Goal: Transaction & Acquisition: Book appointment/travel/reservation

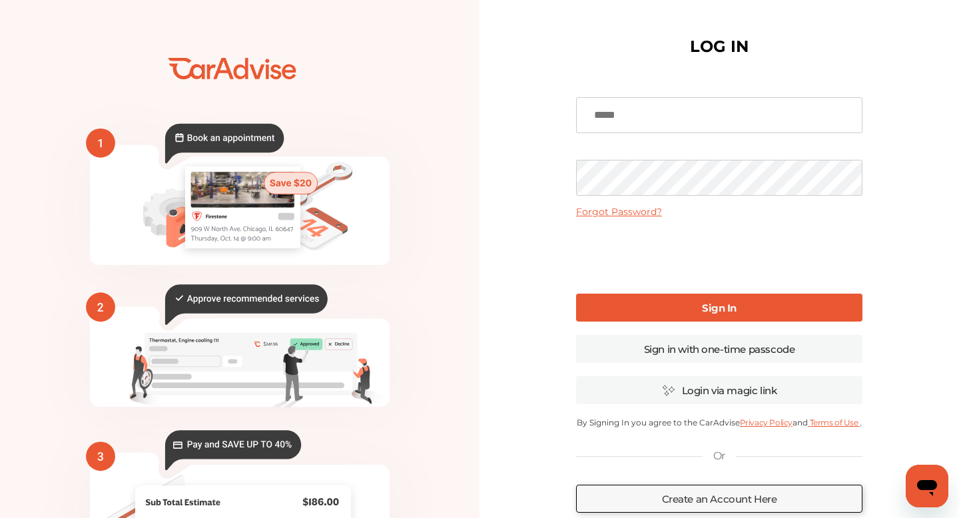
click at [659, 123] on input at bounding box center [719, 115] width 287 height 36
type input "**********"
click at [701, 304] on link "Sign In" at bounding box center [719, 308] width 287 height 28
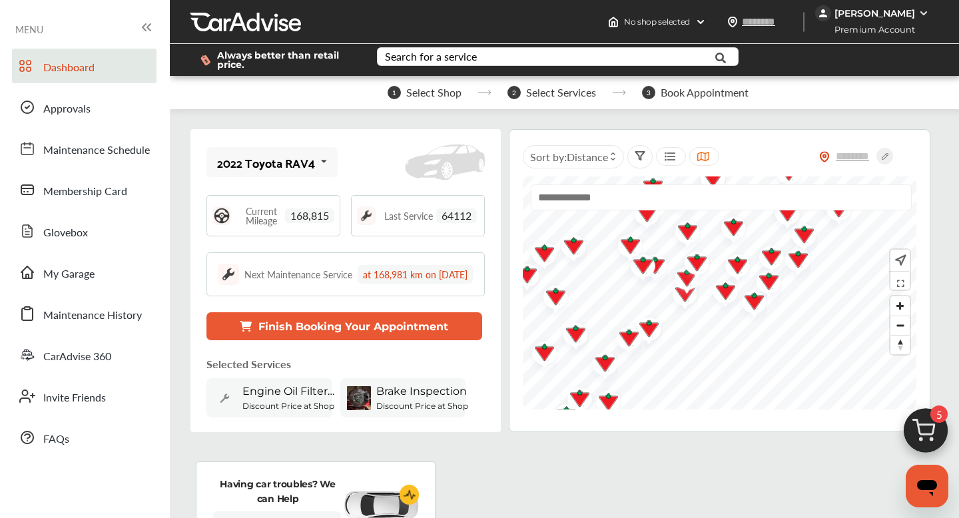
click at [434, 93] on span "Select Shop" at bounding box center [433, 93] width 55 height 12
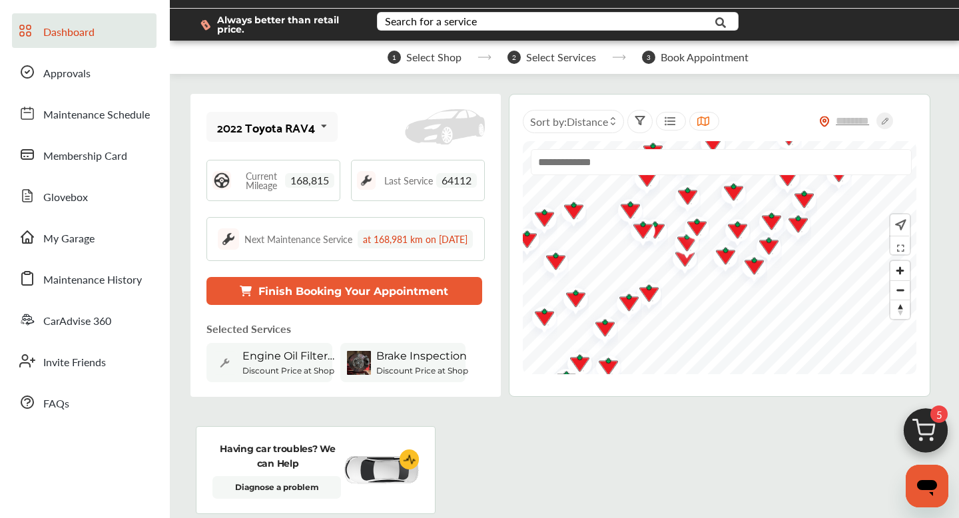
scroll to position [36, 0]
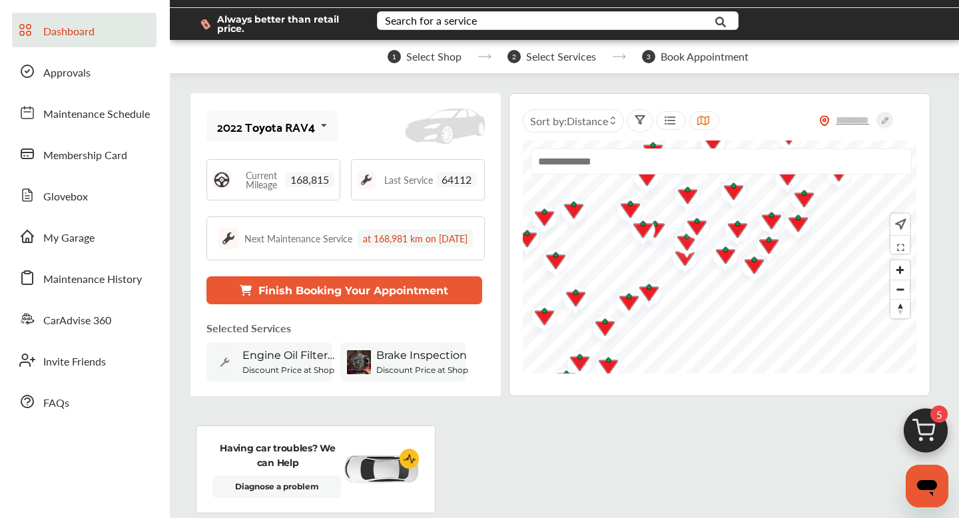
click at [940, 431] on img at bounding box center [926, 434] width 64 height 64
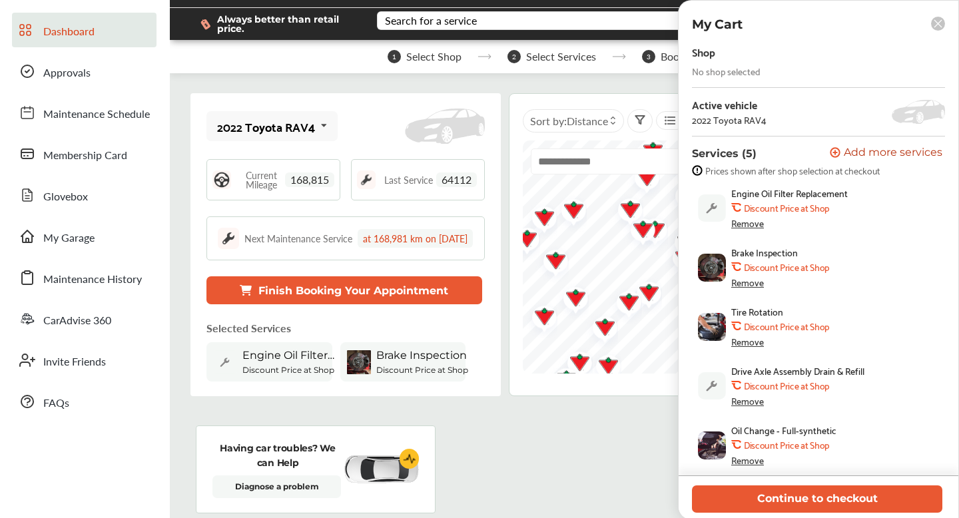
click at [939, 24] on icon at bounding box center [938, 23] width 7 height 7
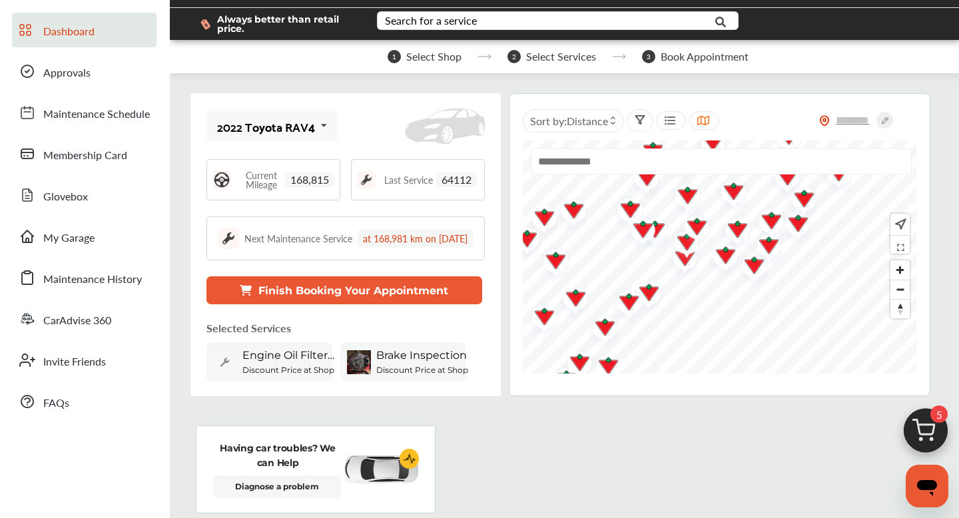
click at [920, 482] on icon "Open messaging window" at bounding box center [927, 488] width 20 height 16
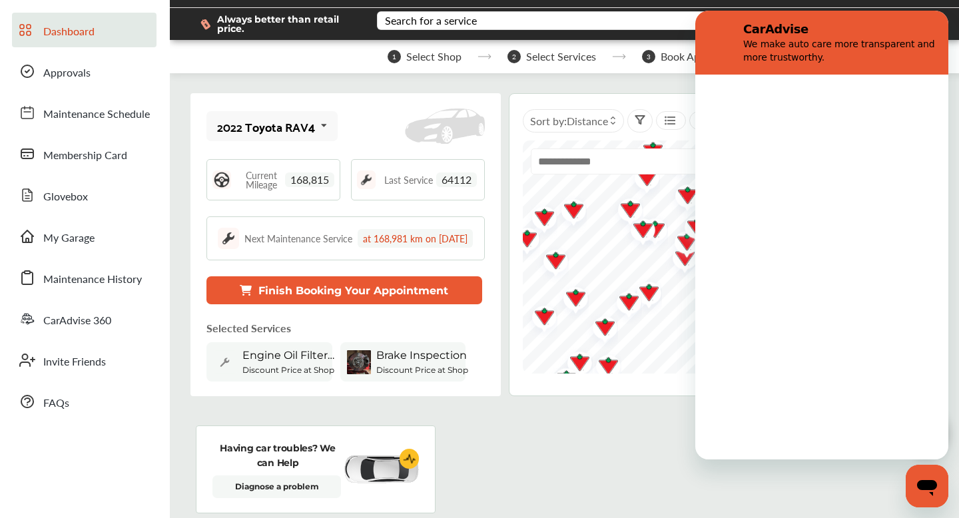
scroll to position [0, 0]
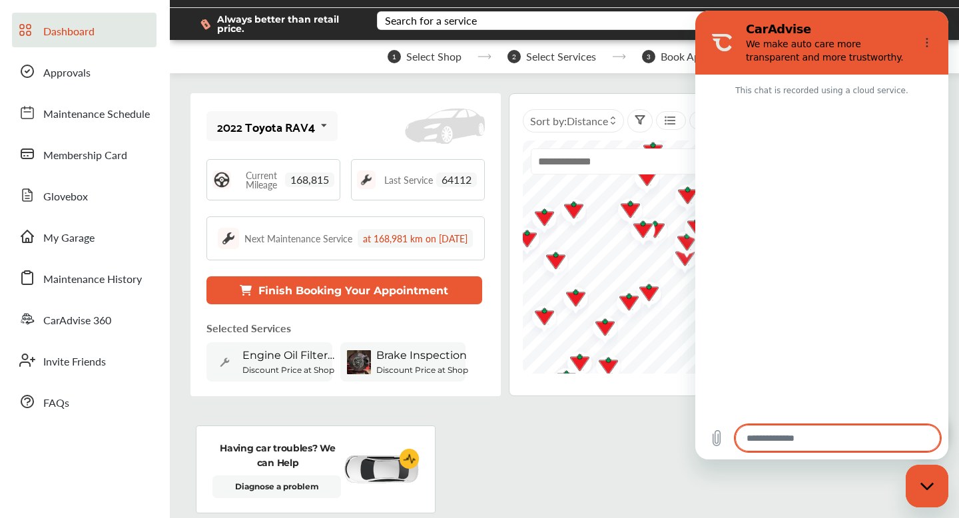
type textarea "*"
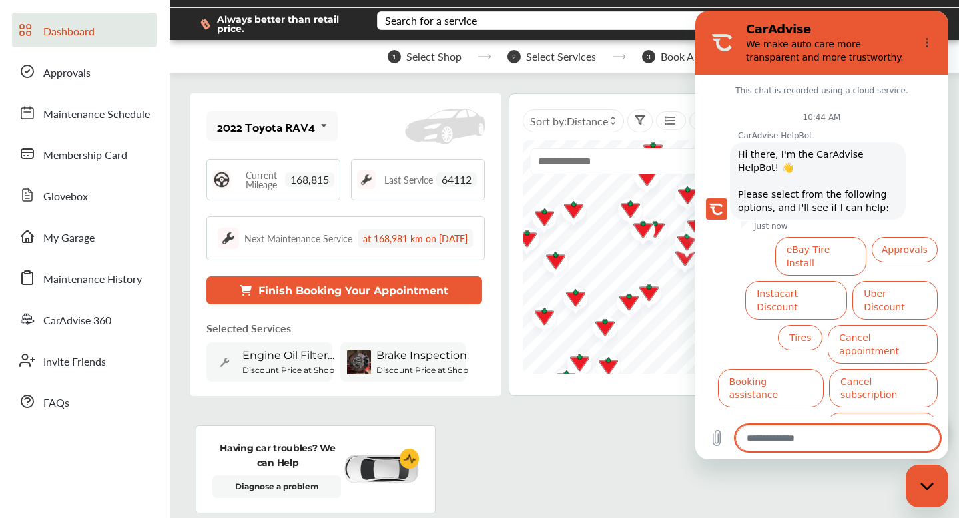
click at [322, 28] on span "Always better than retail price." at bounding box center [286, 24] width 139 height 19
click at [412, 56] on span "Select Shop" at bounding box center [433, 57] width 55 height 12
click at [927, 44] on icon "Options menu" at bounding box center [927, 42] width 11 height 11
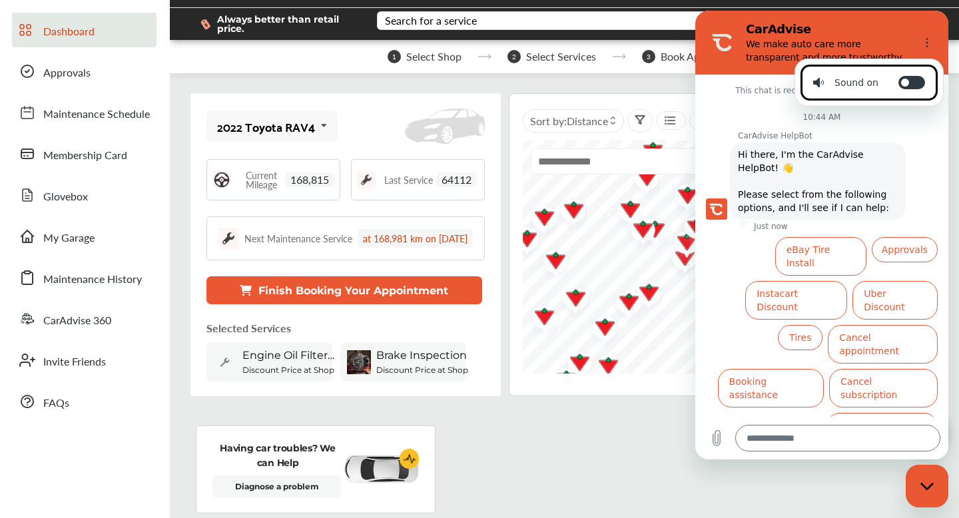
click at [464, 96] on div "2022 Toyota RAV4 2022 Toyota RAV4 Current Mileage 168,815 Last Service 64112 Ne…" at bounding box center [346, 244] width 310 height 303
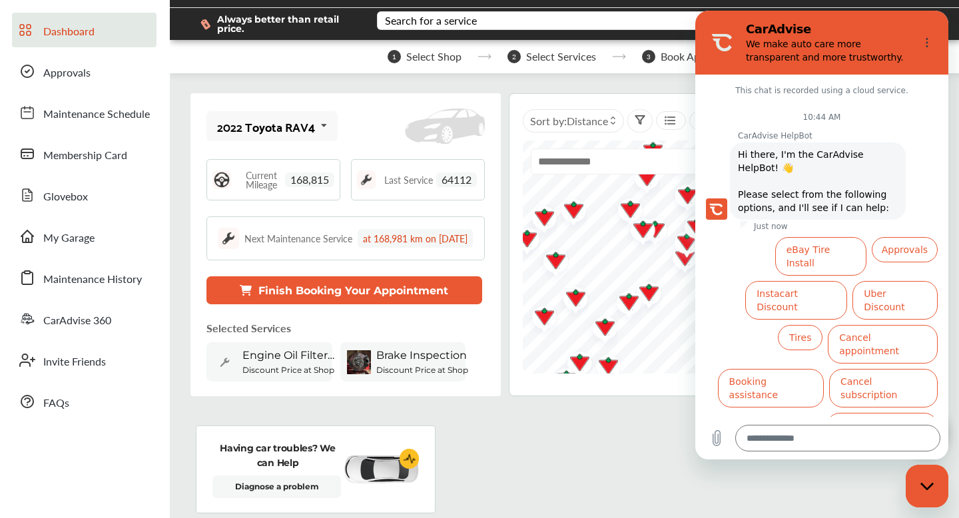
click at [573, 129] on div "Sort by : Distance" at bounding box center [573, 120] width 101 height 23
click at [640, 121] on icon at bounding box center [640, 120] width 9 height 8
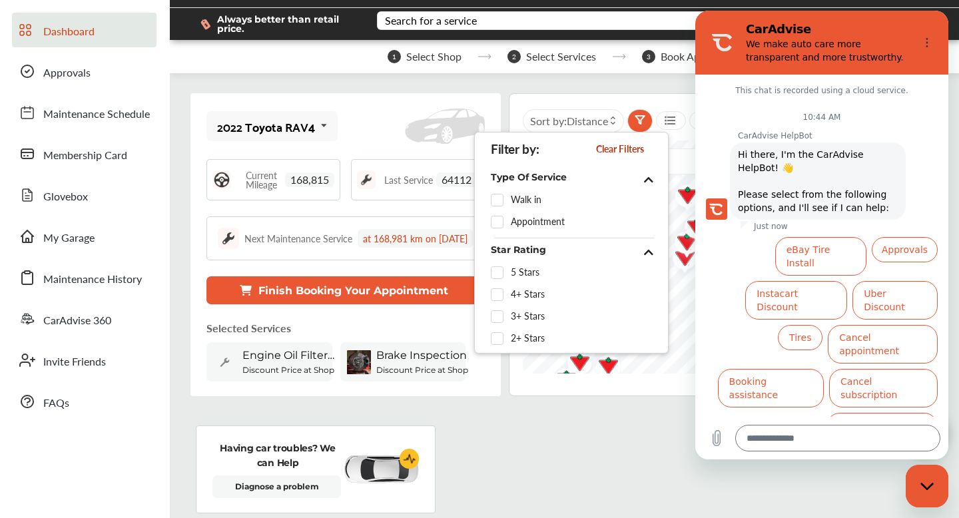
click at [679, 120] on div at bounding box center [671, 120] width 30 height 19
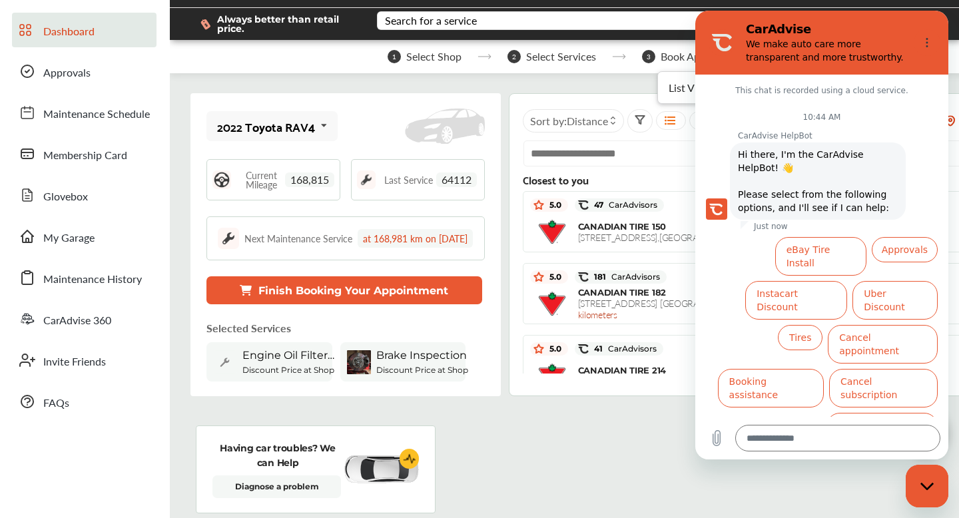
click at [670, 120] on icon at bounding box center [670, 120] width 13 height 11
click at [555, 490] on div "Having car troubles? We can Help Diagnose a problem" at bounding box center [565, 470] width 738 height 88
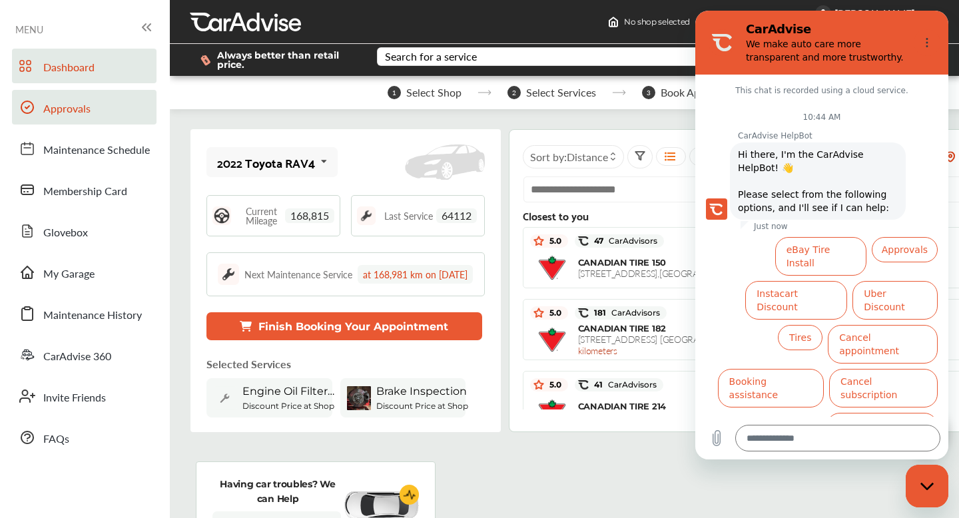
click at [69, 107] on span "Approvals" at bounding box center [66, 109] width 47 height 17
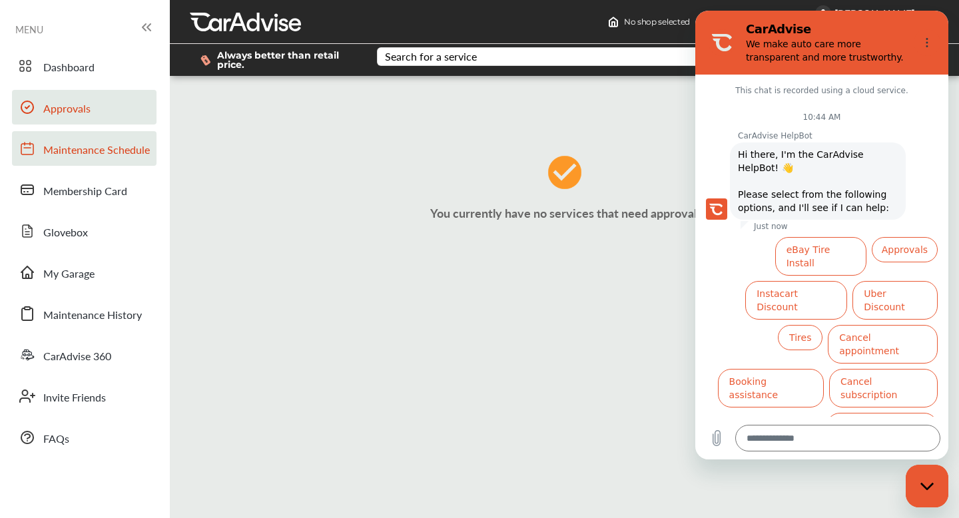
click at [77, 150] on span "Maintenance Schedule" at bounding box center [96, 150] width 107 height 17
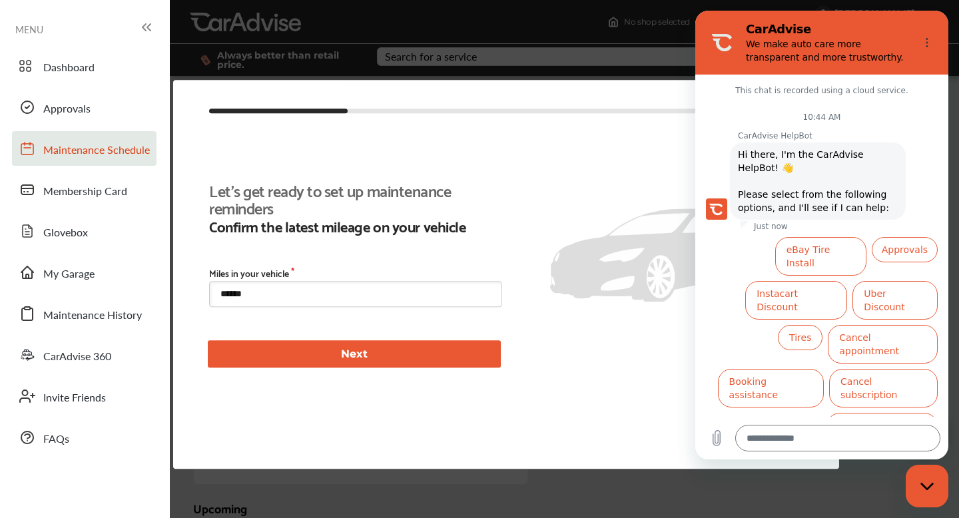
type input "****"
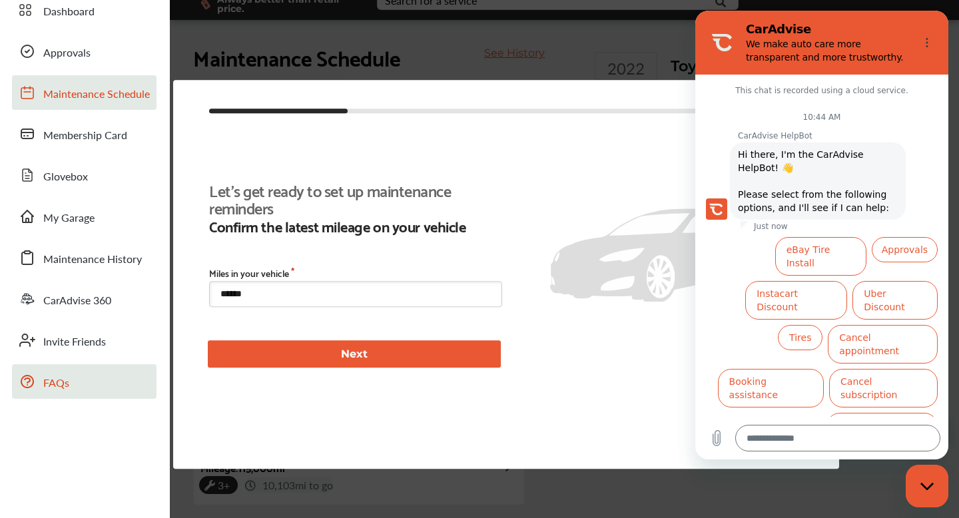
scroll to position [48, 0]
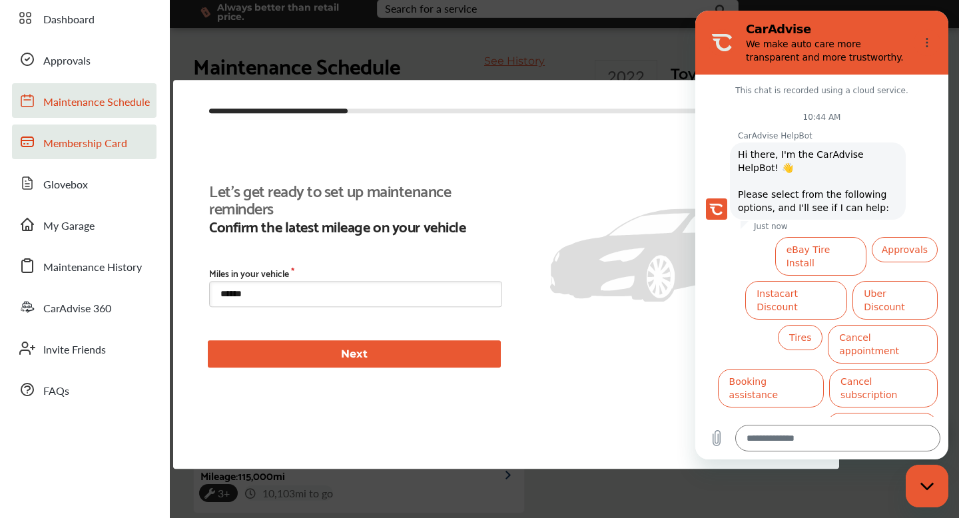
click at [79, 153] on link "Membership Card" at bounding box center [84, 142] width 145 height 35
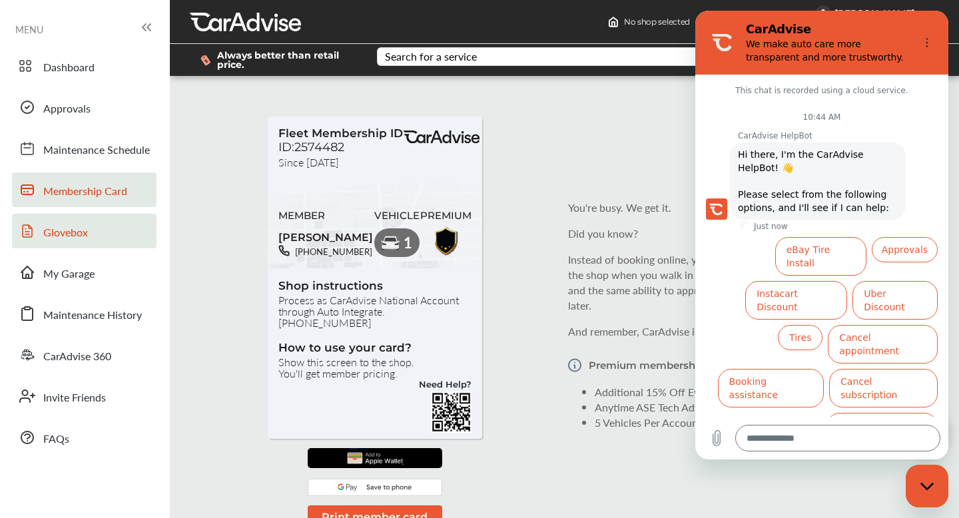
click at [57, 233] on span "Glovebox" at bounding box center [65, 233] width 45 height 17
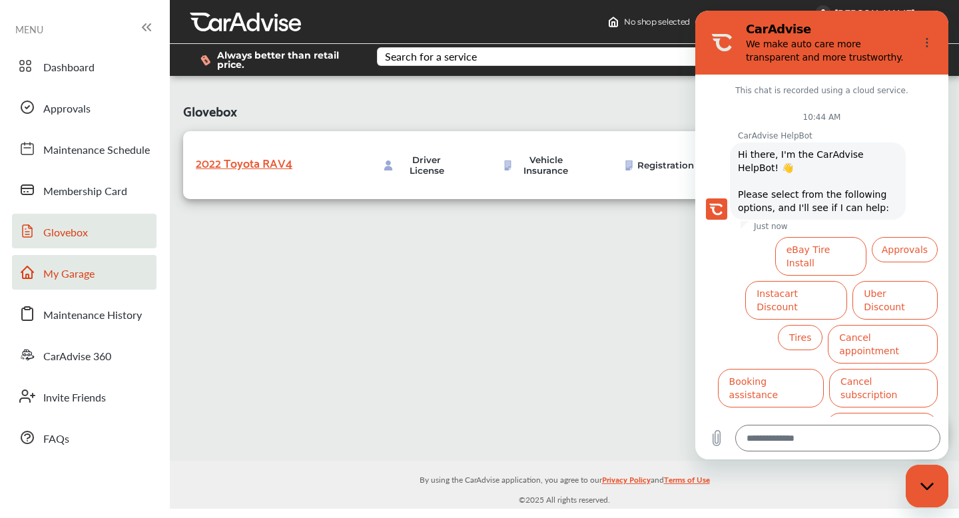
click at [68, 275] on span "My Garage" at bounding box center [68, 274] width 51 height 17
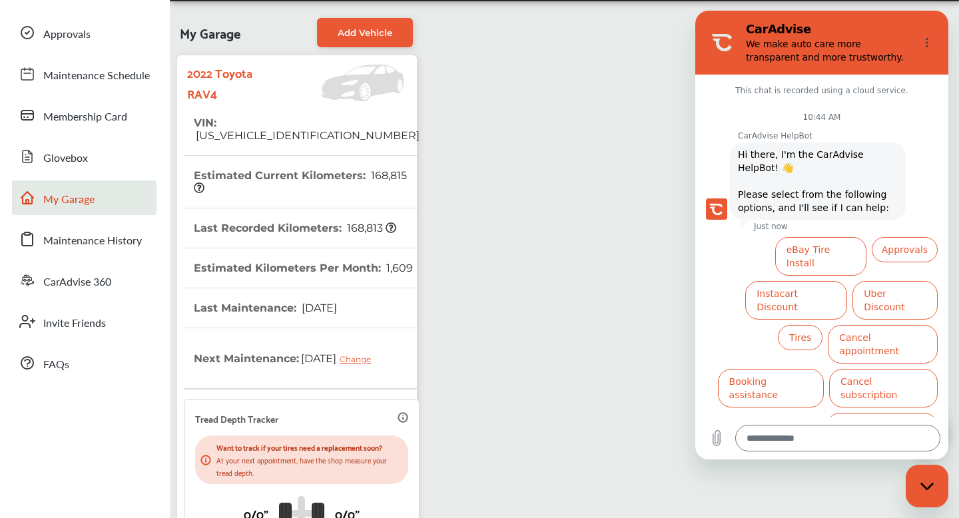
scroll to position [181, 0]
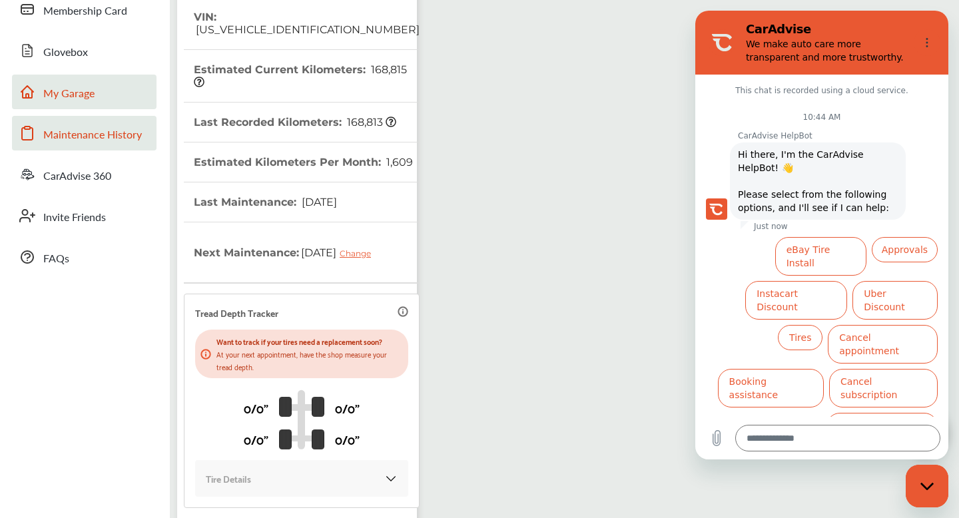
click at [89, 132] on span "Maintenance History" at bounding box center [92, 135] width 99 height 17
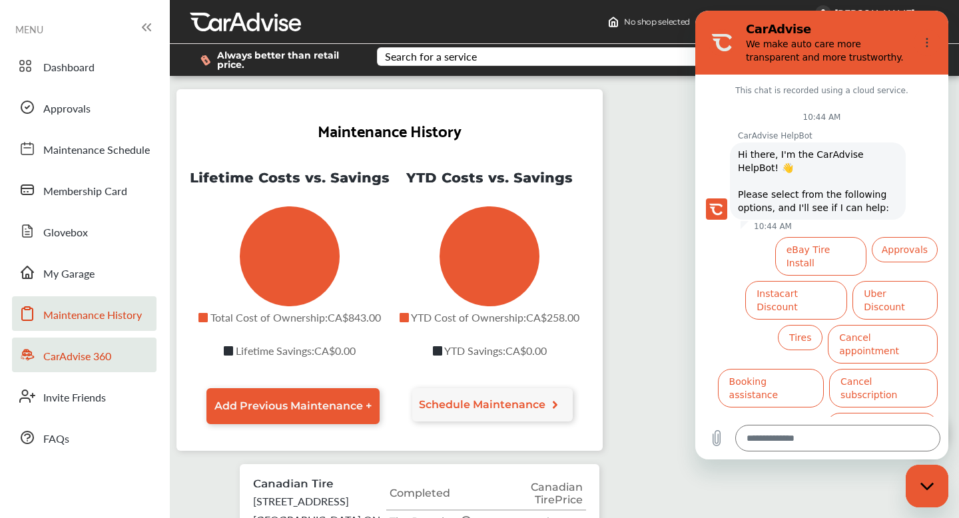
click at [87, 358] on span "CarAdvise 360" at bounding box center [77, 356] width 68 height 17
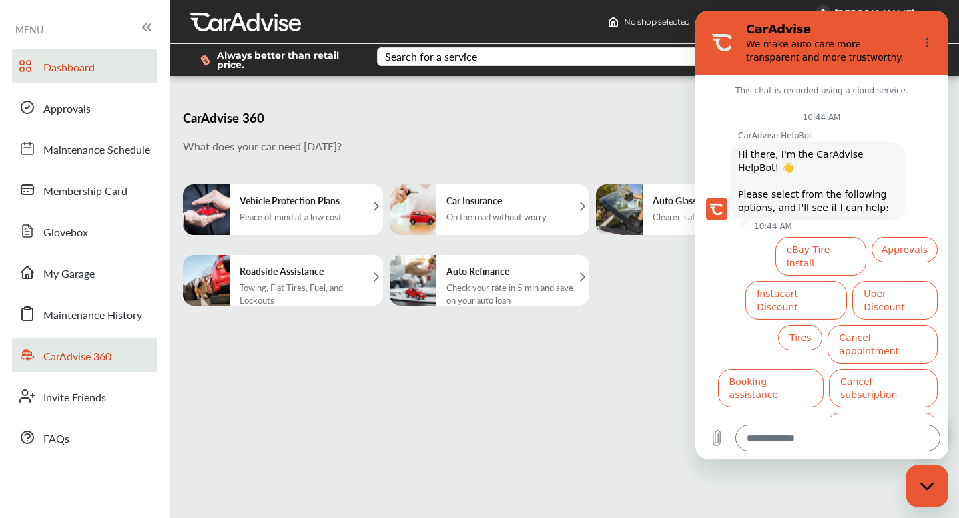
click at [63, 69] on span "Dashboard" at bounding box center [68, 67] width 51 height 17
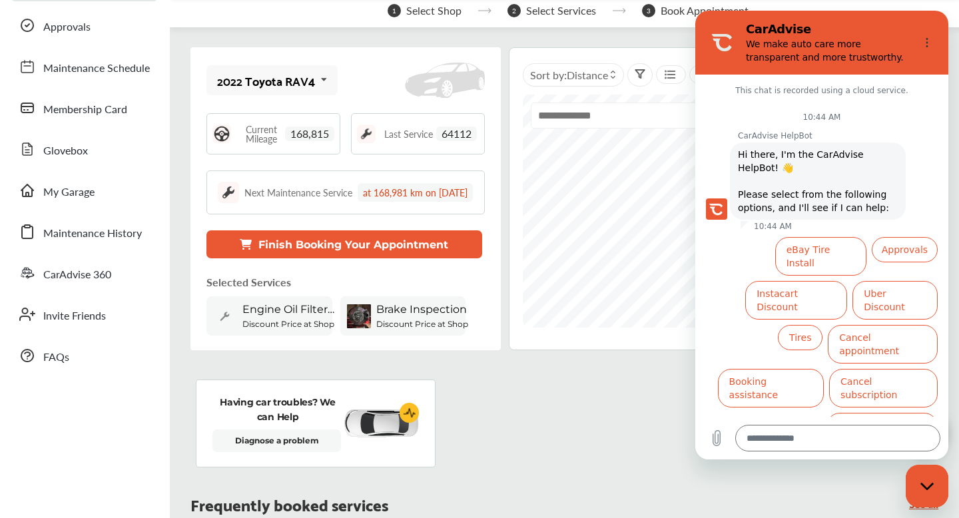
scroll to position [44, 0]
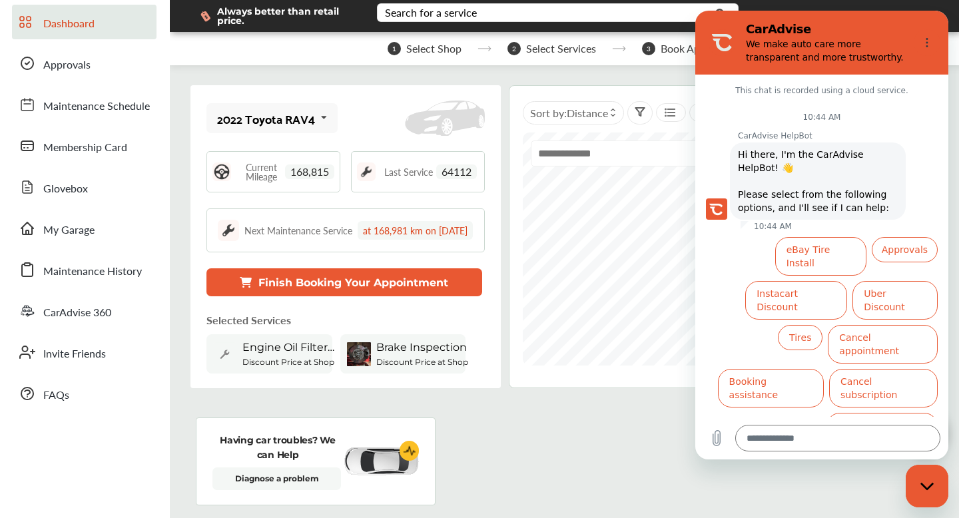
click at [921, 482] on icon "Close messaging window" at bounding box center [928, 486] width 14 height 9
type textarea "*"
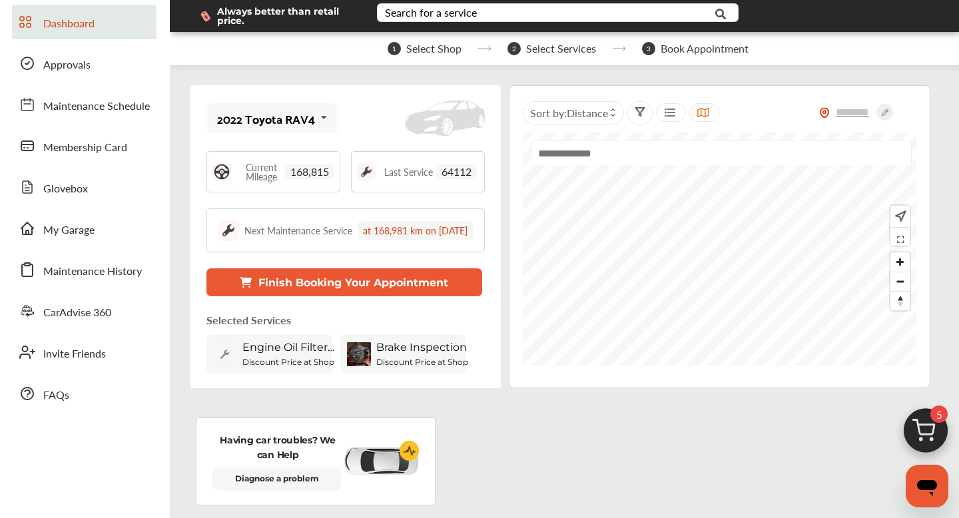
click at [667, 159] on input "text" at bounding box center [722, 154] width 382 height 26
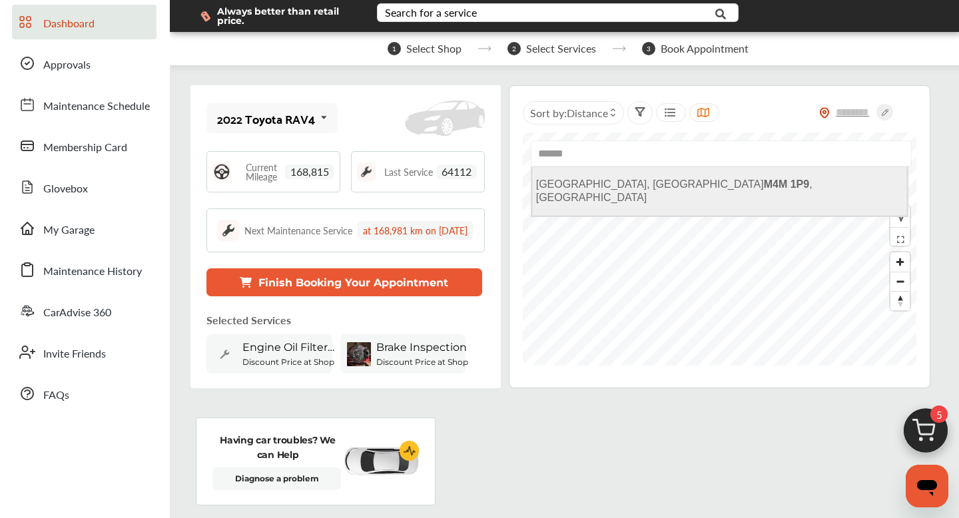
click at [764, 190] on b "M4M 1P9" at bounding box center [786, 184] width 45 height 11
type input "**********"
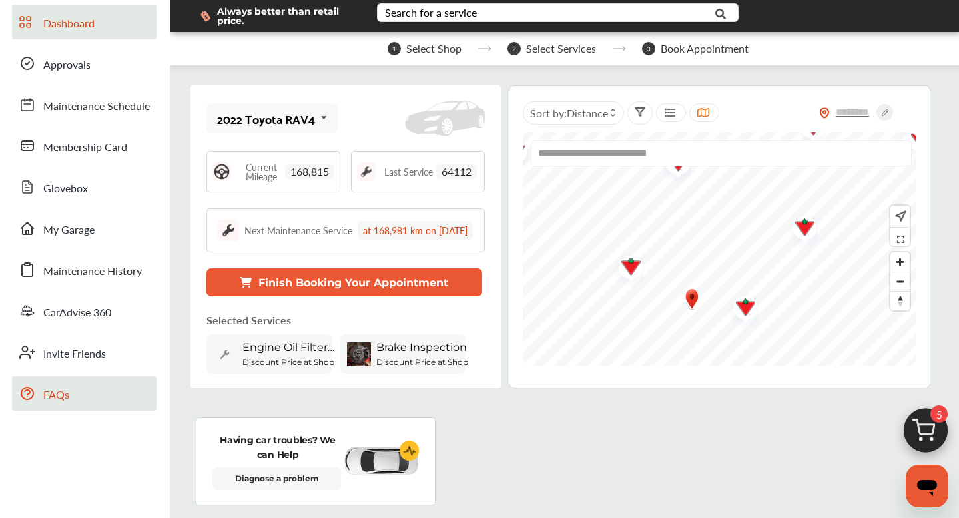
click at [58, 401] on span "FAQs" at bounding box center [56, 395] width 26 height 17
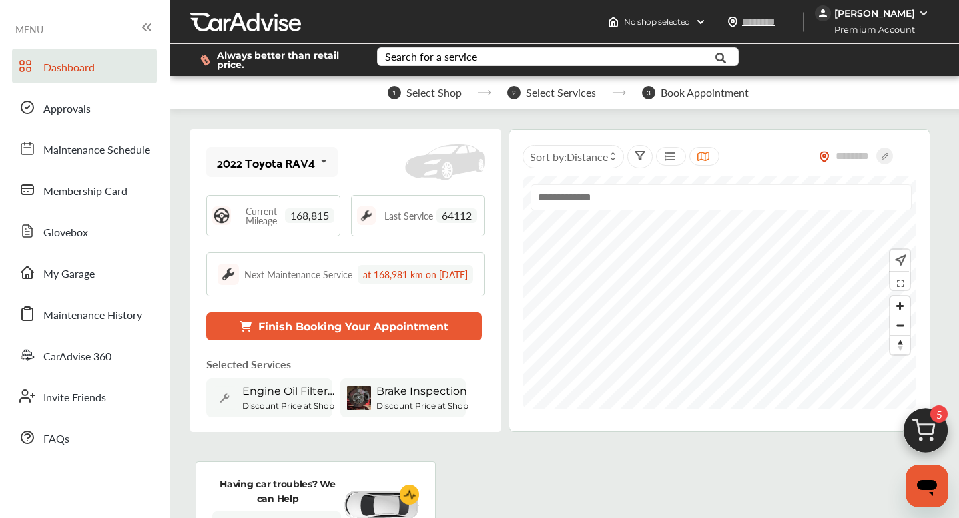
click at [428, 95] on span "Select Shop" at bounding box center [433, 93] width 55 height 12
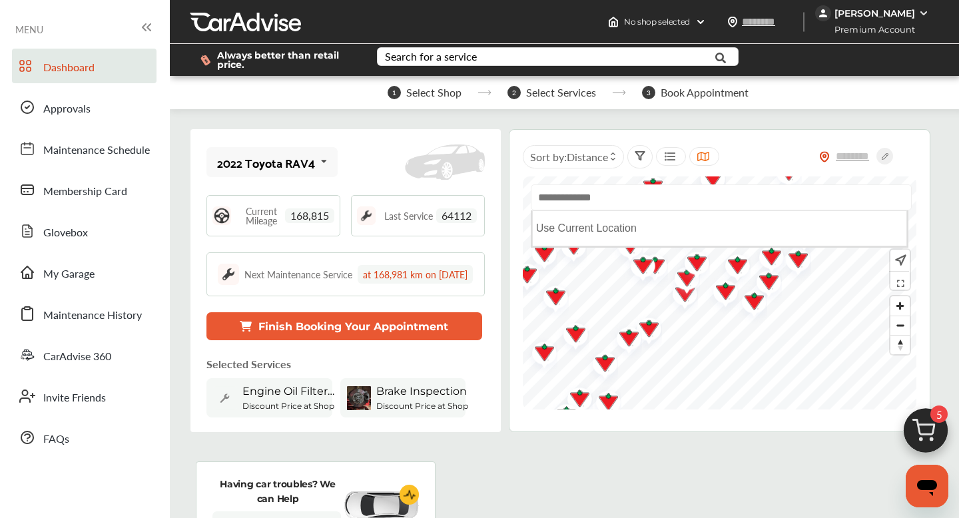
click at [599, 203] on input "text" at bounding box center [722, 198] width 382 height 26
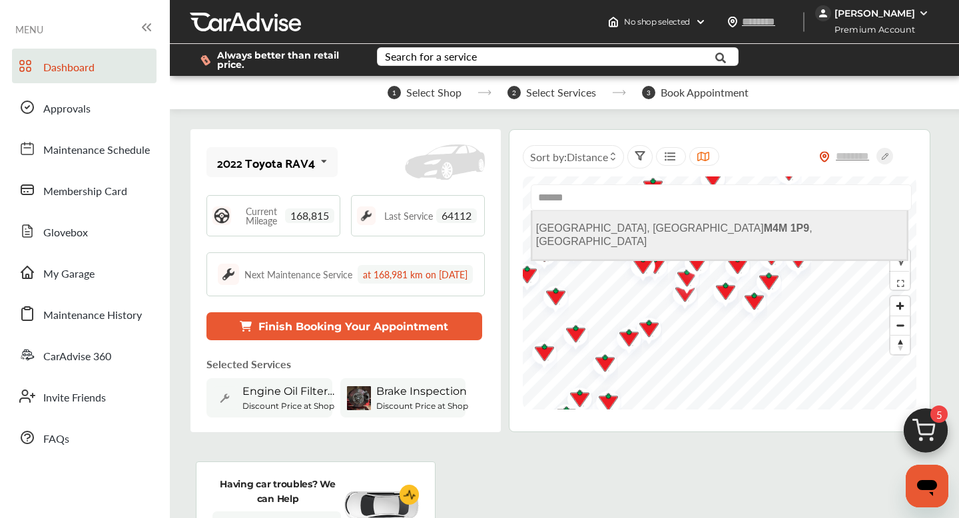
click at [579, 235] on span "Toronto, ON M4M 1P9 , Canada" at bounding box center [674, 235] width 277 height 25
type input "**********"
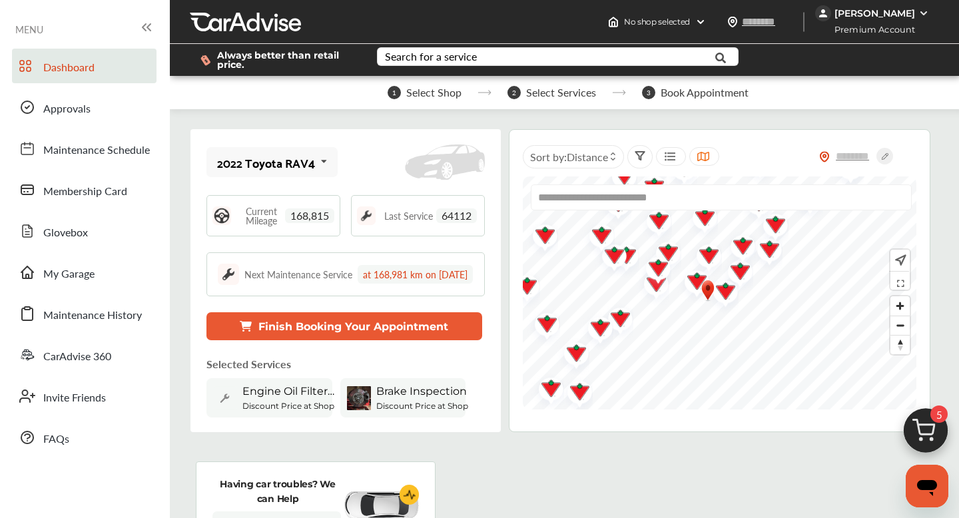
click at [869, 17] on div "[PERSON_NAME]" at bounding box center [875, 13] width 81 height 12
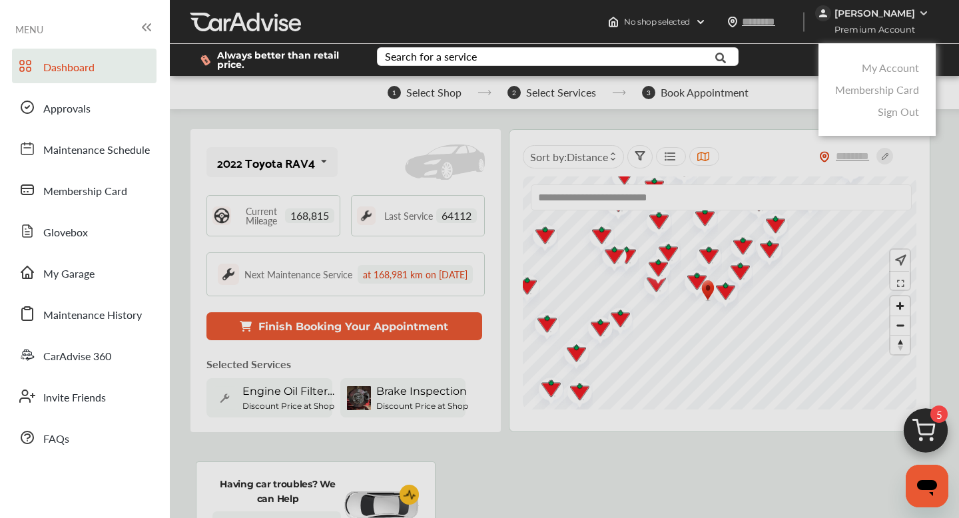
click at [321, 130] on div at bounding box center [479, 292] width 959 height 585
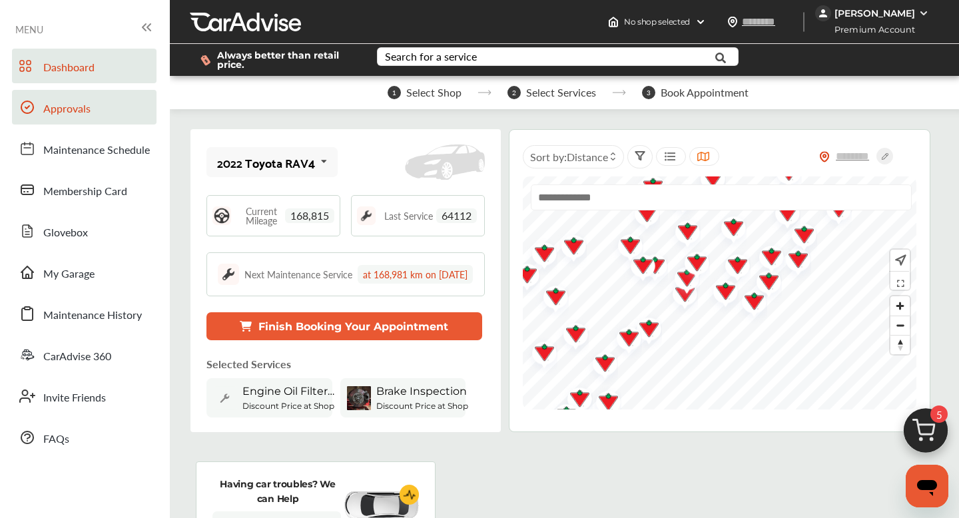
click at [45, 109] on span "Approvals" at bounding box center [66, 109] width 47 height 17
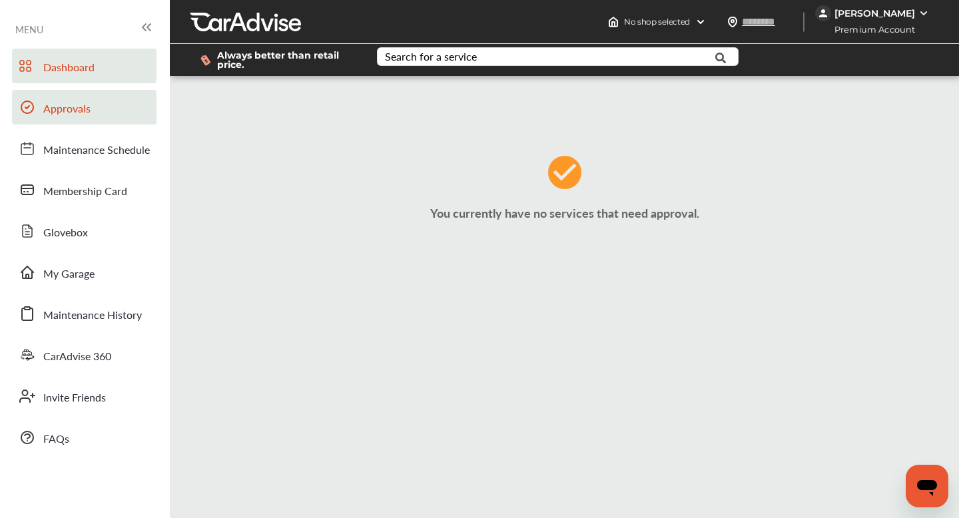
click at [75, 65] on span "Dashboard" at bounding box center [68, 67] width 51 height 17
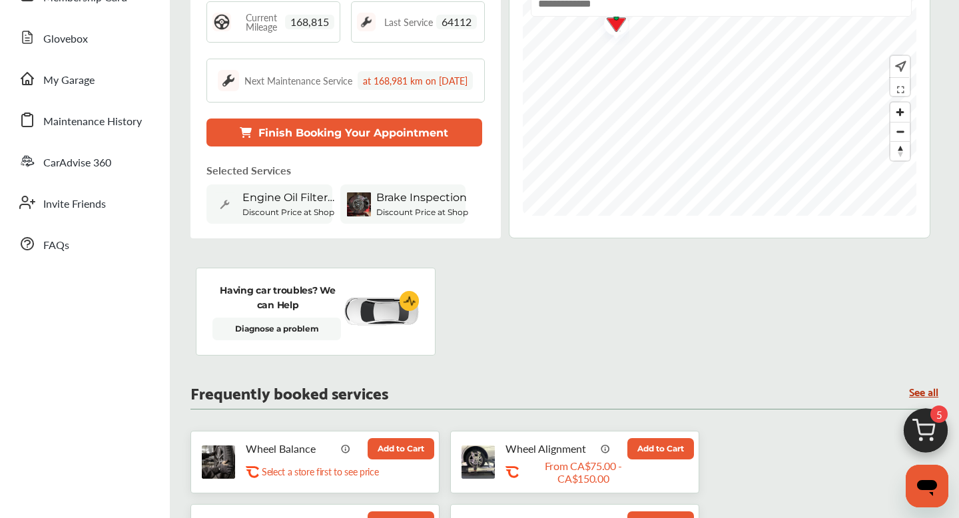
scroll to position [20, 0]
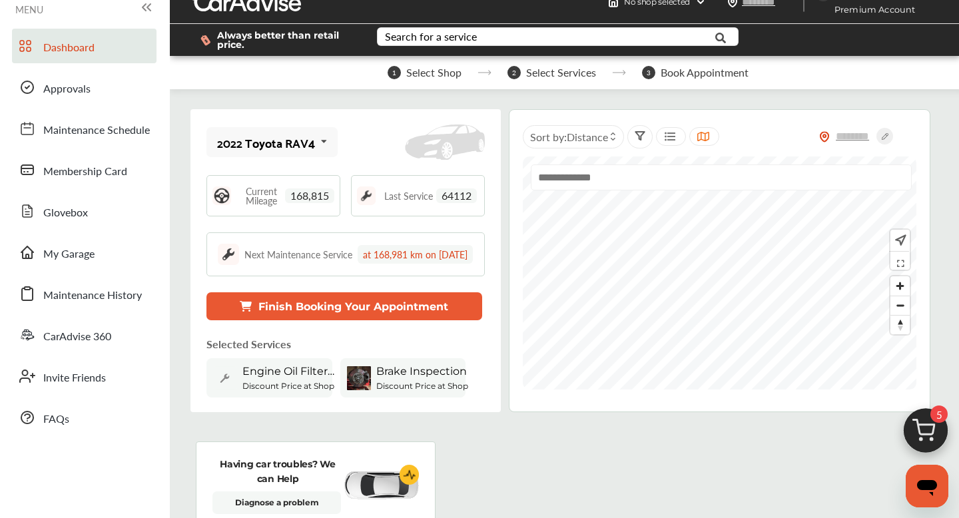
click at [902, 243] on img at bounding box center [900, 240] width 14 height 15
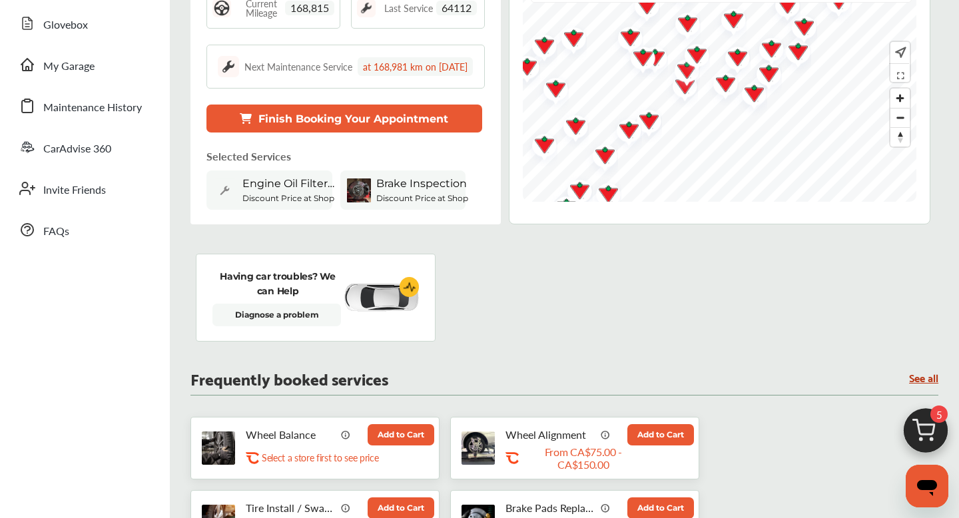
scroll to position [196, 0]
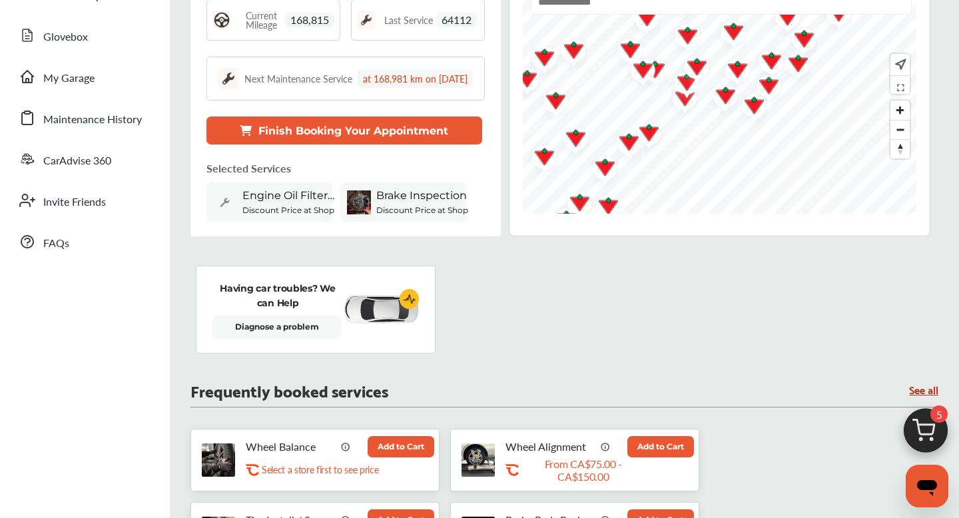
click at [303, 201] on div "Engine Oil Filter Replacement Discount Price at Shop" at bounding box center [270, 202] width 126 height 39
click at [366, 145] on button "Finish Booking Your Appointment" at bounding box center [345, 131] width 276 height 28
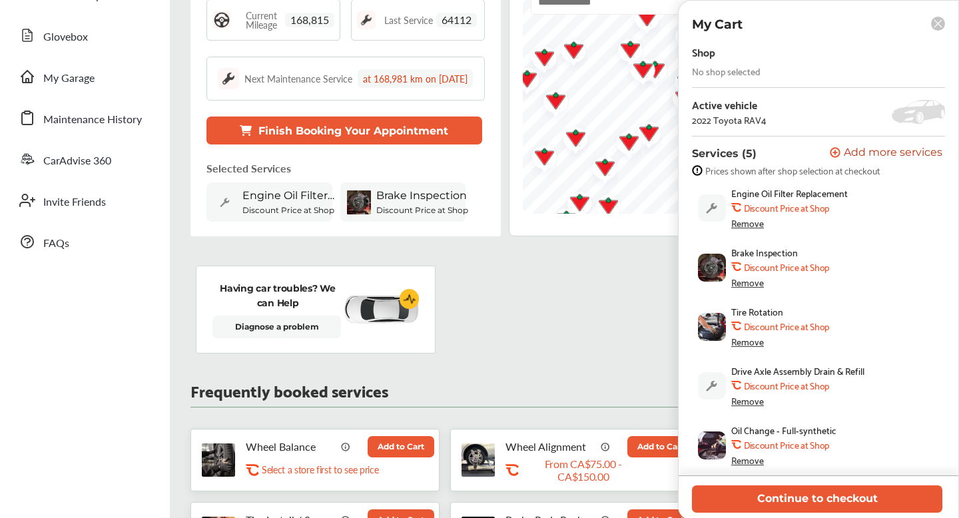
click at [751, 225] on div "Remove" at bounding box center [748, 223] width 33 height 11
click at [748, 283] on div "Remove" at bounding box center [748, 284] width 33 height 11
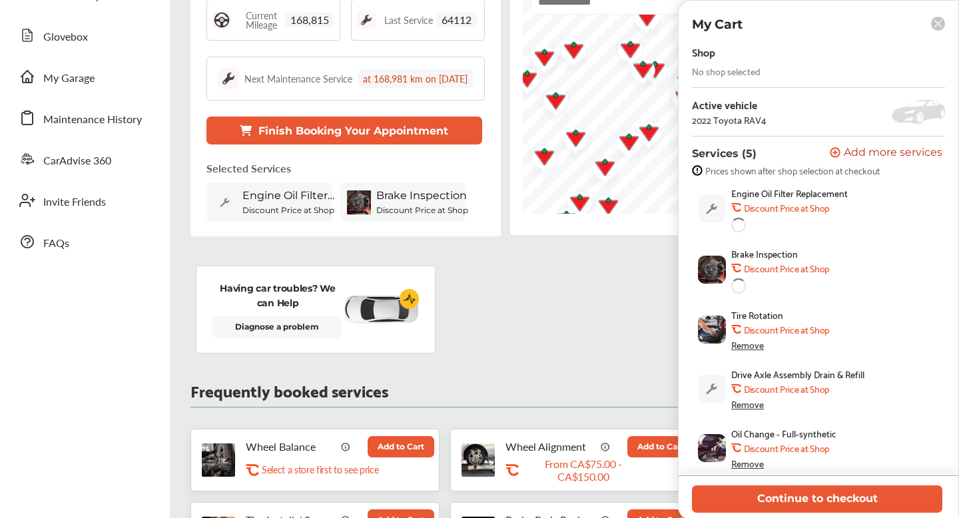
click at [746, 344] on div "Shop No shop selected Active vehicle 2022 Toyota RAV4 Services (5) Add a servic…" at bounding box center [818, 262] width 253 height 438
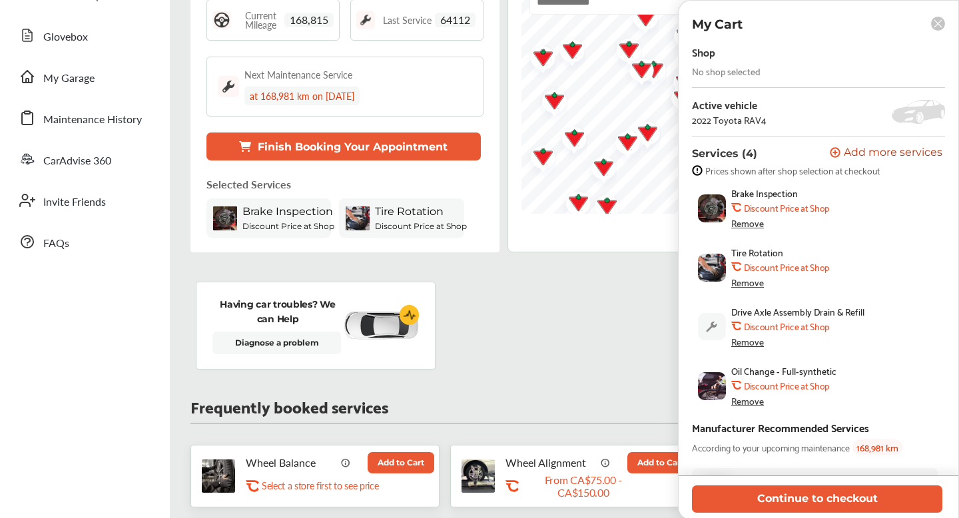
click at [744, 396] on div "Remove" at bounding box center [748, 401] width 33 height 11
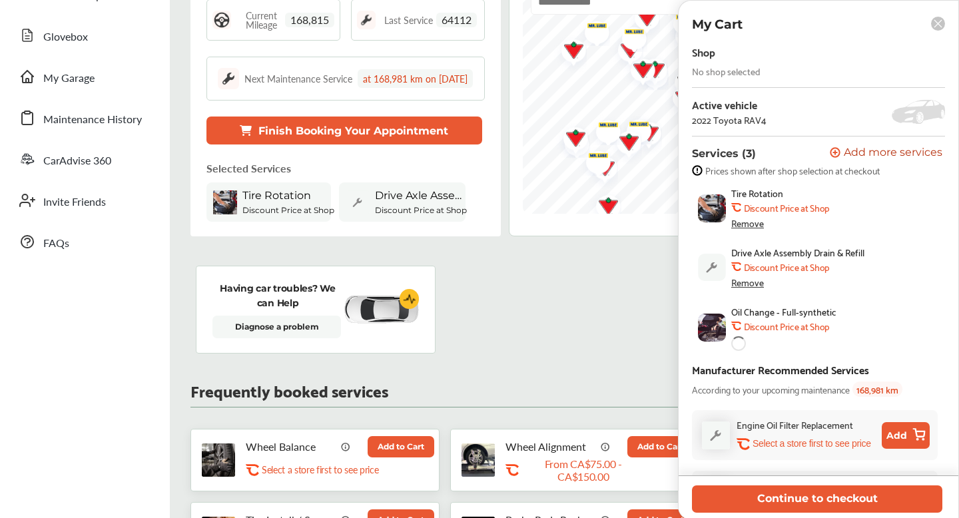
click at [747, 282] on div "Remove" at bounding box center [748, 282] width 33 height 11
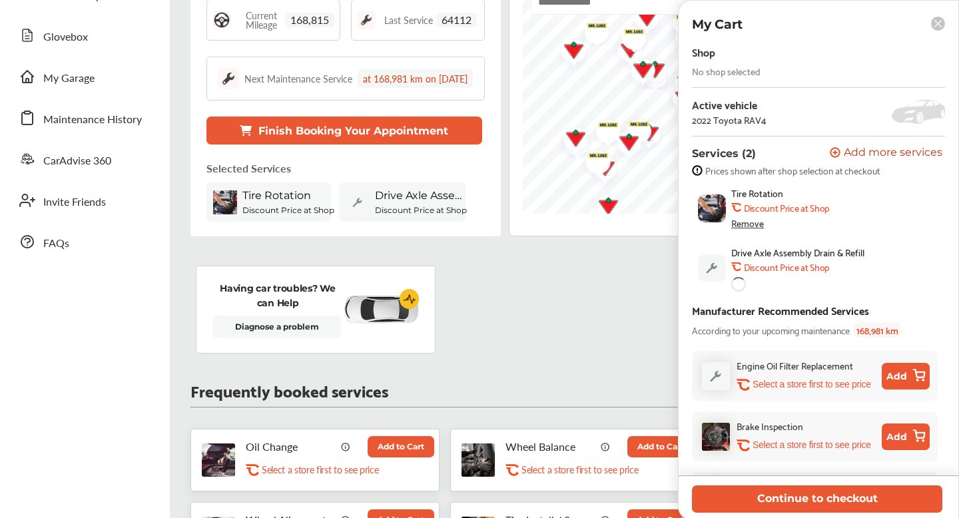
click at [746, 221] on div "Remove" at bounding box center [748, 223] width 33 height 11
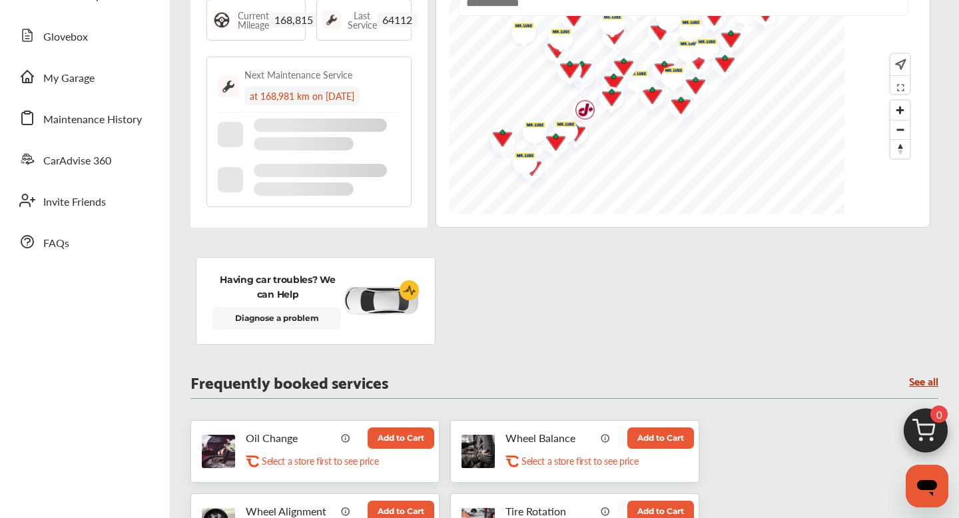
click at [702, 333] on div "Having car troubles? We can Help Diagnose a problem" at bounding box center [565, 301] width 738 height 88
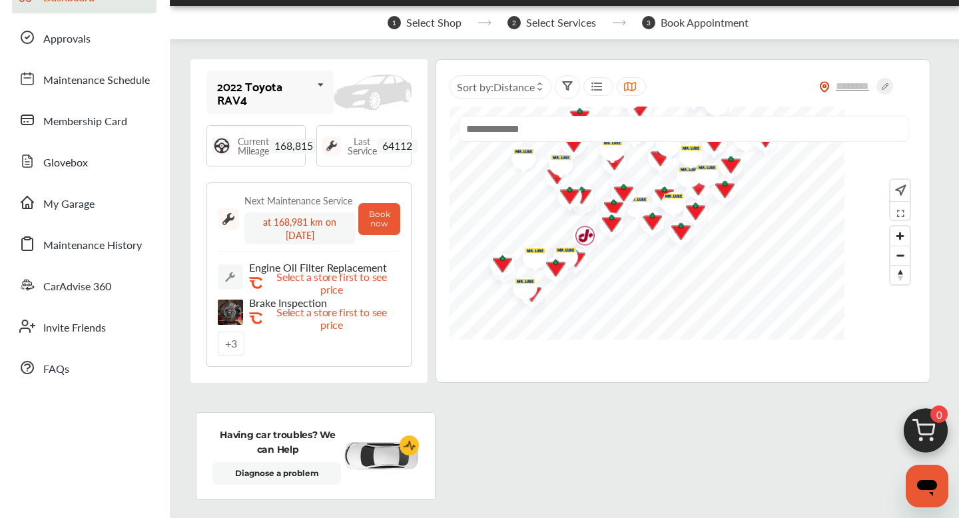
scroll to position [71, 0]
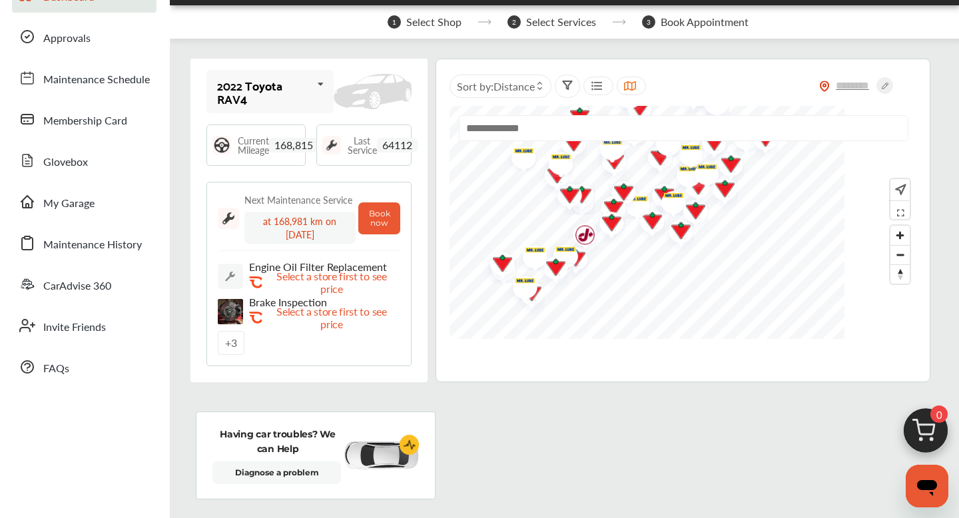
click at [626, 131] on input "text" at bounding box center [684, 128] width 450 height 26
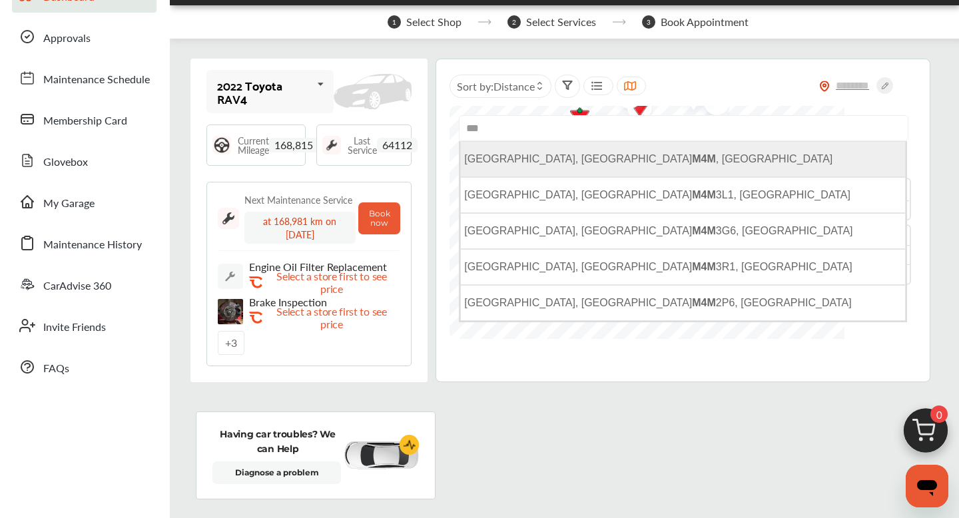
click at [622, 156] on li "[GEOGRAPHIC_DATA], ON M4M , [GEOGRAPHIC_DATA]" at bounding box center [683, 159] width 446 height 36
type input "**********"
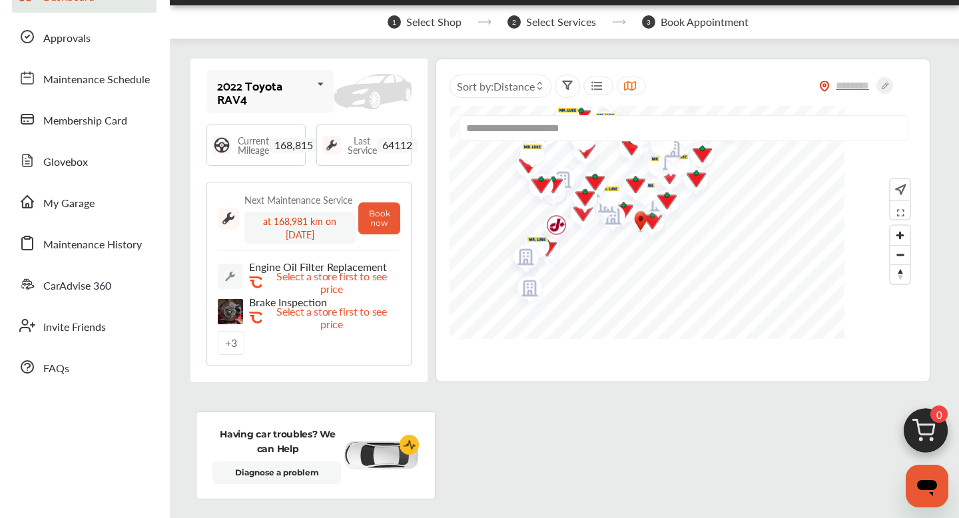
click at [668, 218] on img "Map marker" at bounding box center [662, 203] width 35 height 40
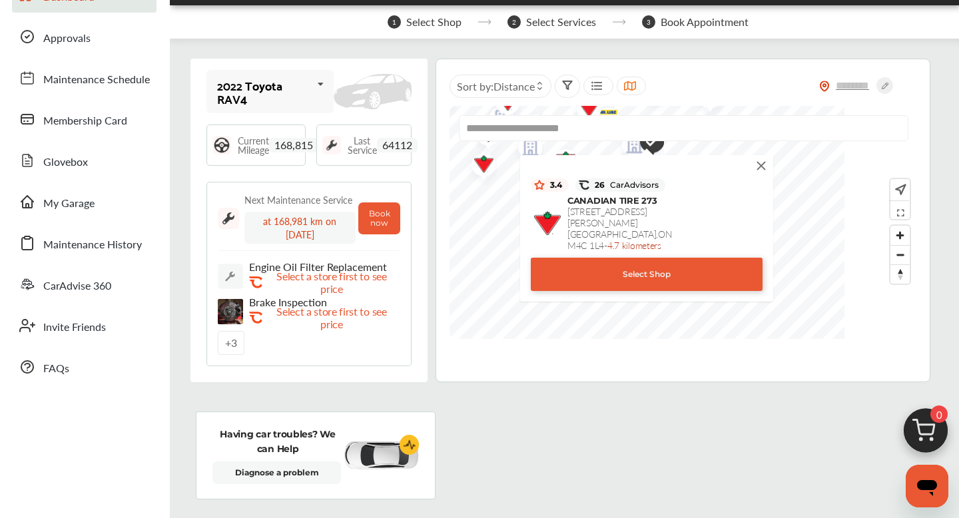
click at [668, 227] on span "[GEOGRAPHIC_DATA] , ON M4C 1L4 - 4.7 kilometers" at bounding box center [620, 239] width 105 height 25
click at [762, 166] on img at bounding box center [761, 166] width 15 height 15
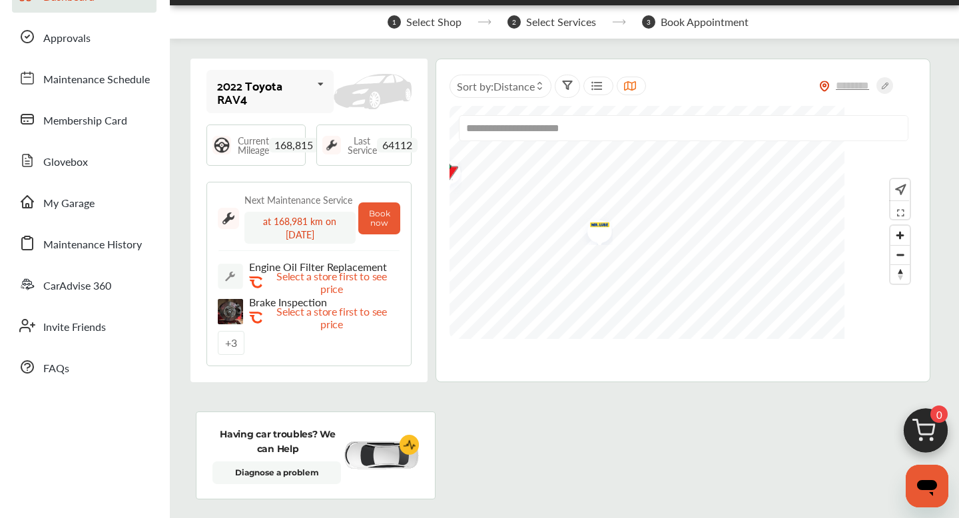
click at [600, 226] on img "Map marker" at bounding box center [595, 229] width 35 height 32
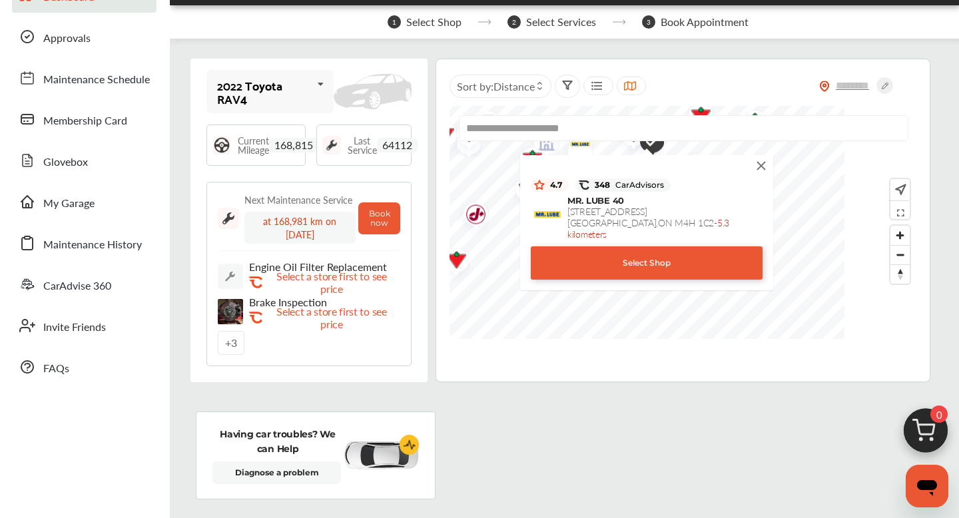
click at [636, 249] on div "Select Shop" at bounding box center [647, 263] width 232 height 33
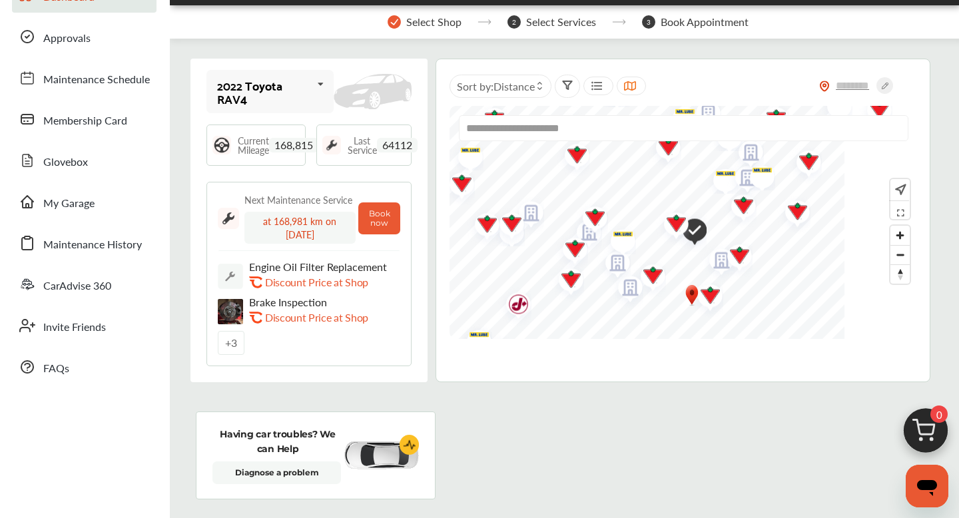
drag, startPoint x: 668, startPoint y: 225, endPoint x: 711, endPoint y: 314, distance: 98.3
click at [711, 314] on img "Map marker" at bounding box center [705, 297] width 35 height 40
click at [702, 248] on img "Map marker" at bounding box center [690, 231] width 34 height 41
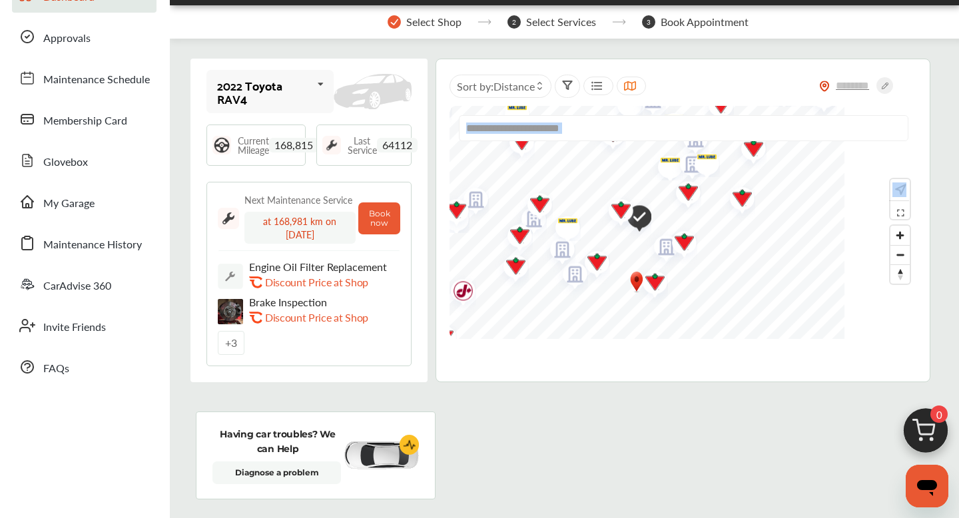
click at [639, 219] on img "Map marker" at bounding box center [635, 219] width 34 height 41
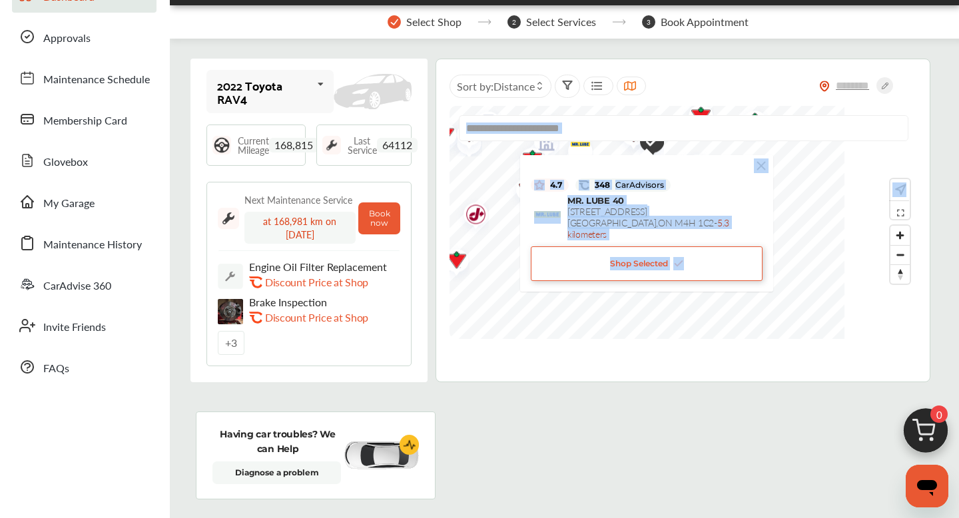
click at [644, 257] on span "Shop Selected" at bounding box center [647, 263] width 74 height 13
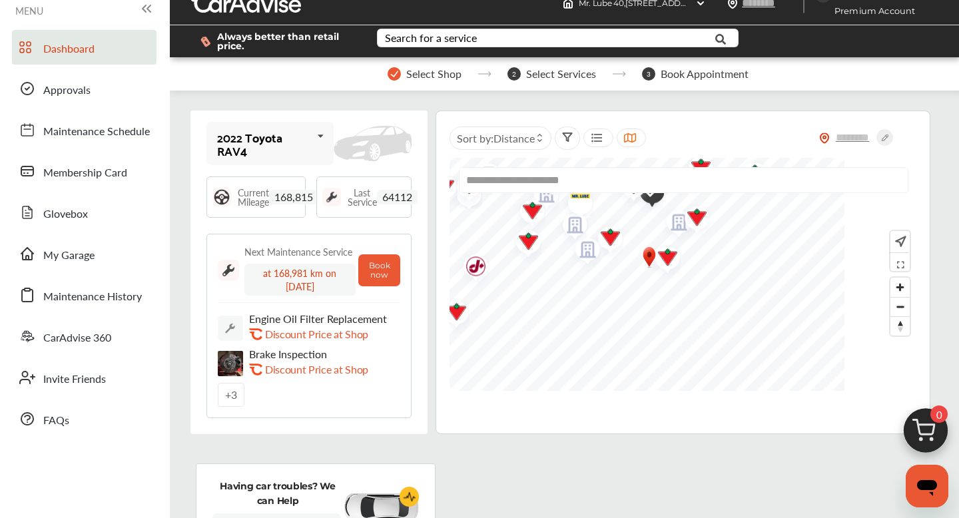
scroll to position [22, 0]
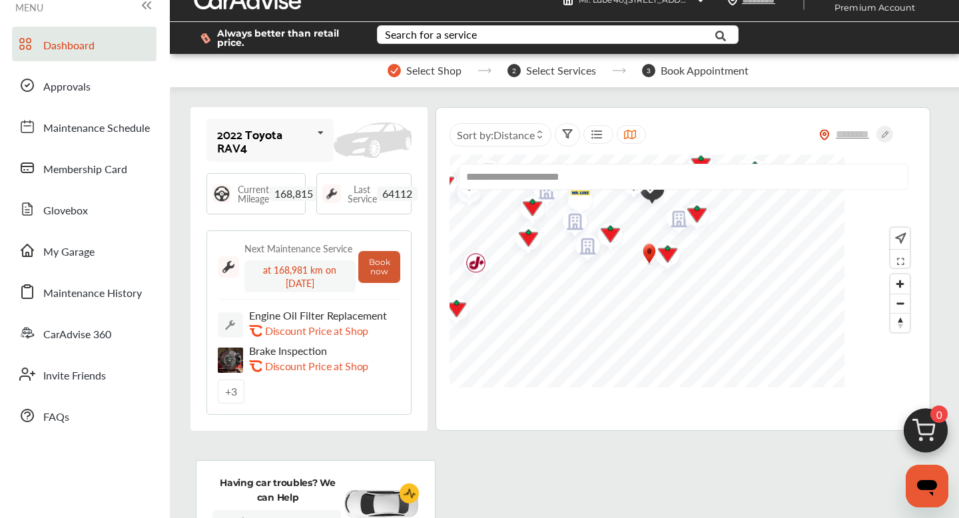
click at [372, 271] on button "Book now" at bounding box center [379, 267] width 42 height 32
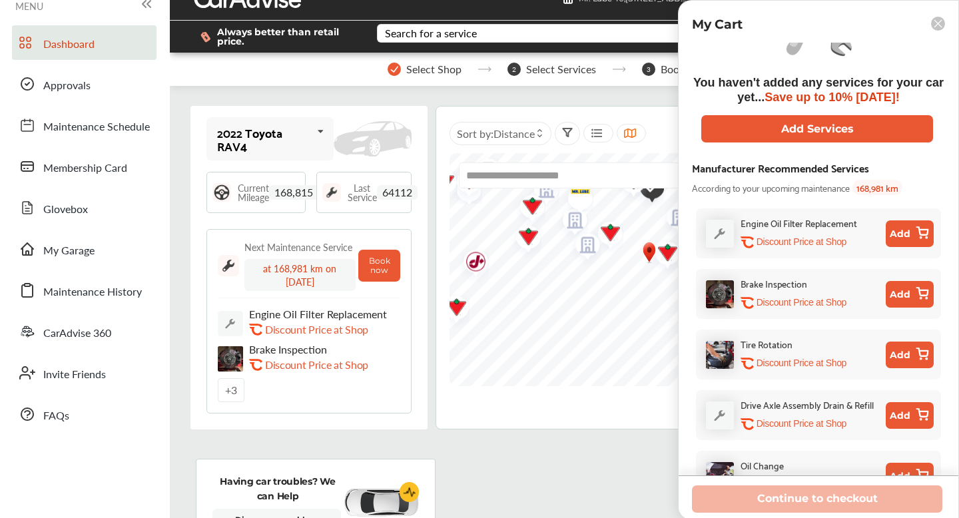
scroll to position [100, 0]
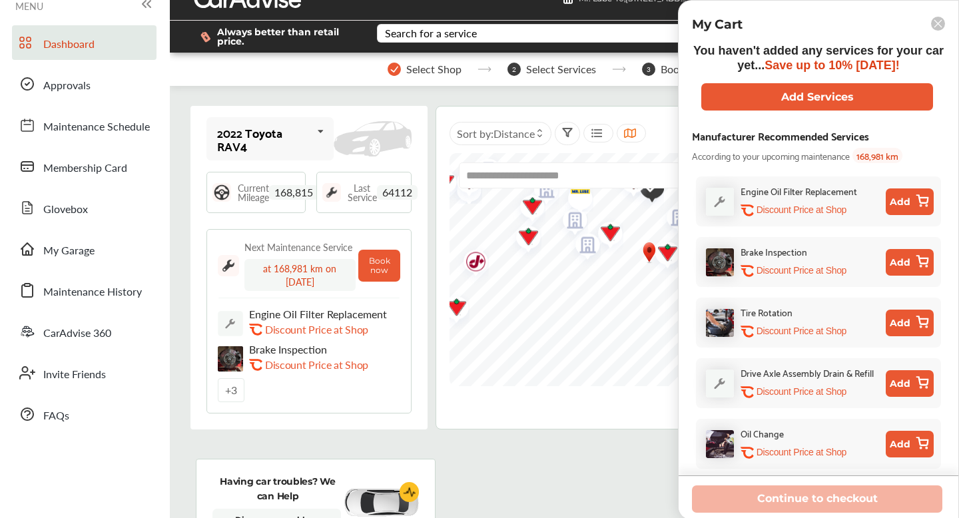
click at [903, 326] on button "Add" at bounding box center [910, 323] width 48 height 27
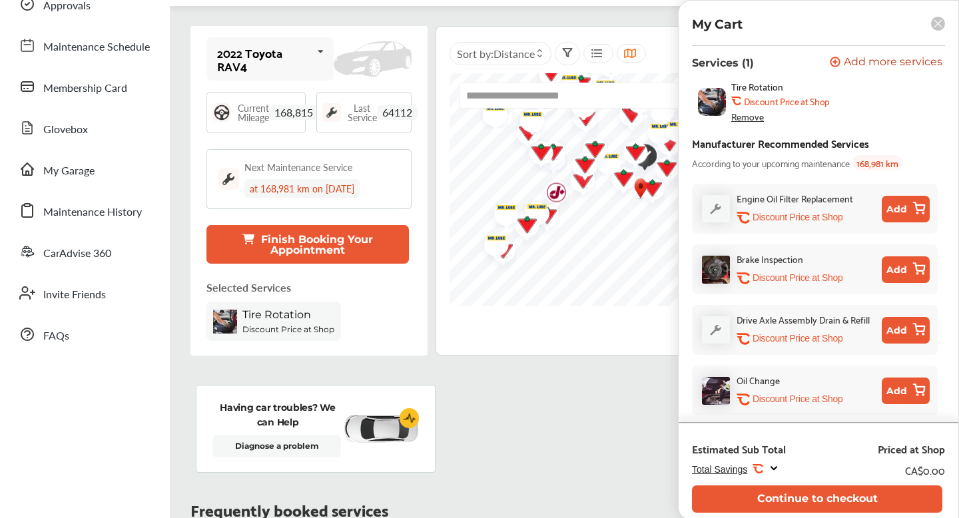
scroll to position [105, 0]
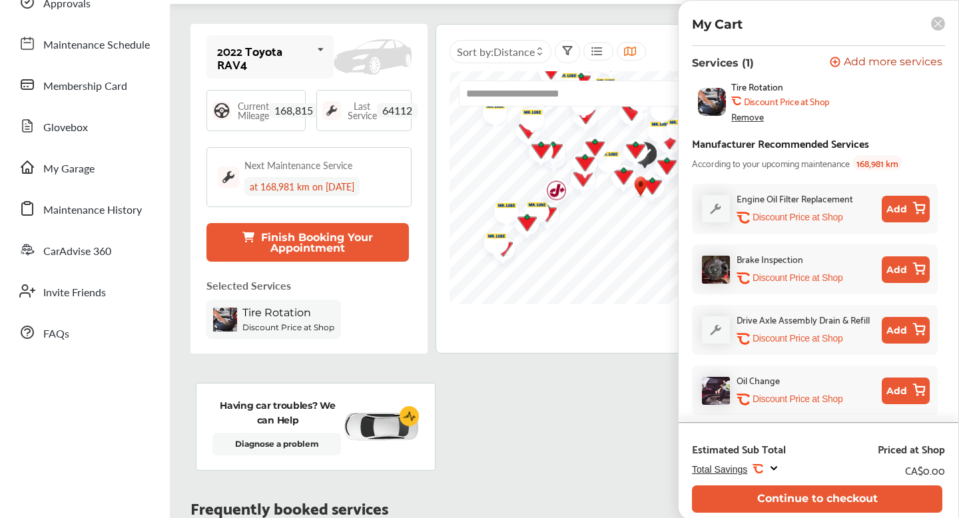
click at [905, 392] on button "Add" at bounding box center [906, 391] width 48 height 27
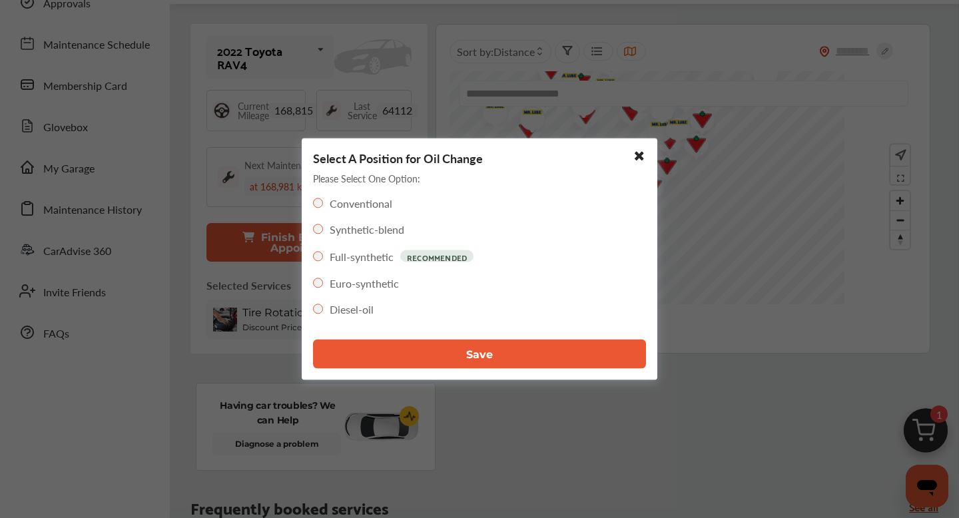
scroll to position [65, 0]
click at [464, 354] on button "Save" at bounding box center [479, 354] width 333 height 29
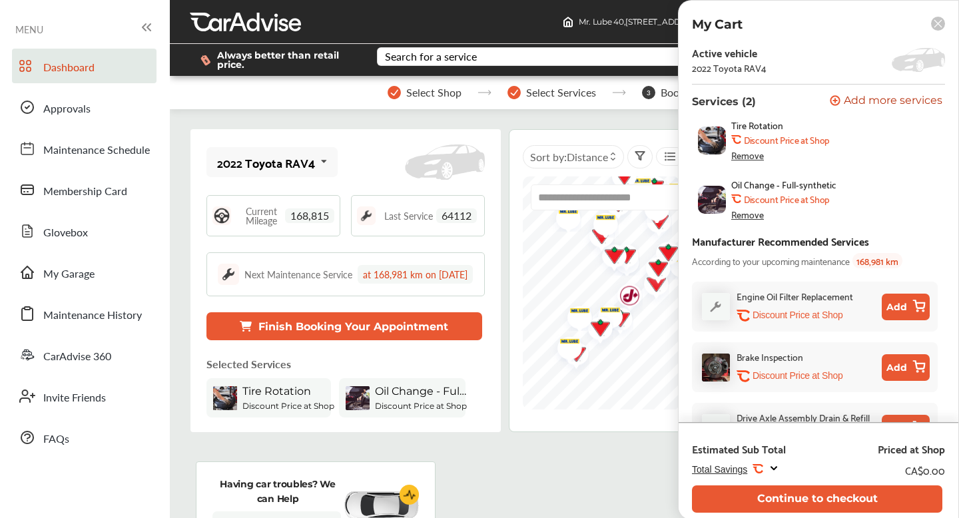
scroll to position [103, 0]
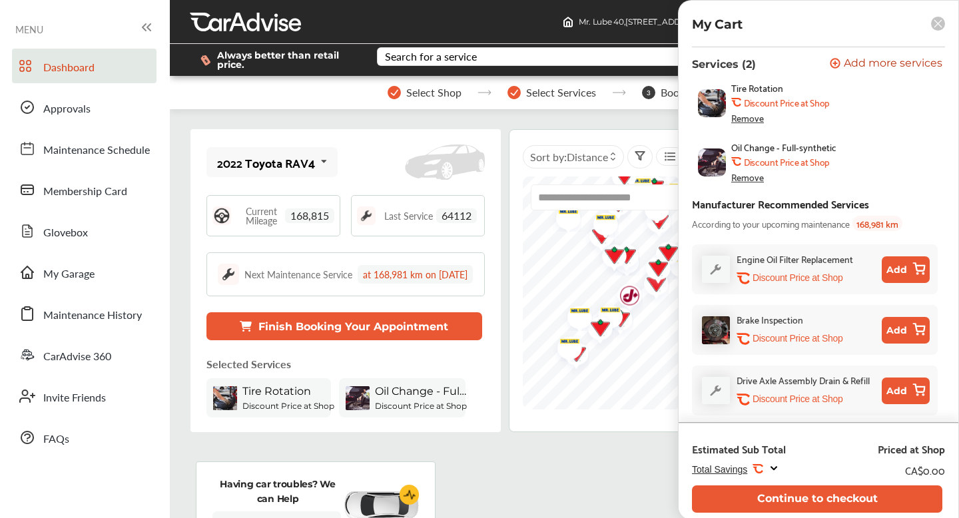
click at [898, 332] on button "Add" at bounding box center [906, 330] width 48 height 27
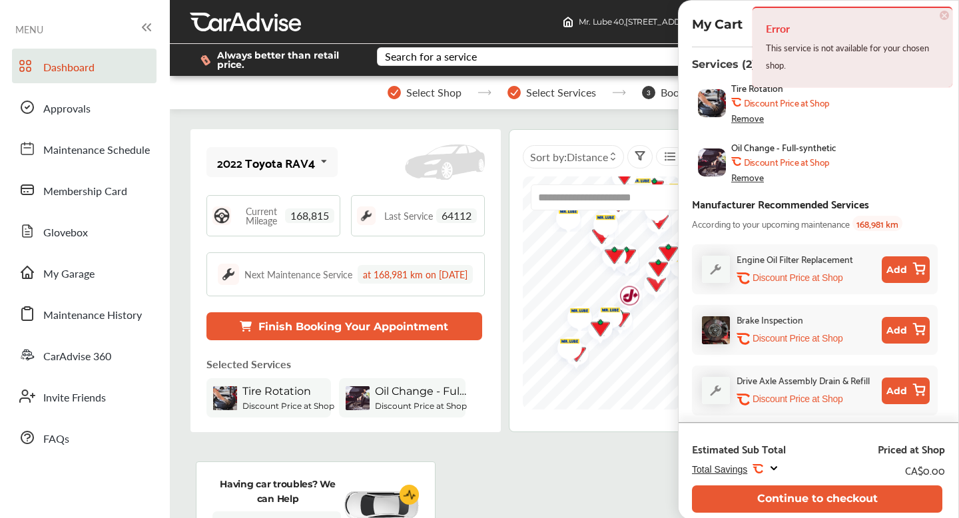
click at [927, 211] on div "Manufacturer Recommended Services According to your upcoming maintenance 168,98…" at bounding box center [818, 213] width 253 height 37
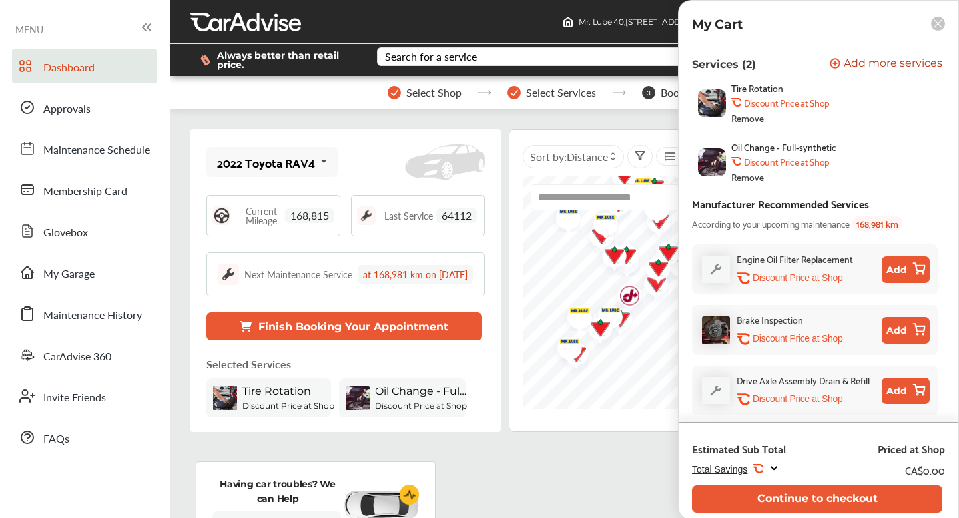
click at [903, 328] on button "Add" at bounding box center [906, 330] width 48 height 27
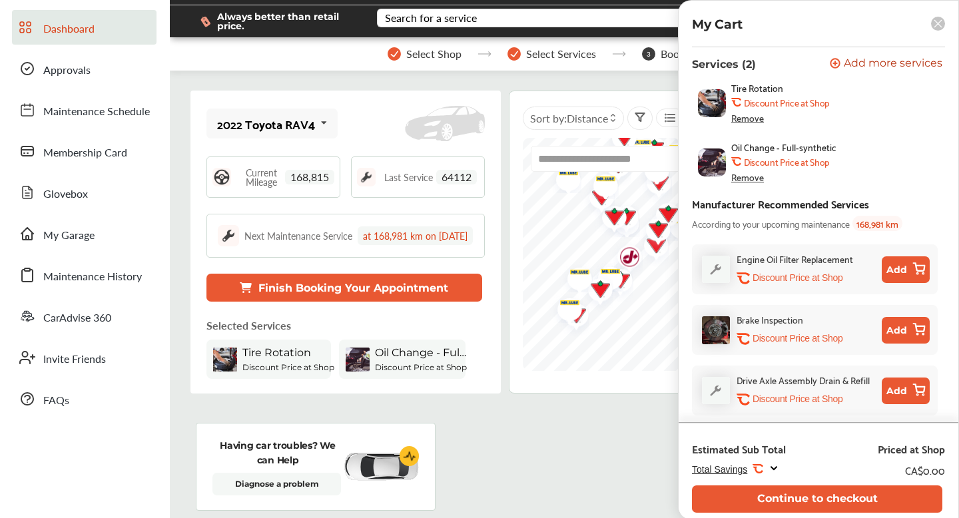
scroll to position [35, 0]
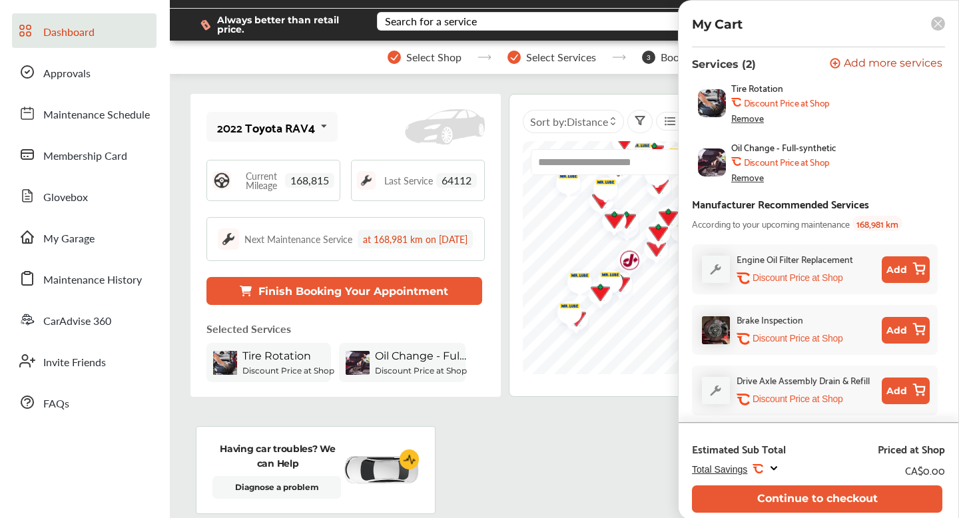
click at [901, 279] on button "Add" at bounding box center [906, 270] width 48 height 27
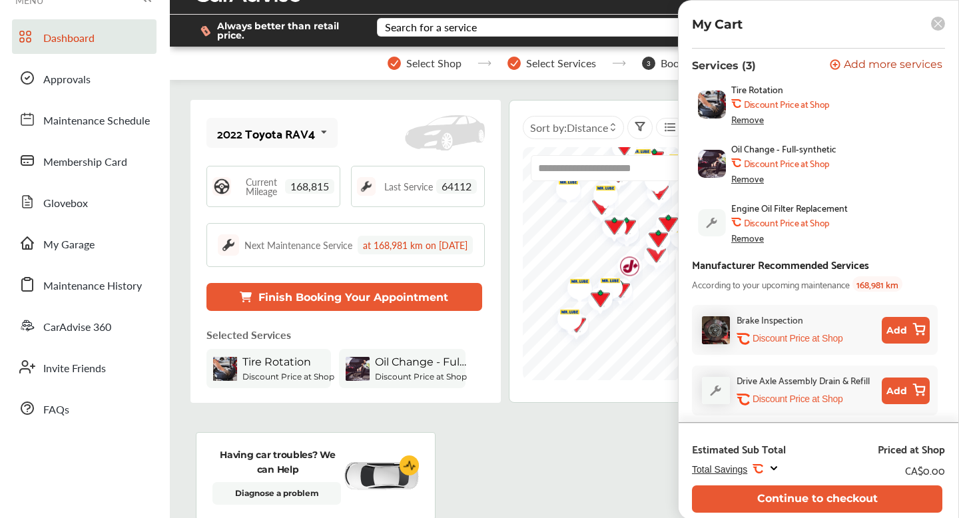
scroll to position [101, 0]
click at [819, 499] on button "Continue to checkout" at bounding box center [817, 499] width 251 height 27
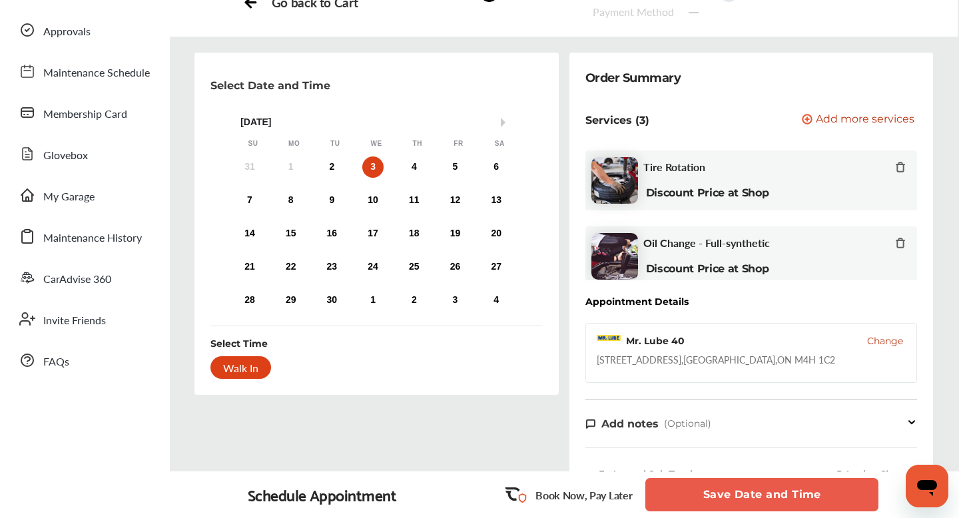
scroll to position [81, 0]
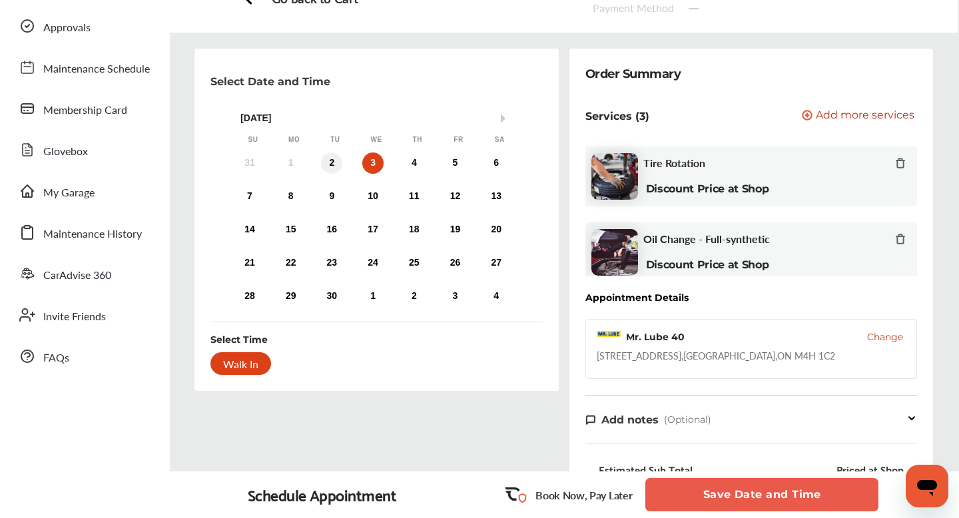
click at [333, 161] on div "2" at bounding box center [331, 163] width 21 height 21
click at [225, 356] on div "Walk In" at bounding box center [241, 363] width 61 height 23
click at [245, 364] on div "Walk In" at bounding box center [241, 363] width 61 height 23
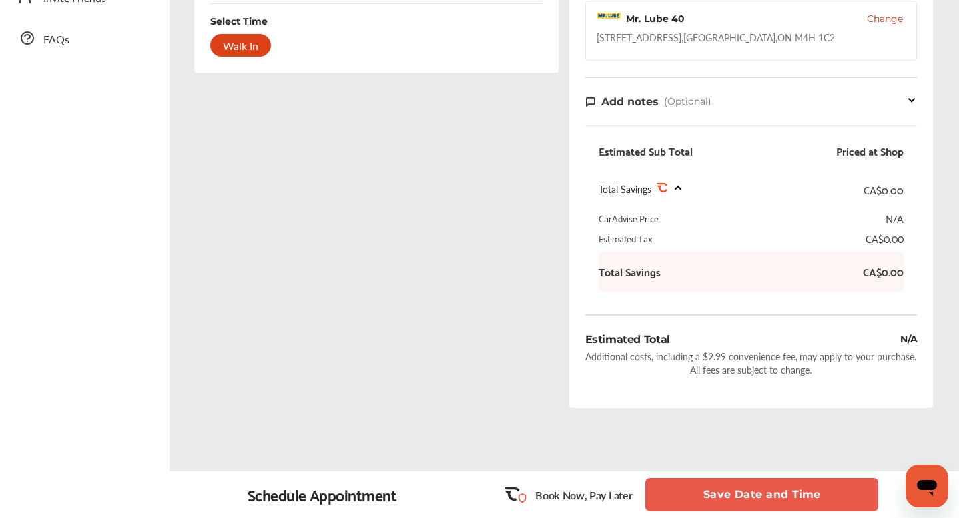
scroll to position [400, 0]
click at [746, 496] on button "Save Date and Time" at bounding box center [762, 494] width 233 height 33
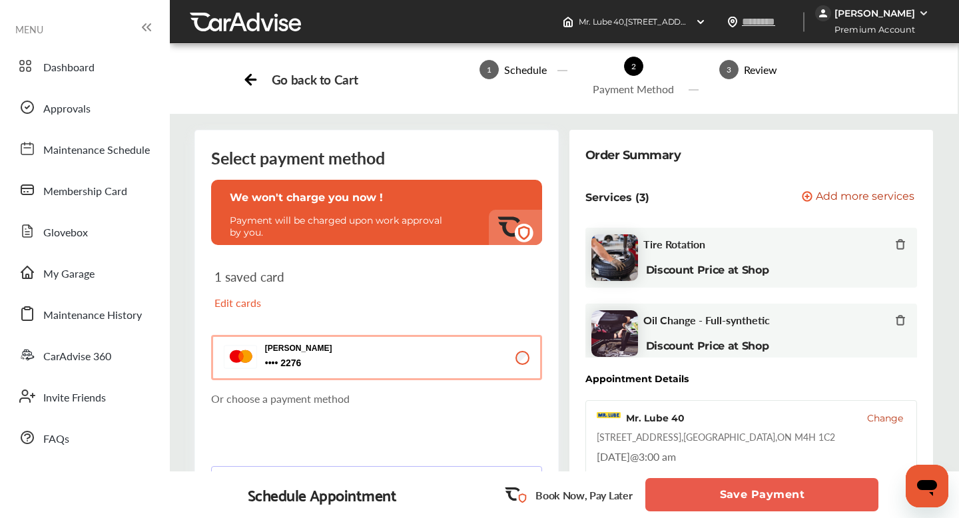
click at [295, 372] on div "[PERSON_NAME] 2276 2276" at bounding box center [311, 357] width 175 height 35
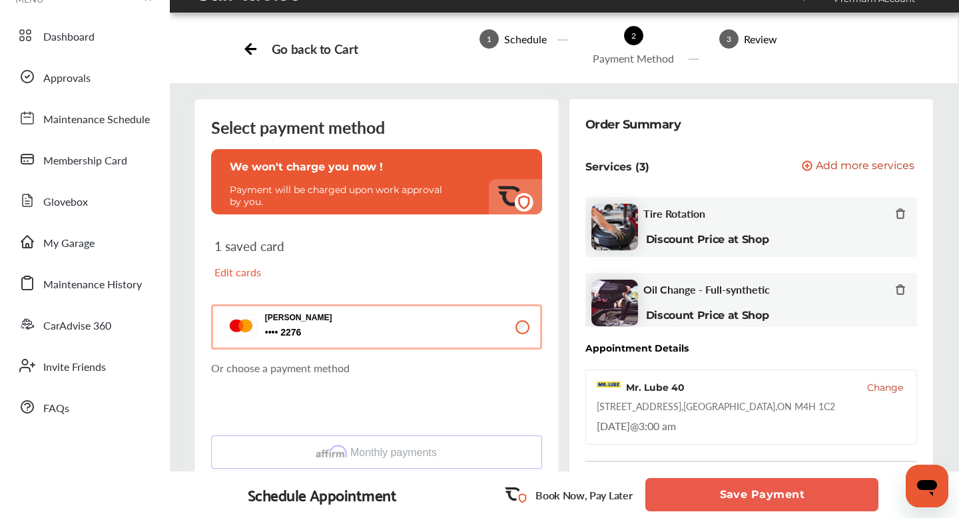
scroll to position [33, 0]
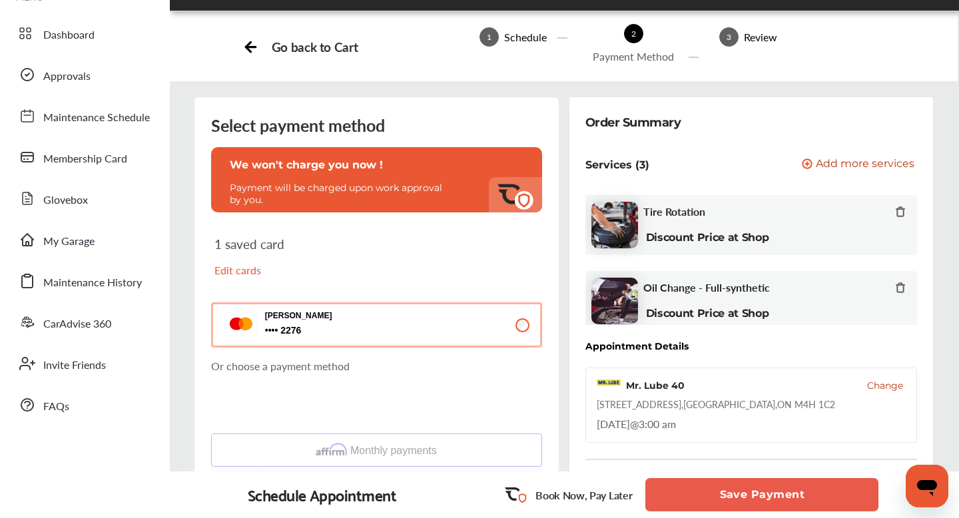
click at [755, 498] on button "Save Payment" at bounding box center [762, 494] width 233 height 33
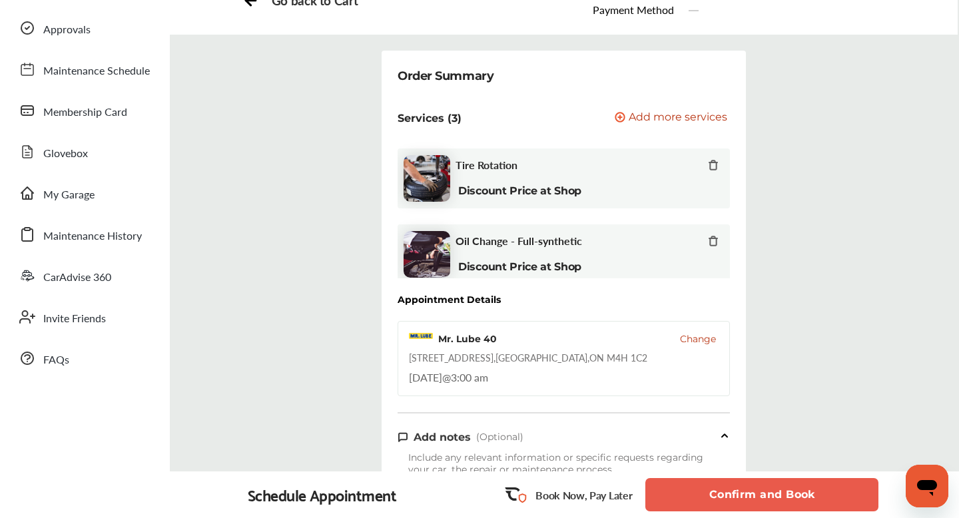
scroll to position [98, 0]
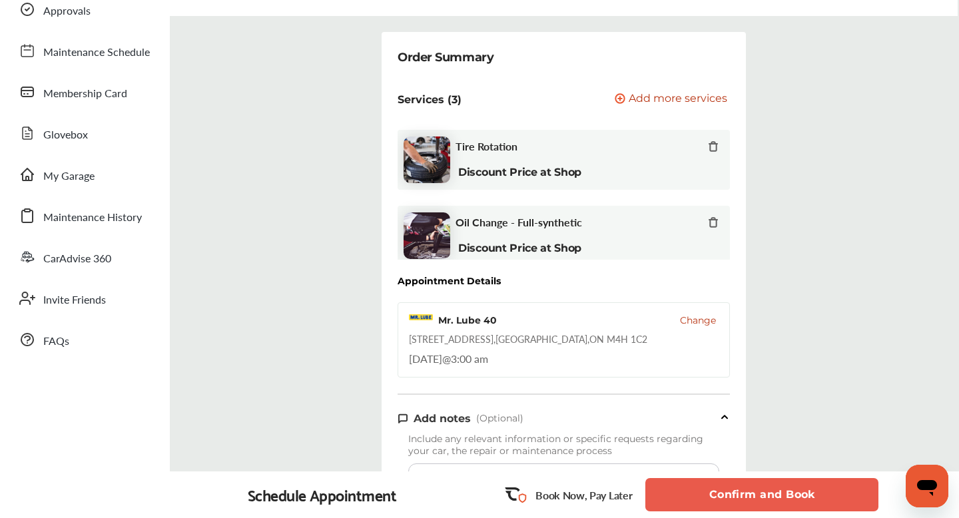
click at [477, 285] on div "Appointment Details" at bounding box center [449, 281] width 103 height 11
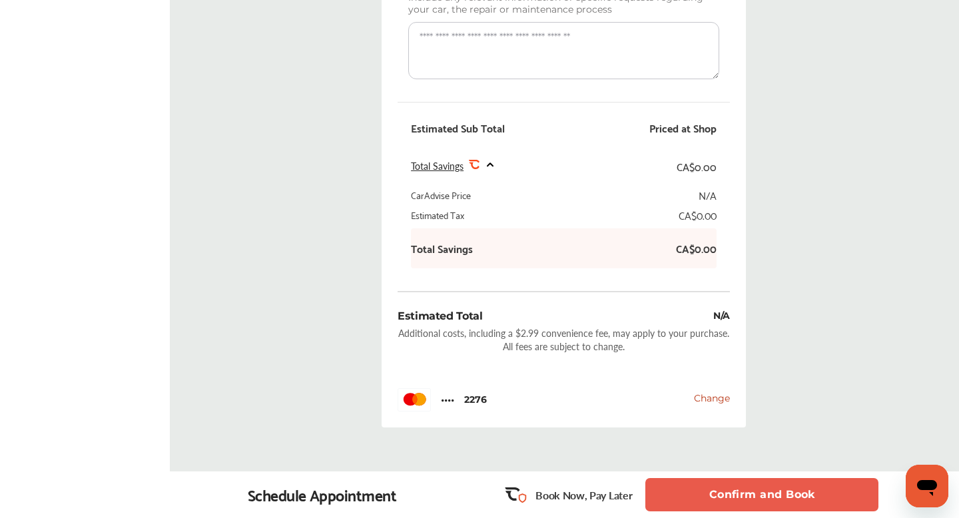
scroll to position [537, 0]
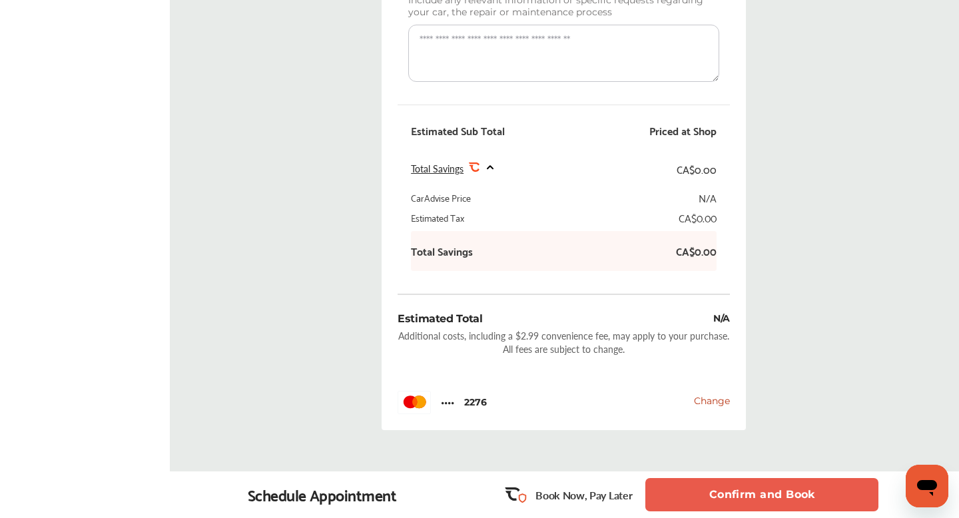
click at [780, 493] on button "Confirm and Book" at bounding box center [762, 494] width 233 height 33
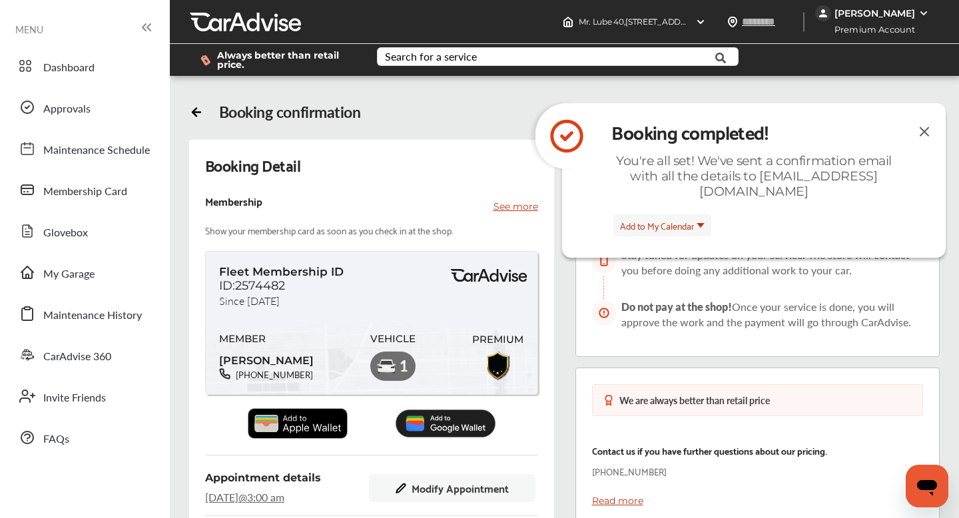
click at [925, 128] on img at bounding box center [925, 131] width 16 height 17
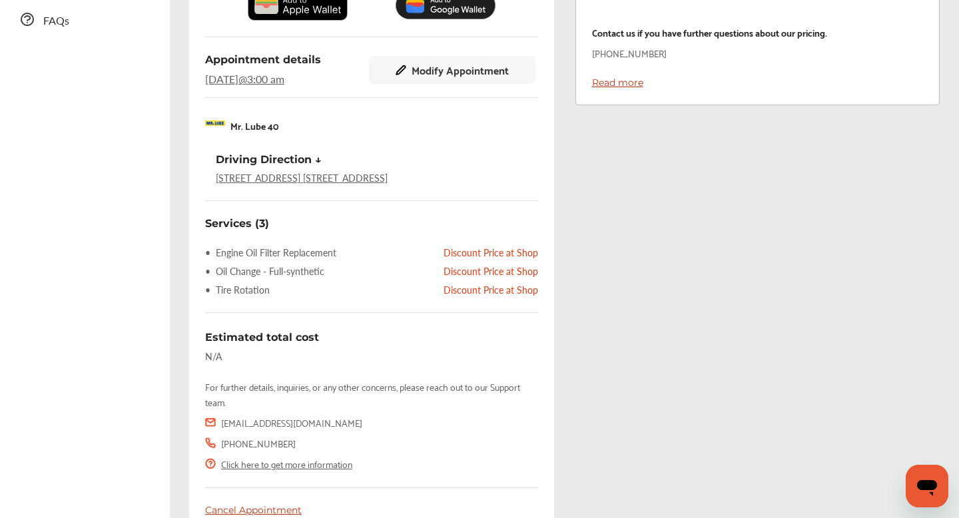
scroll to position [419, 0]
click at [495, 254] on div "Discount Price at Shop" at bounding box center [491, 251] width 95 height 13
click at [495, 279] on ul "• Engine Oil Filter Replacement Discount Price at Shop • Oil Change - Full-synt…" at bounding box center [371, 270] width 333 height 51
click at [493, 314] on div "Services (3) • Engine Oil Filter Replacement Discount Price at Shop • Oil Chang…" at bounding box center [371, 366] width 333 height 299
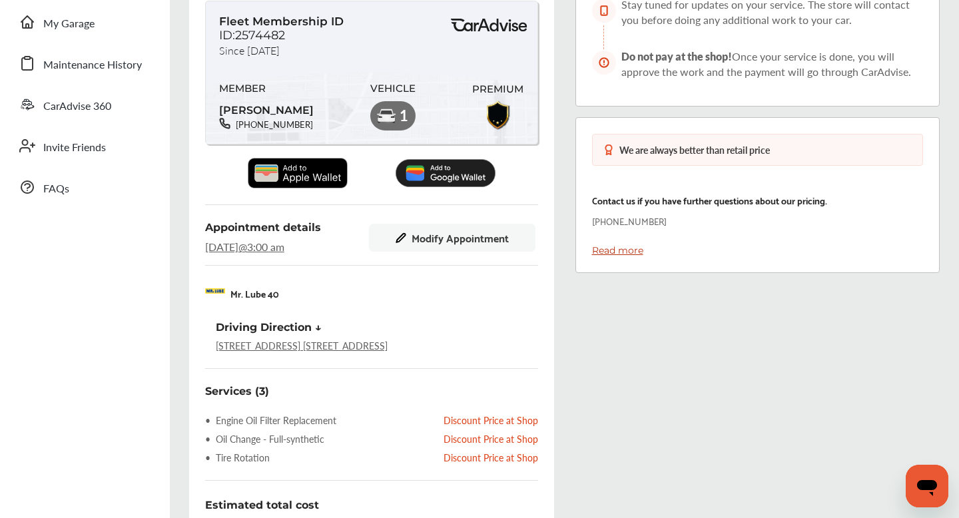
scroll to position [245, 0]
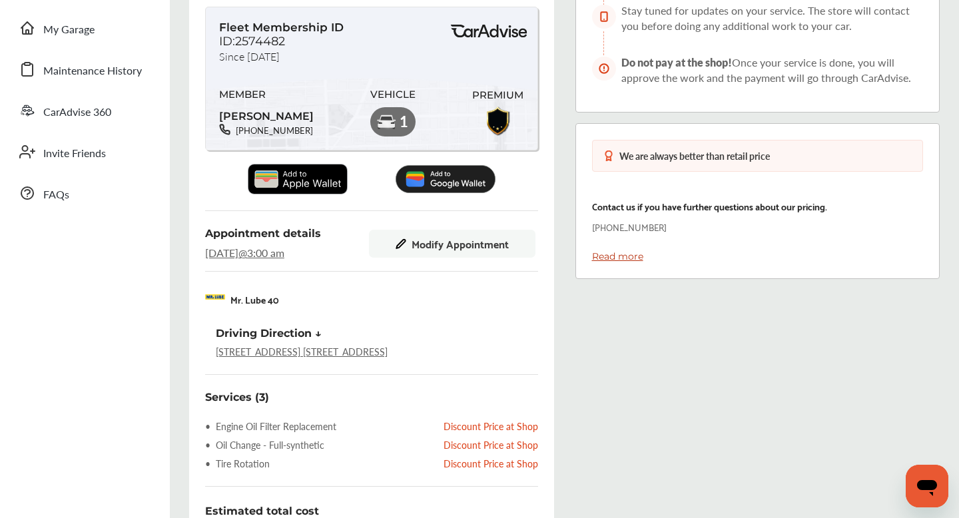
click at [612, 258] on link "Read more" at bounding box center [617, 257] width 51 height 12
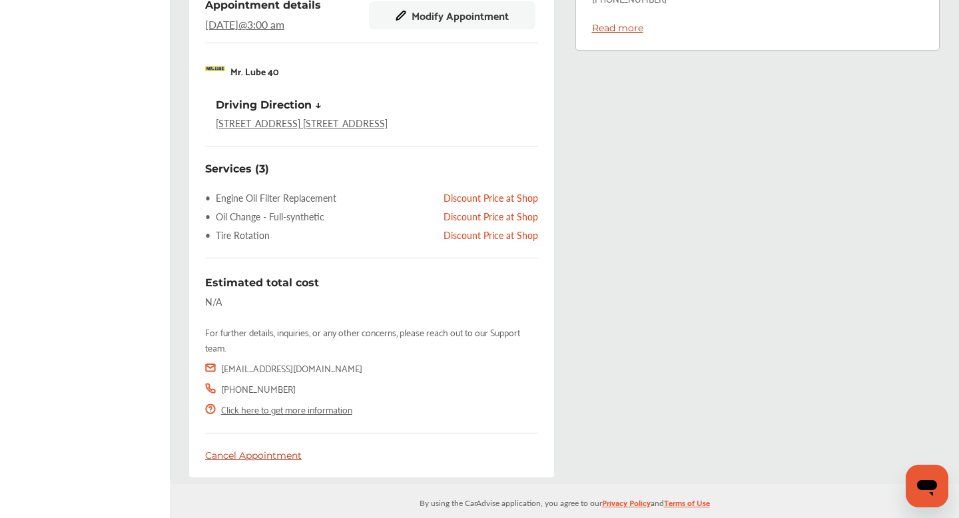
scroll to position [428, 0]
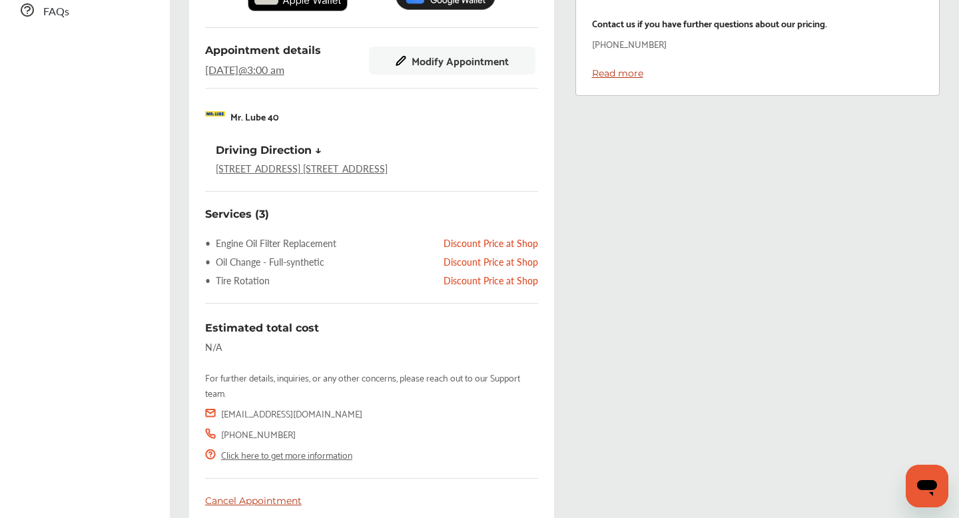
click at [492, 240] on div "Discount Price at Shop" at bounding box center [491, 243] width 95 height 13
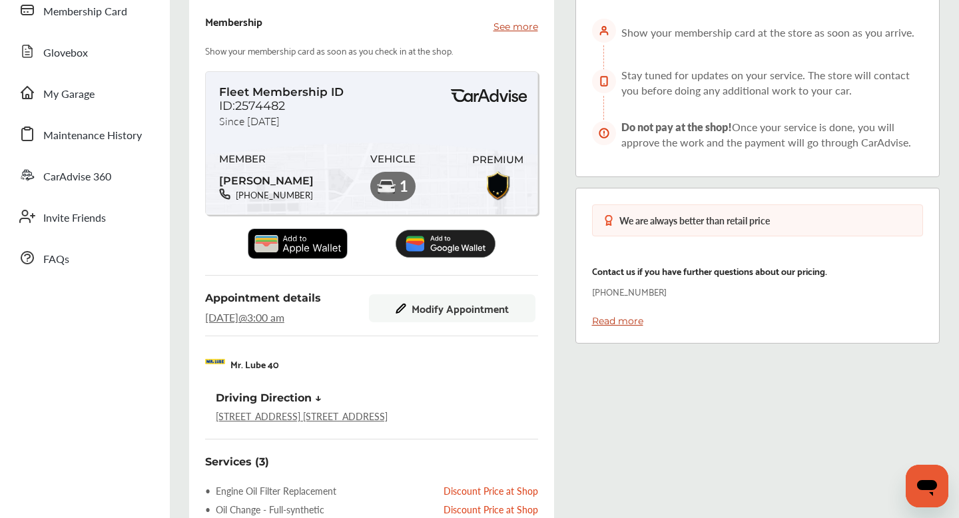
scroll to position [0, 0]
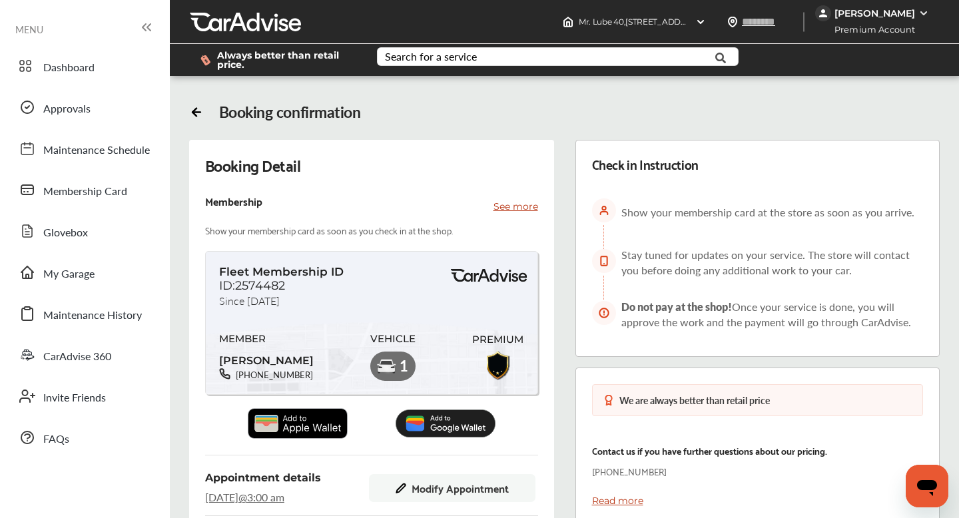
click at [199, 112] on icon at bounding box center [197, 112] width 8 height 0
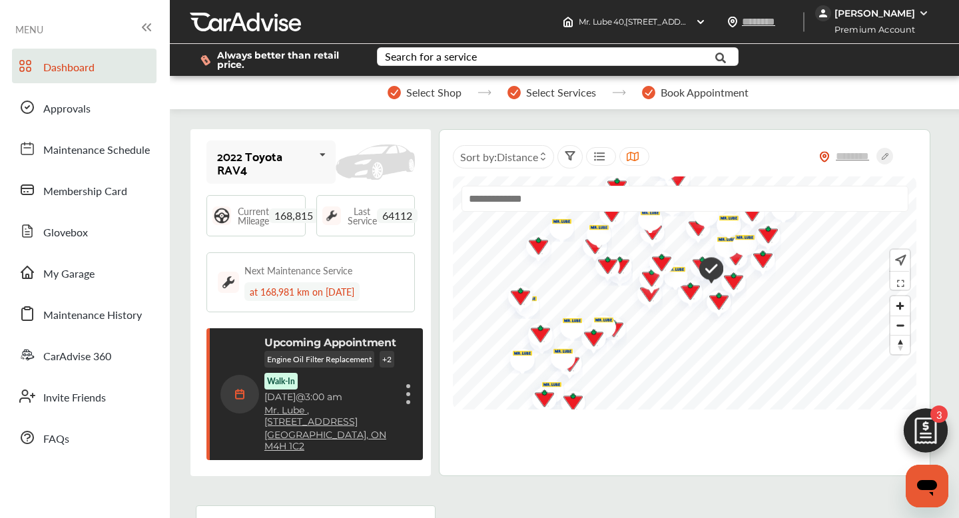
scroll to position [128, 0]
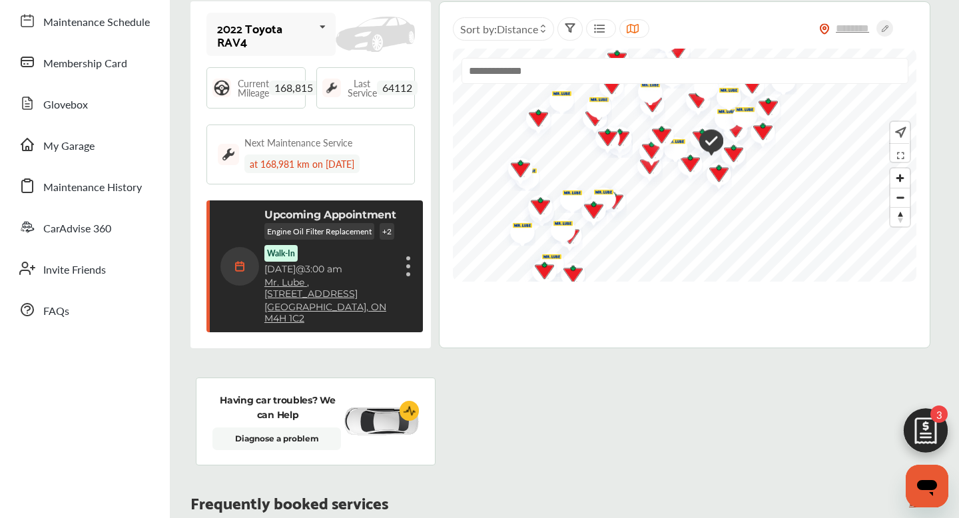
click at [403, 251] on div "Upcoming Appointment Engine Oil Filter Replacement + 2 Walk-In [DATE] 3:00 am M…" at bounding box center [317, 267] width 192 height 116
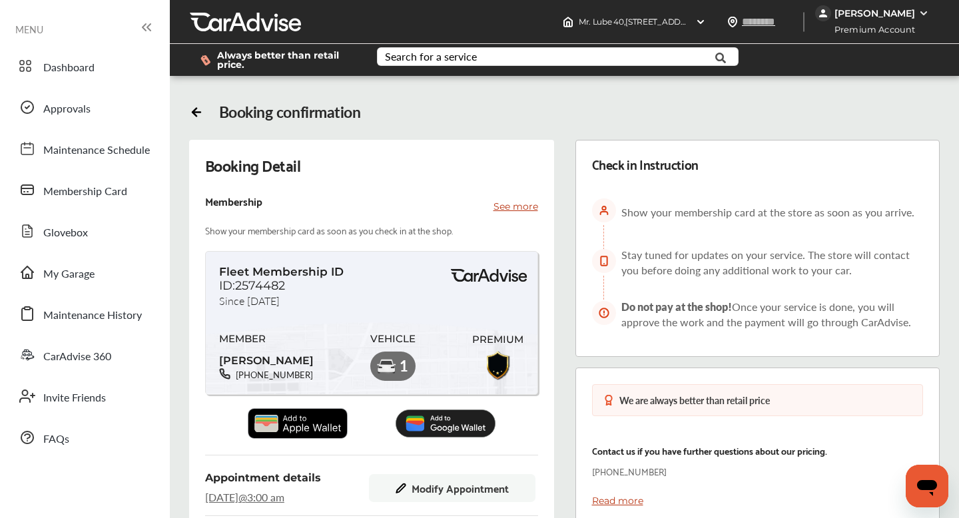
click at [934, 480] on icon "Open messaging window" at bounding box center [927, 486] width 24 height 24
click at [578, 368] on div "We are always better than retail price Contact us if you have further questions…" at bounding box center [758, 446] width 365 height 156
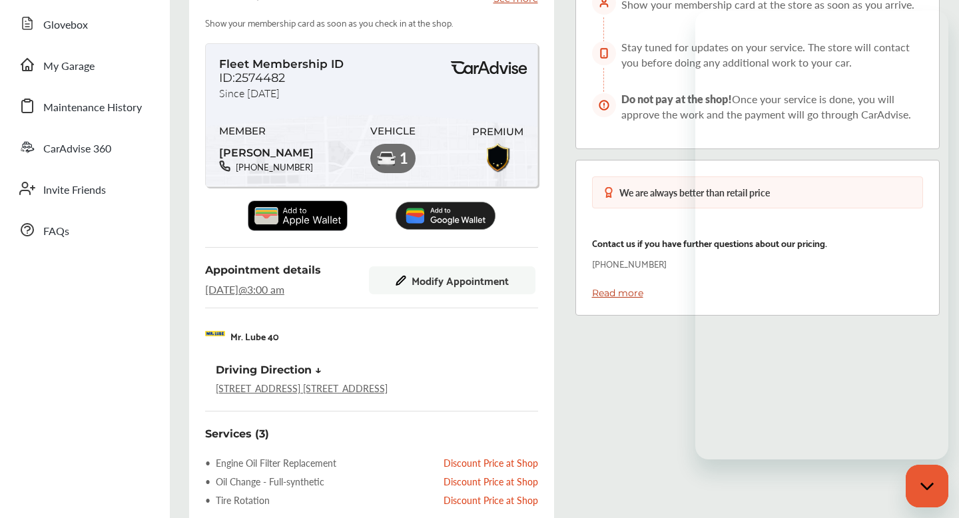
scroll to position [255, 0]
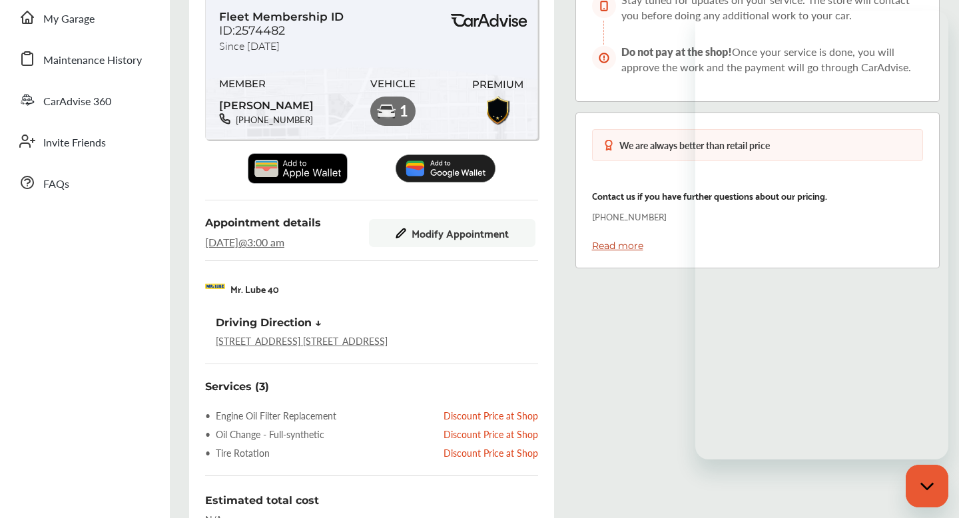
click at [672, 380] on div "Check in Instruction Show your membership card at the store as soon as you arri…" at bounding box center [758, 296] width 386 height 822
click at [522, 377] on div "Booking Detail Membership See more Show your membership card as soon as you che…" at bounding box center [371, 290] width 365 height 811
click at [668, 346] on div "Check in Instruction Show your membership card at the store as soon as you arri…" at bounding box center [758, 296] width 386 height 822
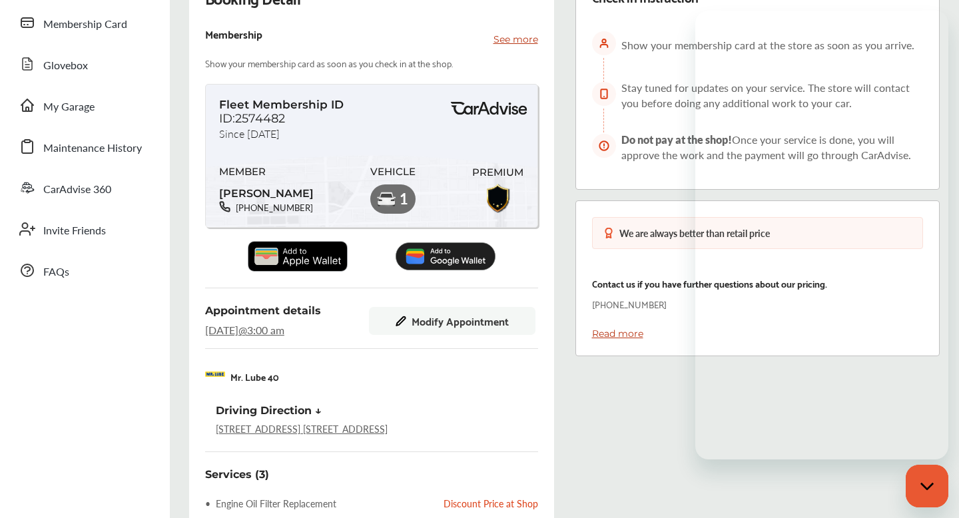
scroll to position [0, 0]
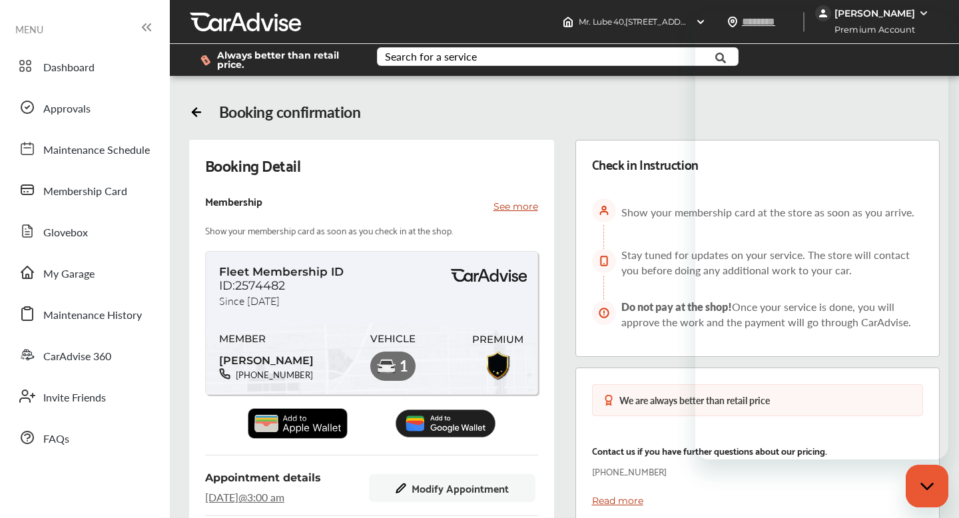
click at [197, 110] on icon at bounding box center [196, 110] width 13 height 13
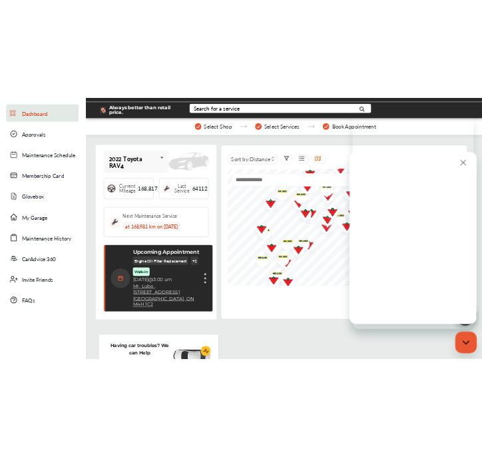
scroll to position [43, 0]
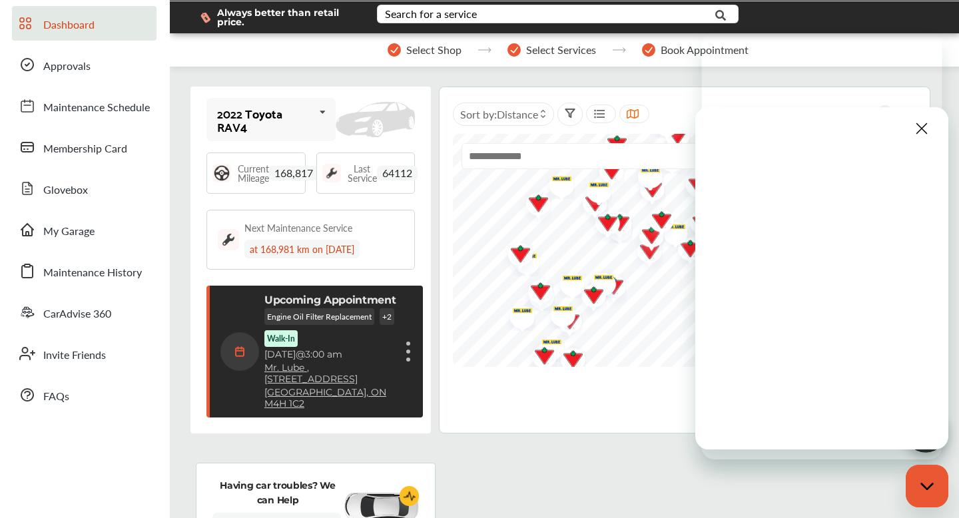
drag, startPoint x: 933, startPoint y: 127, endPoint x: 933, endPoint y: -3, distance: 129.9
click at [933, 0] on html "My Account Dashboard Approvals Maintenance Schedule Membership Card Glovebox My…" at bounding box center [479, 216] width 959 height 518
drag, startPoint x: 949, startPoint y: 125, endPoint x: 953, endPoint y: 0, distance: 124.6
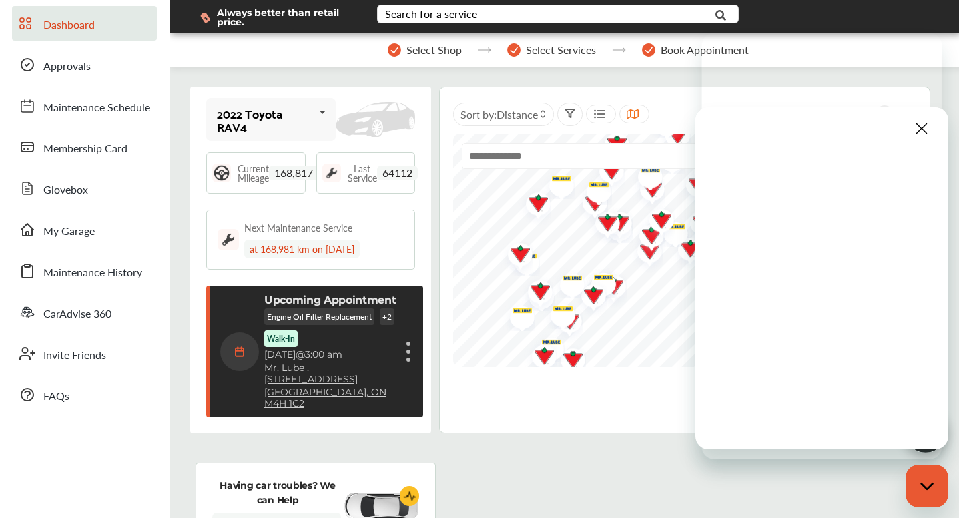
drag, startPoint x: 956, startPoint y: 117, endPoint x: 955, endPoint y: 49, distance: 68.0
drag, startPoint x: 945, startPoint y: 127, endPoint x: 949, endPoint y: 103, distance: 23.7
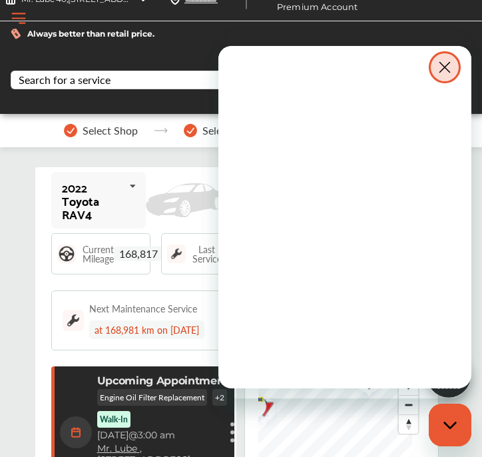
click at [438, 67] on icon "Close" at bounding box center [445, 67] width 16 height 16
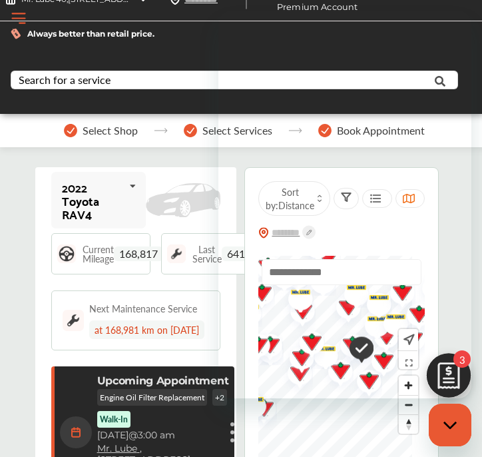
click at [445, 429] on div "Close messaging window" at bounding box center [450, 425] width 40 height 40
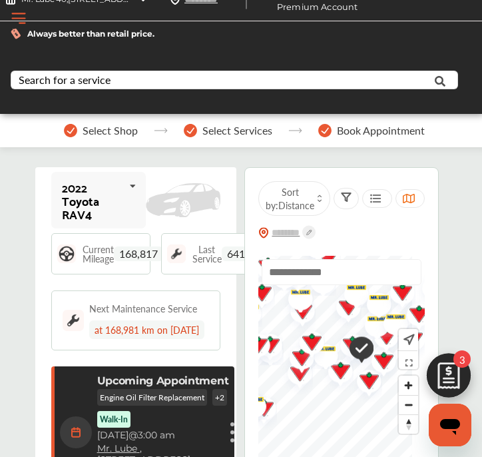
click at [448, 380] on img at bounding box center [449, 379] width 64 height 64
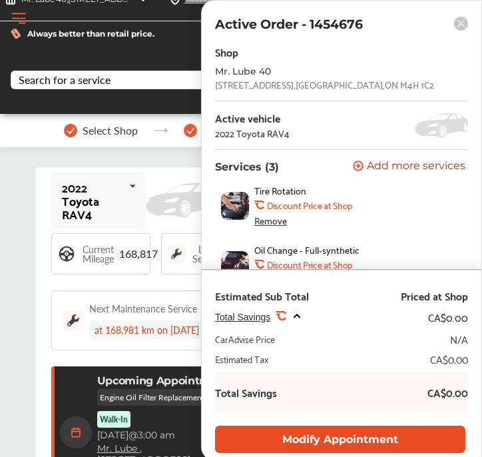
click at [362, 439] on button "Modify Appointment" at bounding box center [340, 439] width 251 height 27
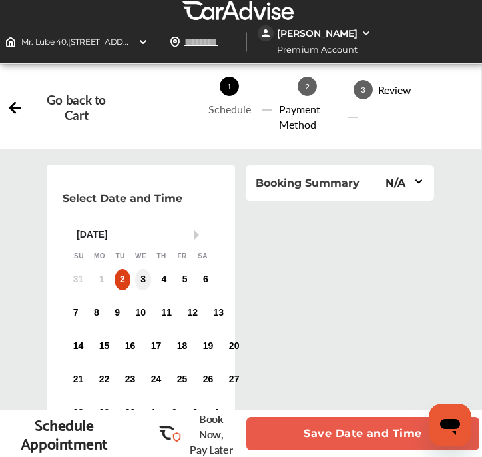
click at [139, 285] on div "3" at bounding box center [143, 279] width 16 height 21
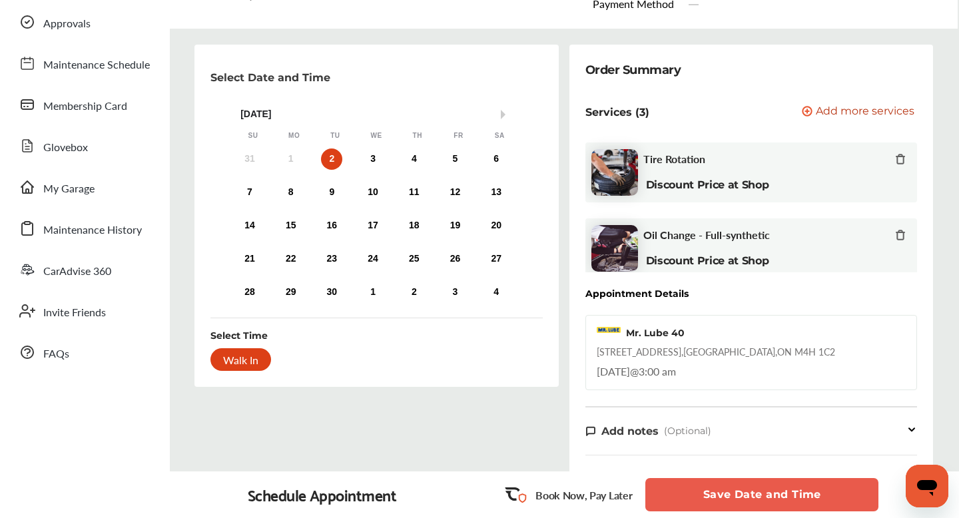
scroll to position [81, 0]
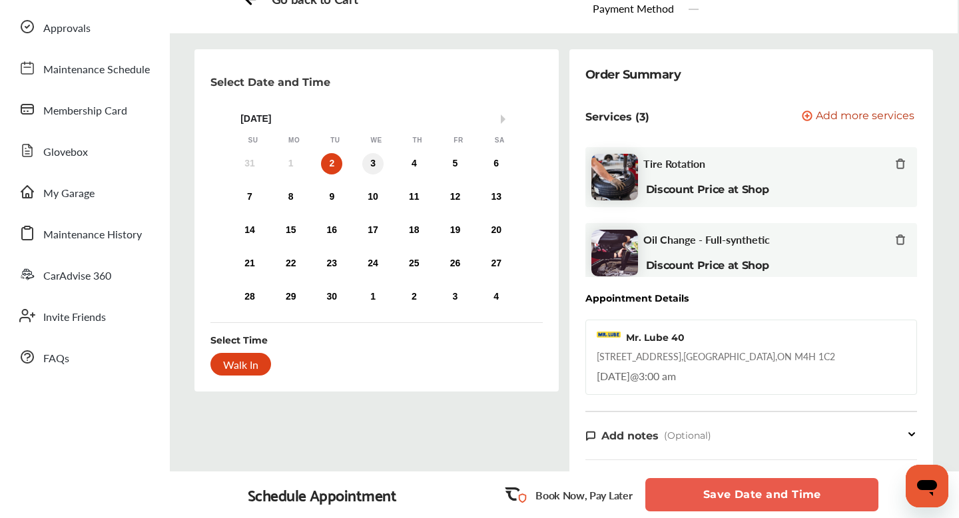
click at [365, 161] on div "3" at bounding box center [372, 163] width 21 height 21
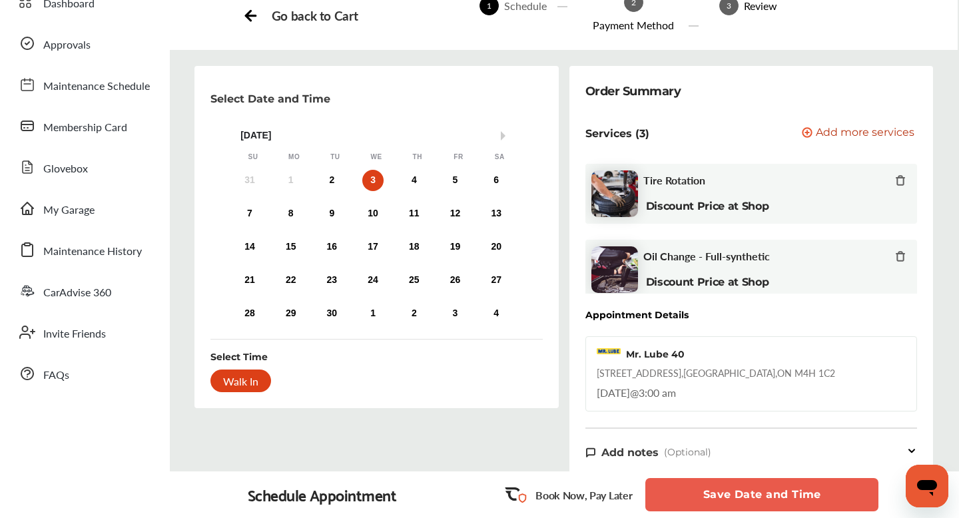
scroll to position [0, 0]
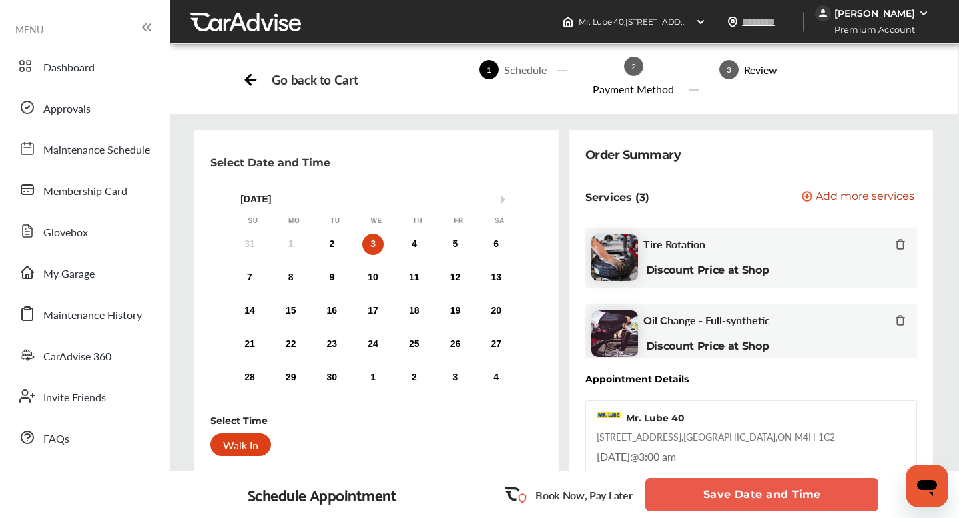
click at [237, 447] on div "Walk In" at bounding box center [241, 445] width 61 height 23
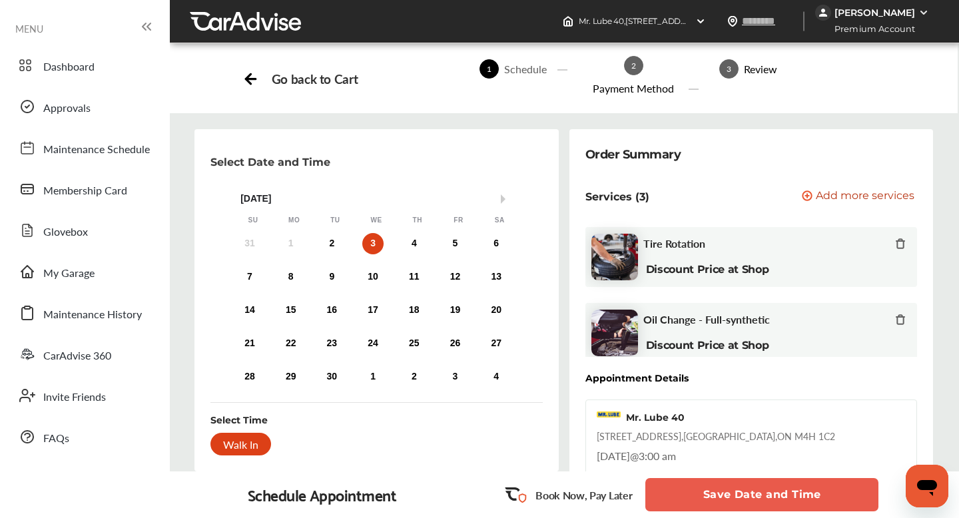
click at [45, 46] on ul "Dashboard Approvals Maintenance Schedule Membership Card Glovebox My Garage Mai…" at bounding box center [85, 518] width 157 height 955
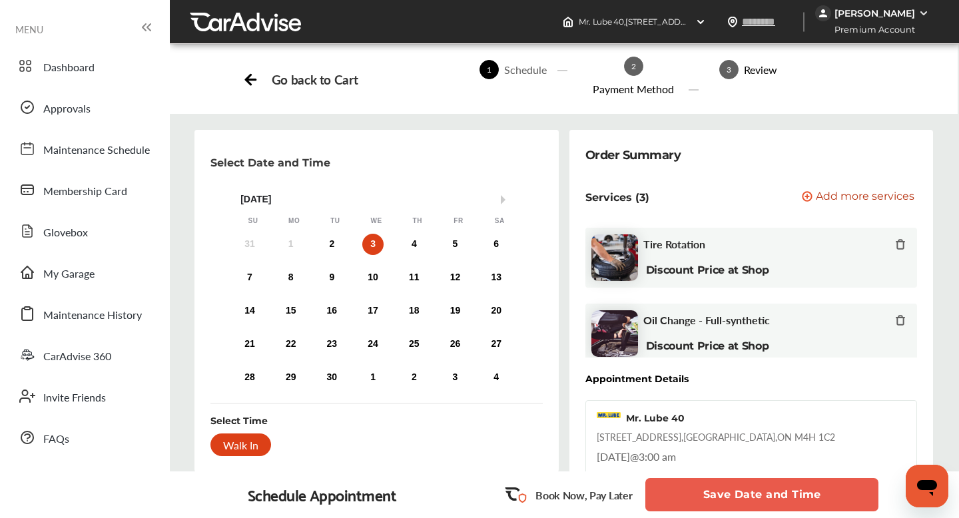
click at [149, 32] on icon at bounding box center [147, 27] width 16 height 16
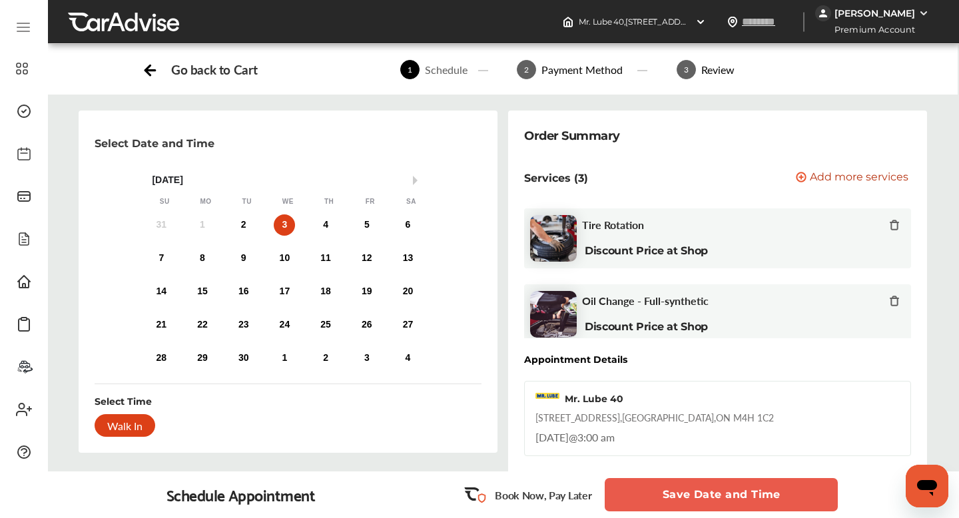
click at [21, 25] on icon at bounding box center [23, 27] width 16 height 16
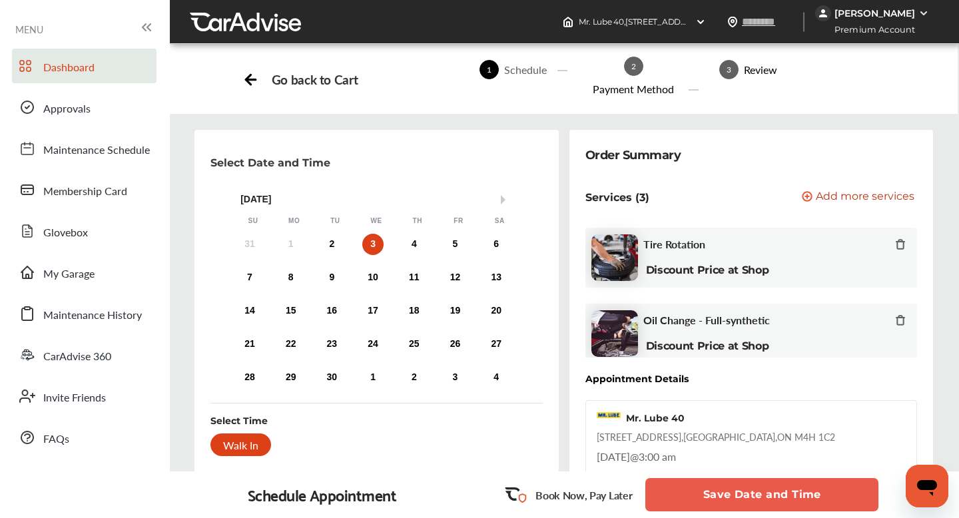
click at [74, 75] on span "Dashboard" at bounding box center [68, 67] width 51 height 17
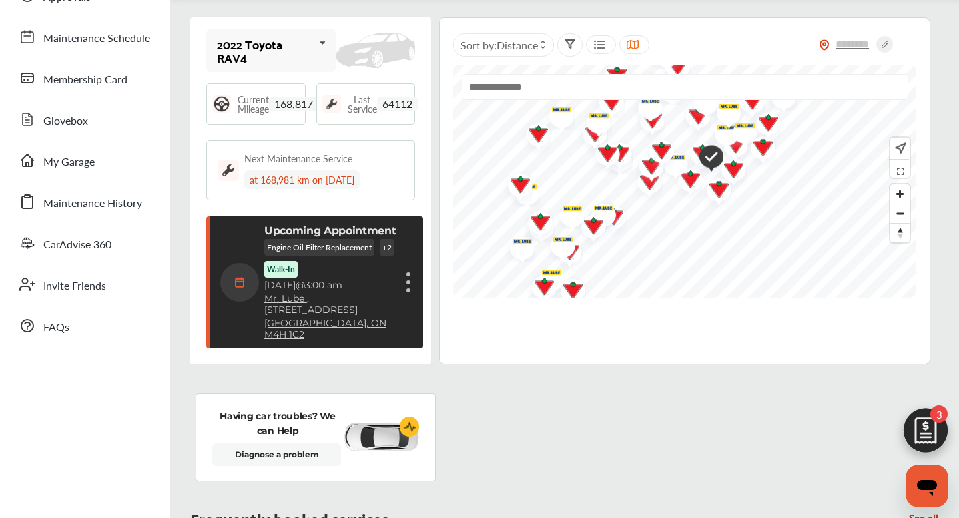
scroll to position [113, 0]
click at [404, 279] on div "Cancel appointment Modify appointment Show details" at bounding box center [408, 282] width 8 height 24
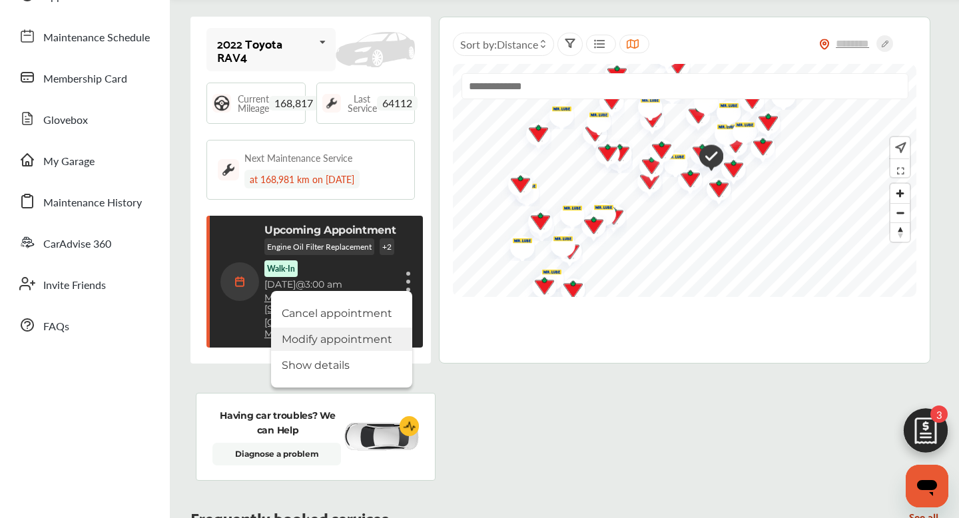
click at [348, 328] on li "Modify appointment" at bounding box center [341, 339] width 141 height 23
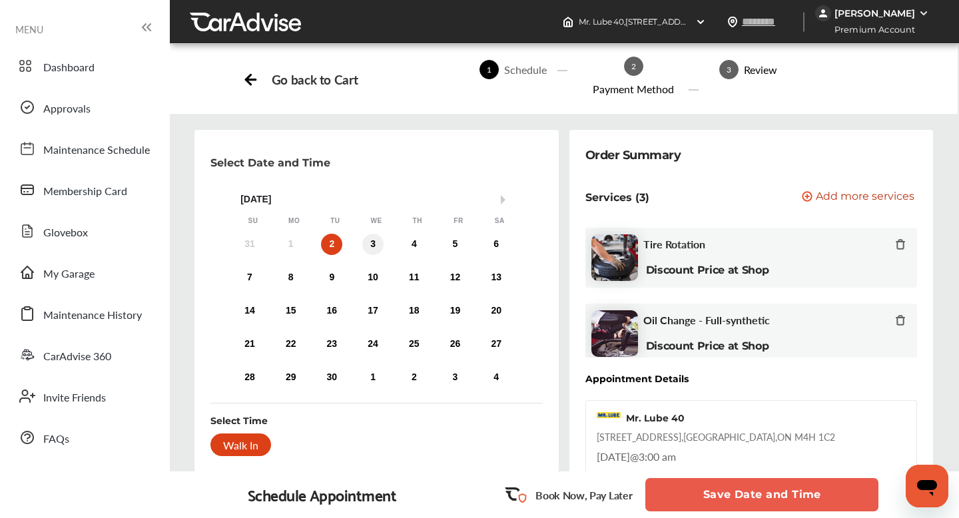
click at [374, 247] on div "3" at bounding box center [372, 244] width 21 height 21
click at [232, 444] on div "Walk In" at bounding box center [241, 445] width 61 height 23
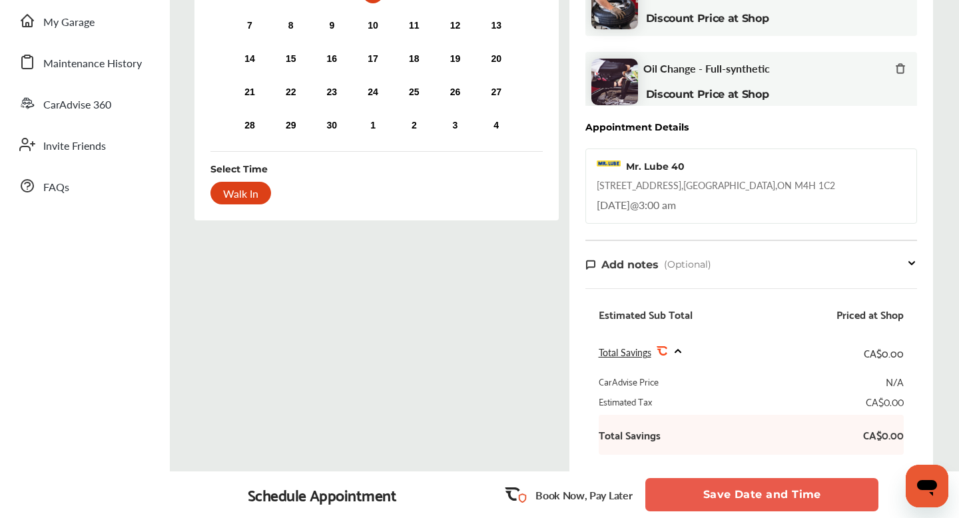
scroll to position [205, 0]
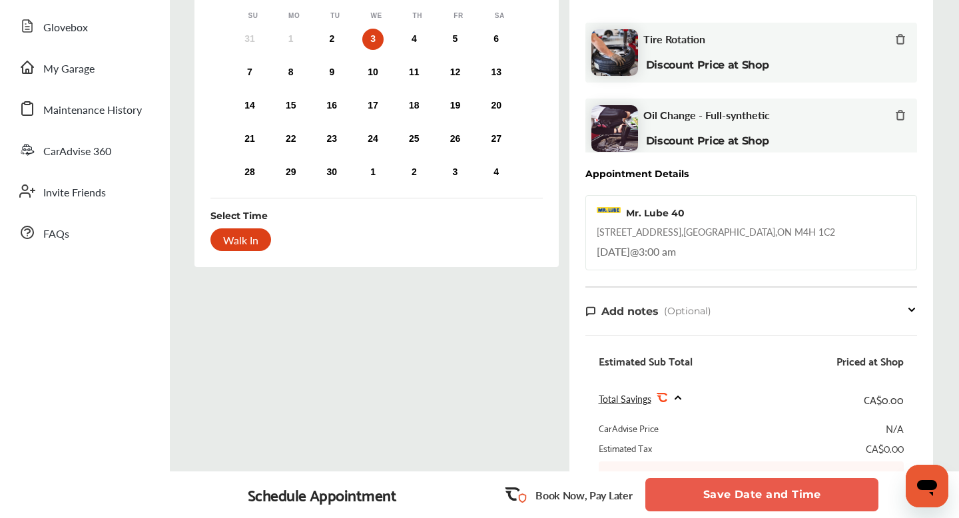
click at [732, 498] on button "Save Date and Time" at bounding box center [762, 494] width 233 height 33
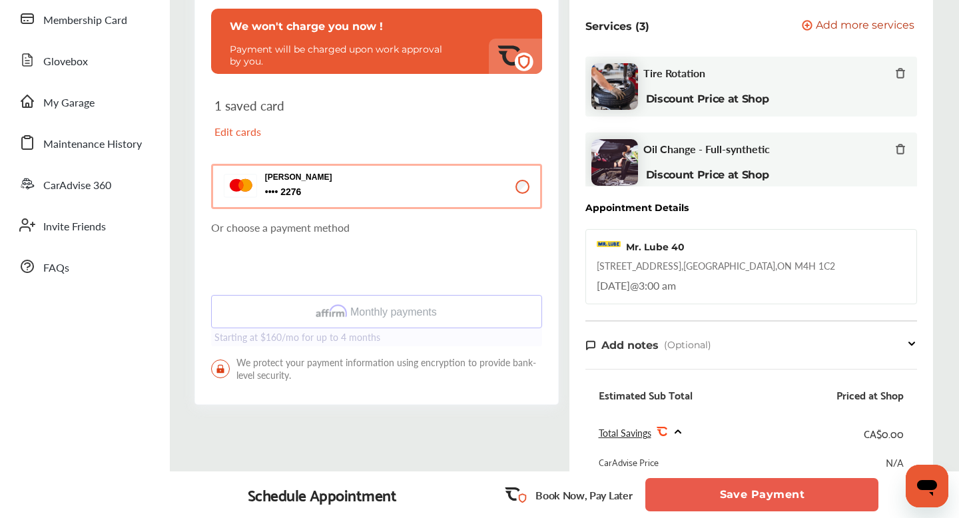
scroll to position [177, 0]
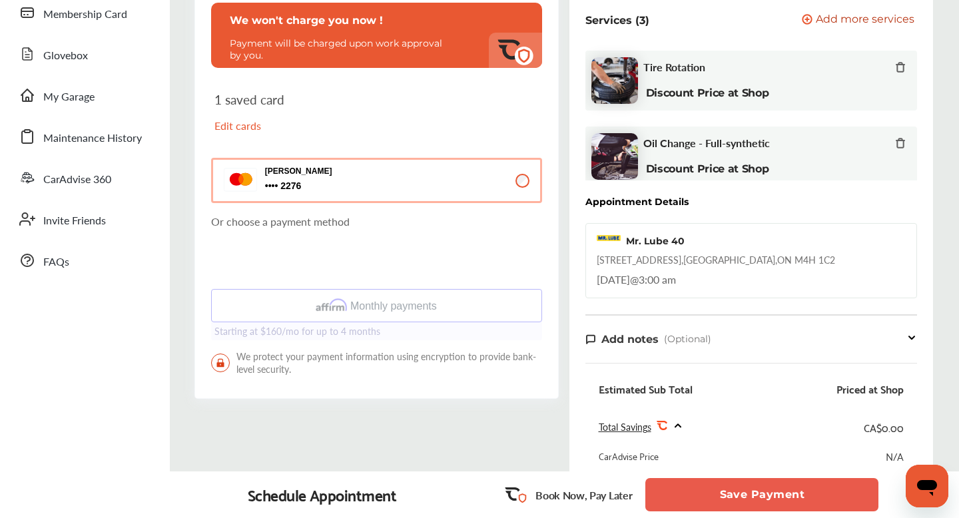
click at [734, 492] on button "Save Payment" at bounding box center [762, 494] width 233 height 33
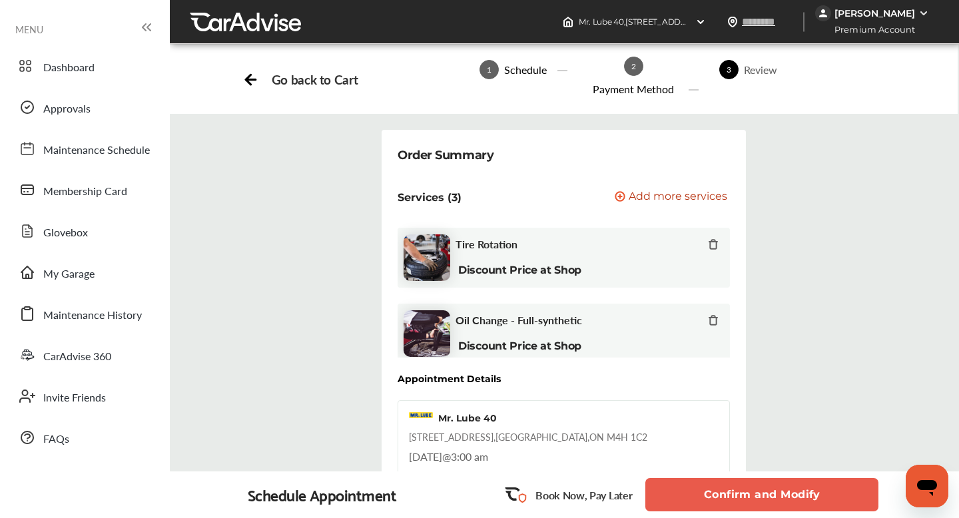
click at [744, 494] on button "Confirm and Modify" at bounding box center [762, 494] width 233 height 33
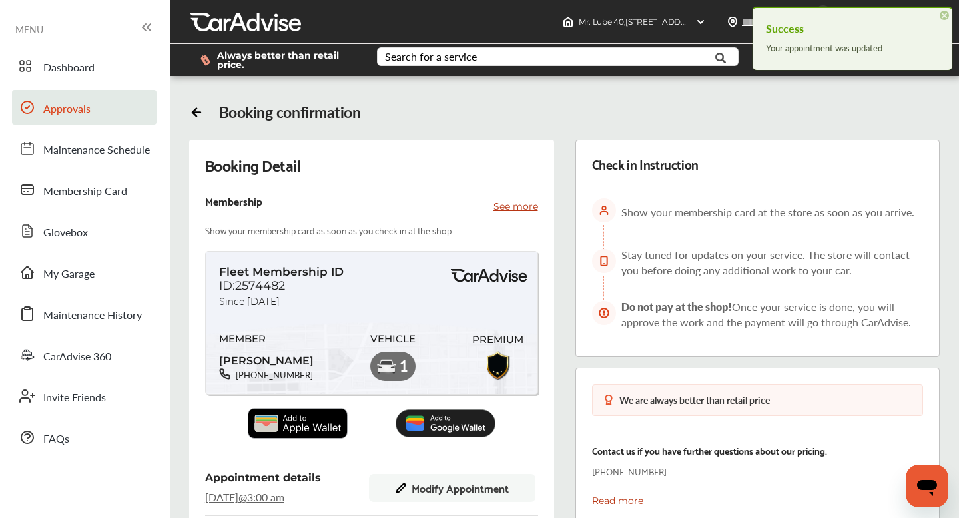
click at [49, 110] on span "Approvals" at bounding box center [66, 109] width 47 height 17
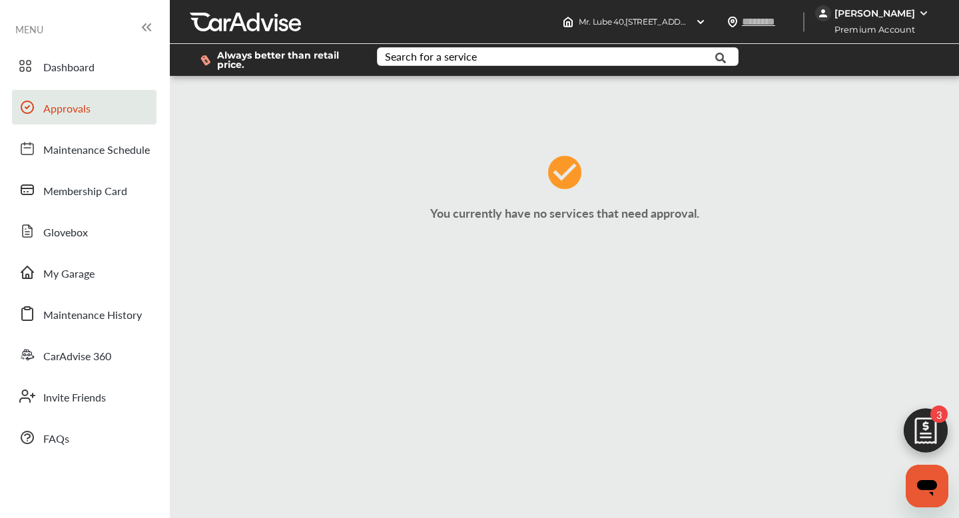
click at [49, 110] on span "Approvals" at bounding box center [66, 109] width 47 height 17
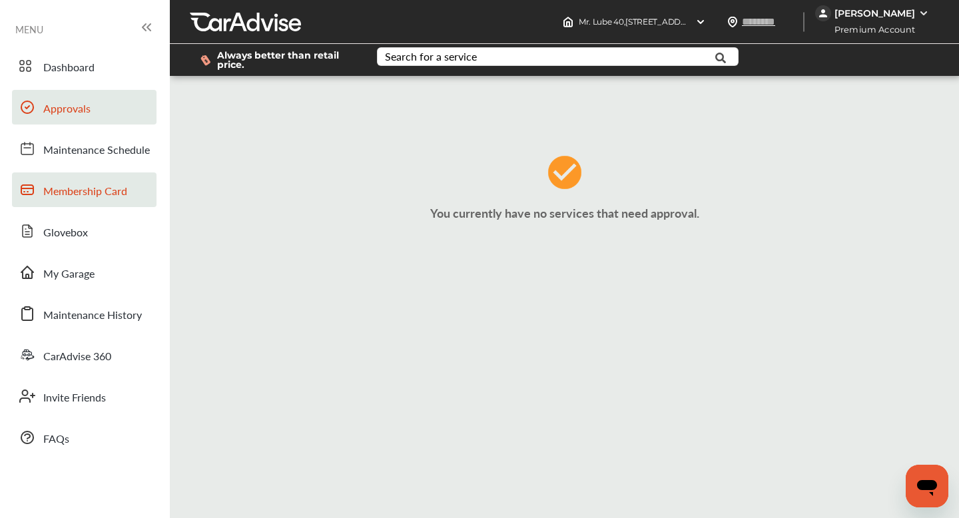
click at [52, 186] on span "Membership Card" at bounding box center [85, 191] width 84 height 17
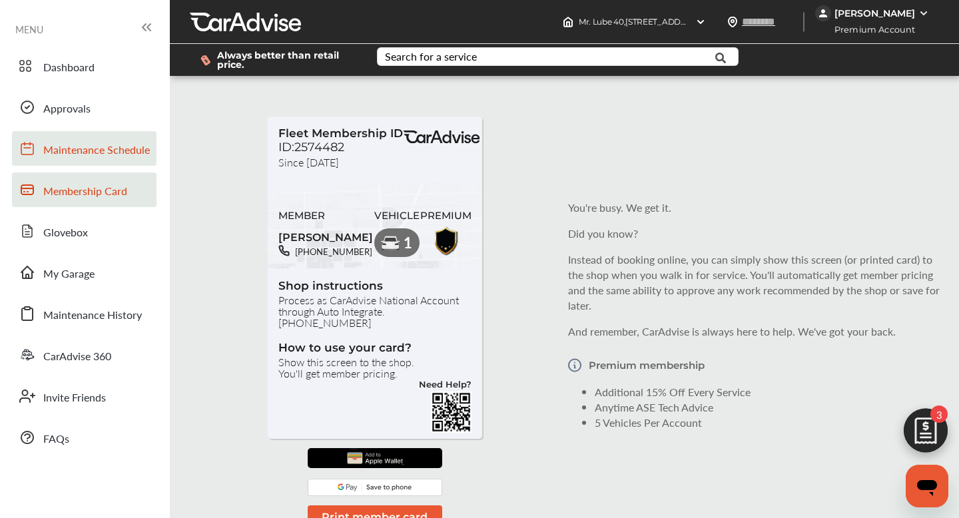
click at [87, 153] on span "Maintenance Schedule" at bounding box center [96, 150] width 107 height 17
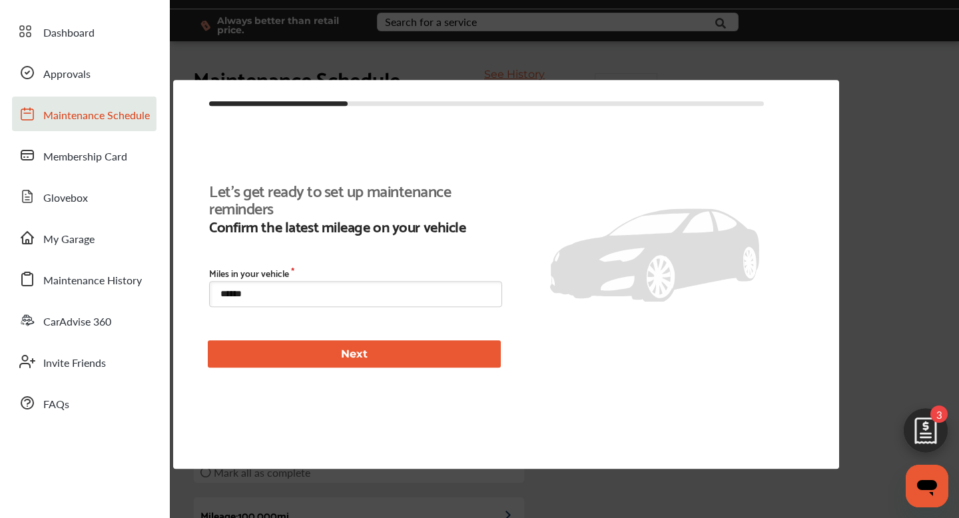
type input "****"
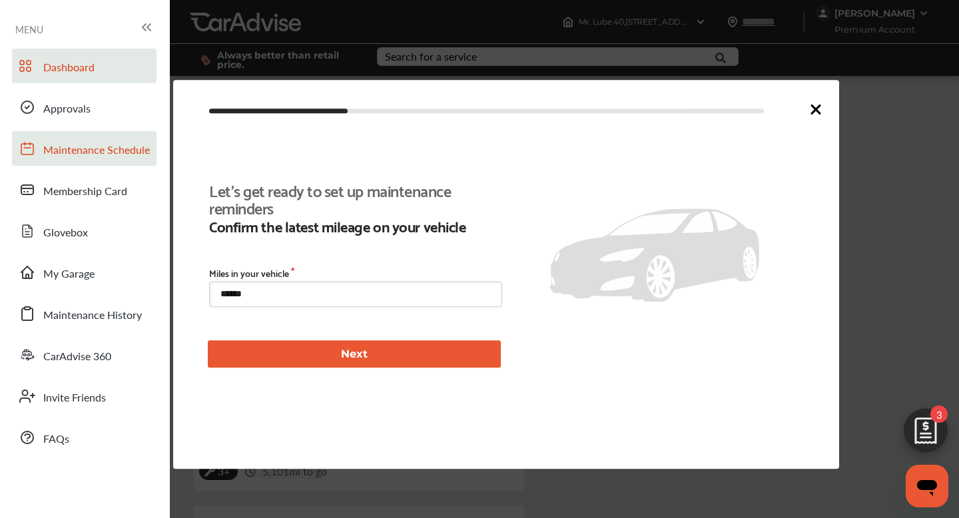
click at [71, 73] on span "Dashboard" at bounding box center [68, 67] width 51 height 17
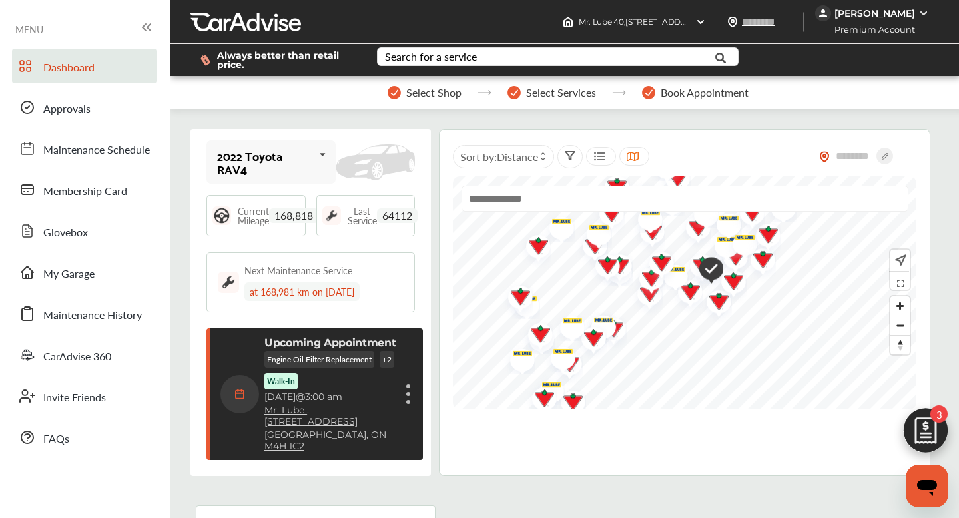
scroll to position [65, 0]
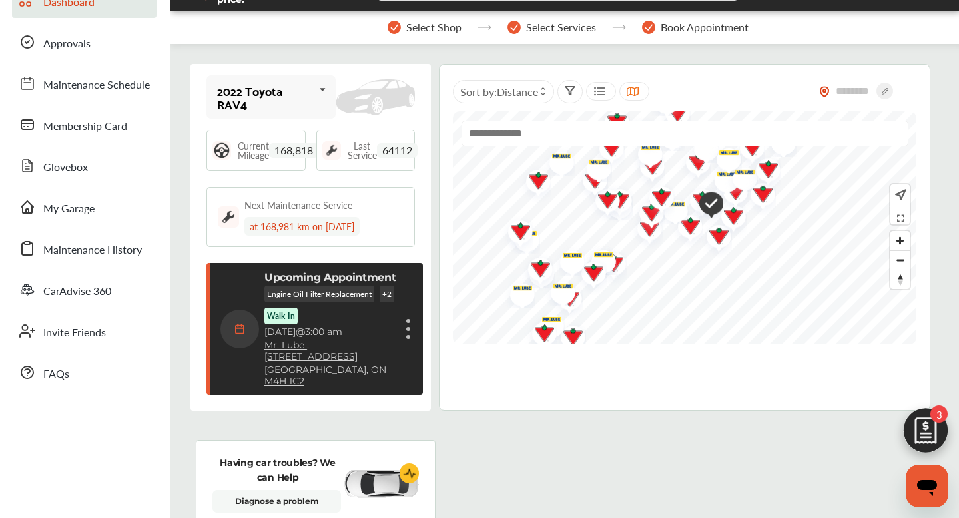
click at [328, 345] on link "Mr. Lube , [STREET_ADDRESS]" at bounding box center [331, 351] width 132 height 23
click at [334, 277] on p "Upcoming Appointment" at bounding box center [331, 277] width 132 height 13
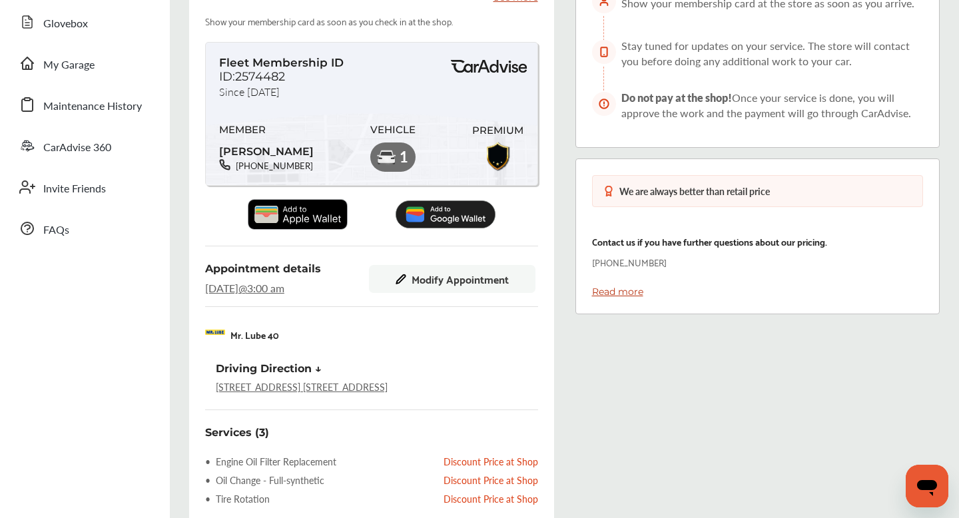
scroll to position [211, 0]
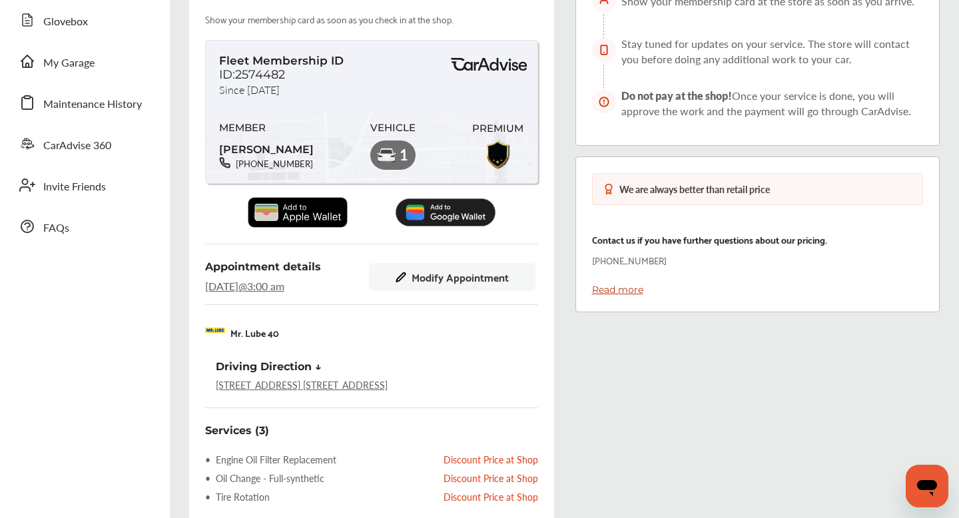
click at [454, 281] on span "Modify Appointment" at bounding box center [460, 277] width 97 height 12
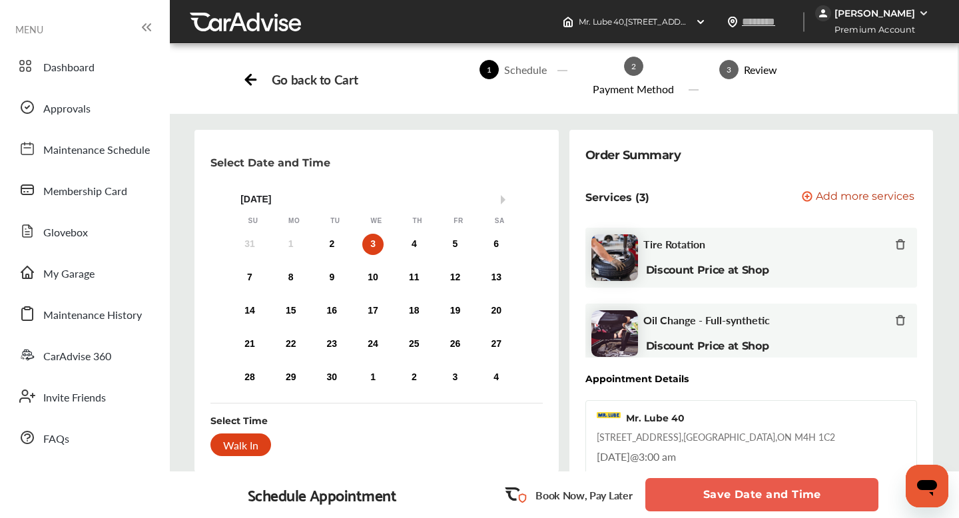
click at [372, 242] on div "3" at bounding box center [372, 244] width 21 height 21
click at [236, 441] on div "Walk In" at bounding box center [241, 445] width 61 height 23
click at [738, 489] on button "Save Date and Time" at bounding box center [762, 494] width 233 height 33
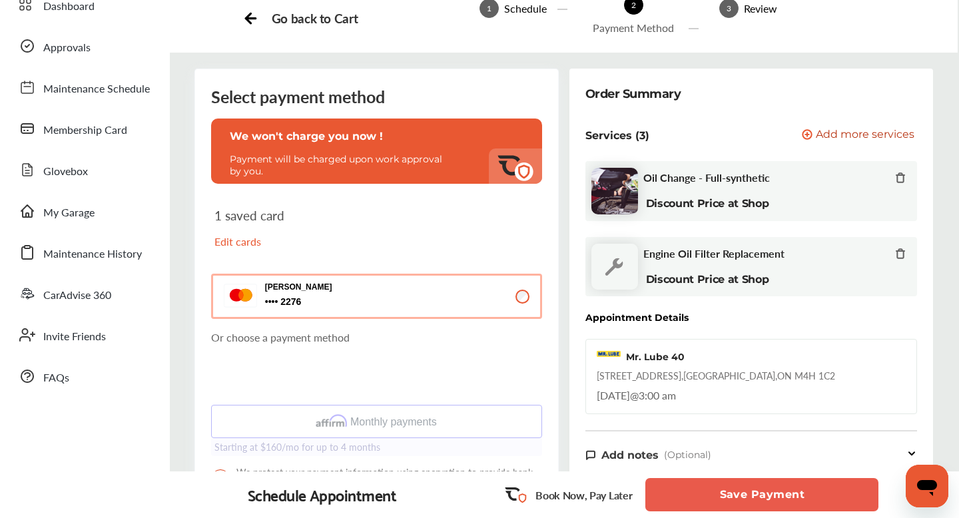
scroll to position [86, 0]
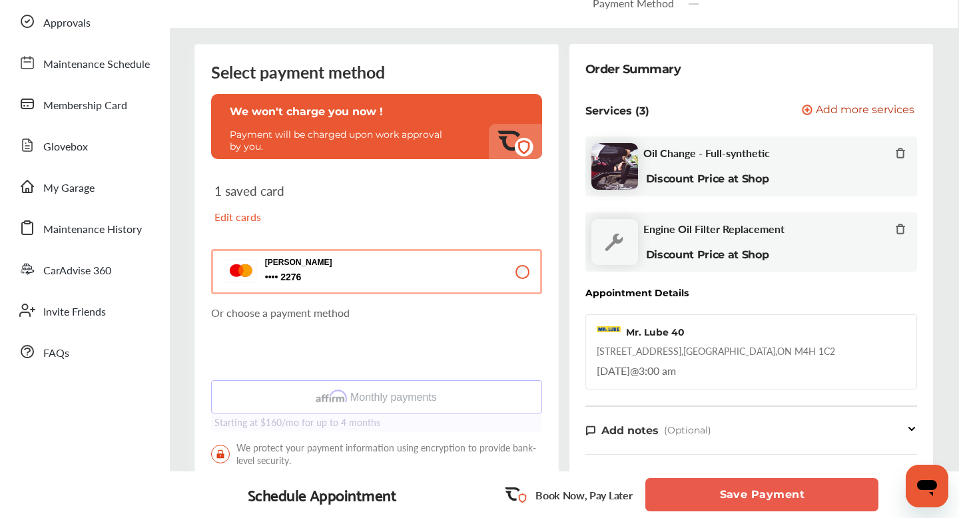
click at [797, 490] on button "Save Payment" at bounding box center [762, 494] width 233 height 33
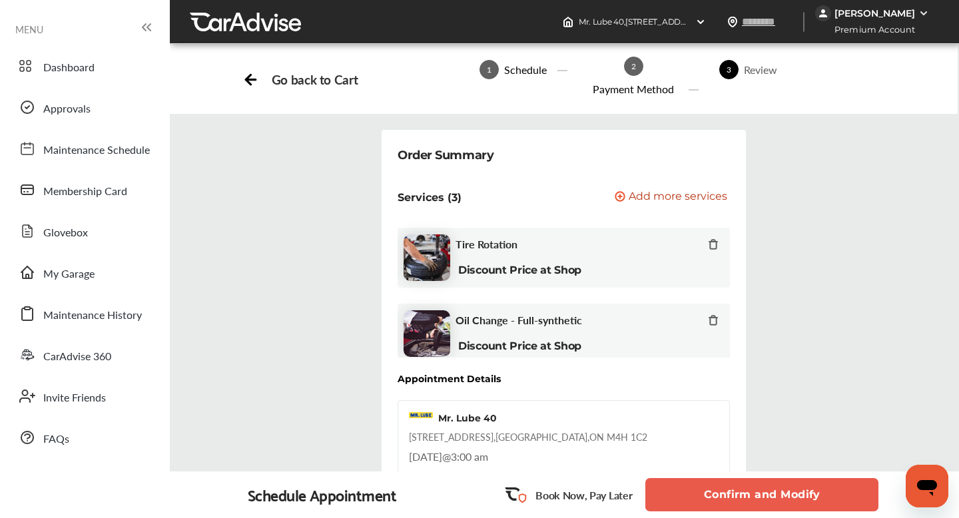
click at [776, 497] on button "Confirm and Modify" at bounding box center [762, 494] width 233 height 33
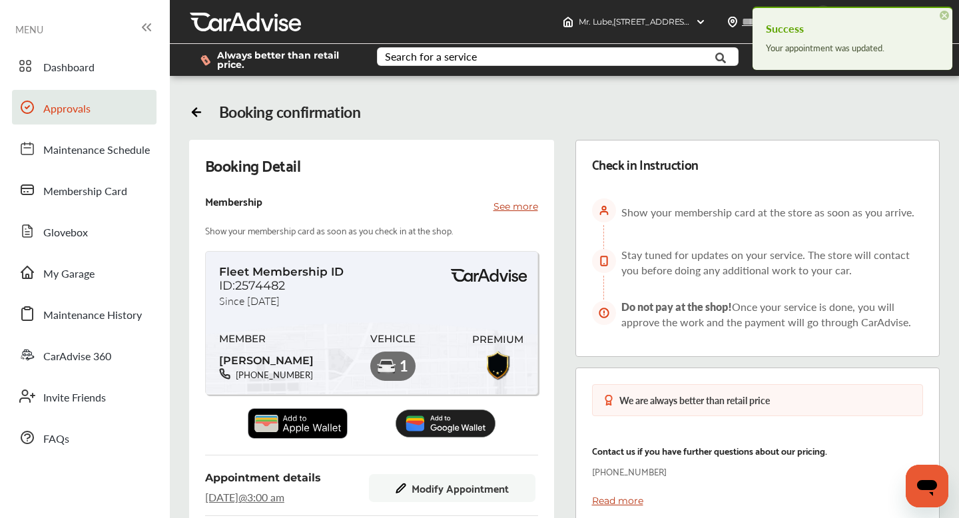
click at [60, 111] on span "Approvals" at bounding box center [66, 109] width 47 height 17
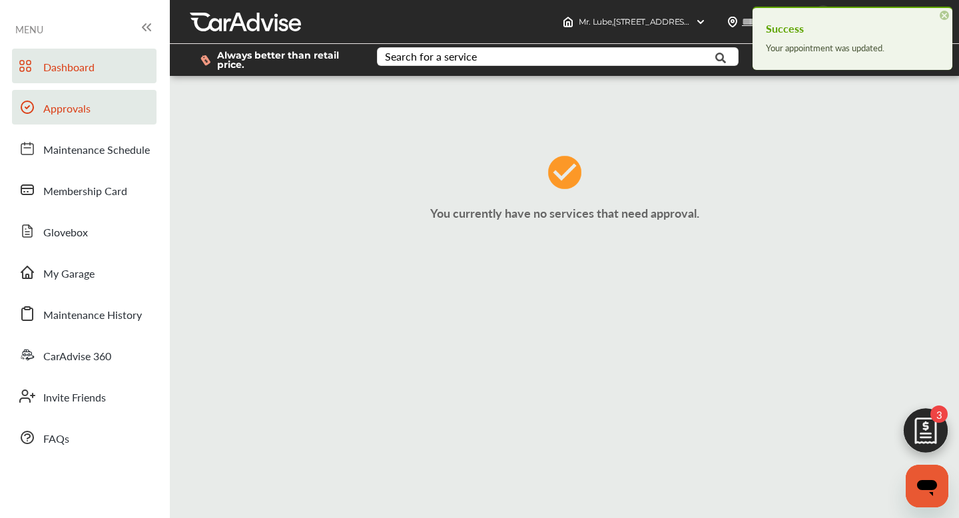
click at [81, 67] on span "Dashboard" at bounding box center [68, 67] width 51 height 17
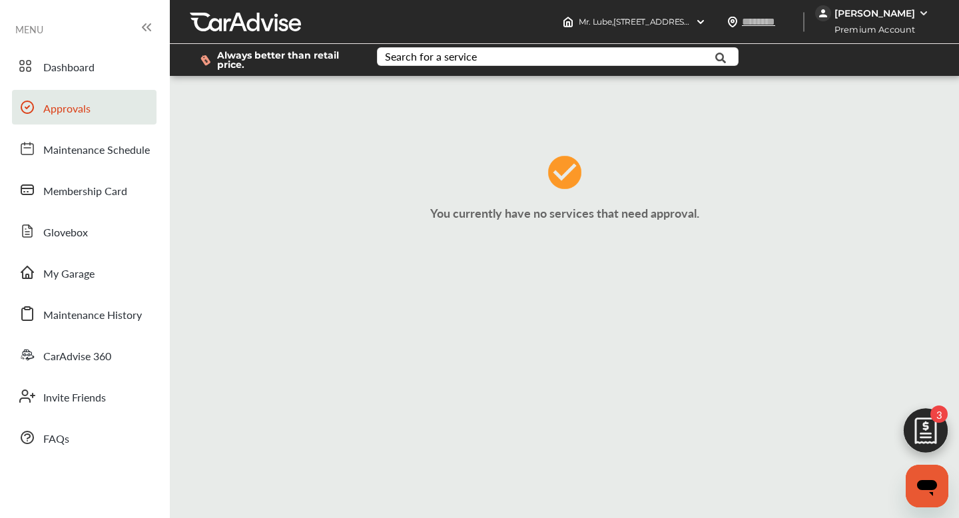
click at [233, 40] on div "Always better than retail price. Search for a service Search for... All Common …" at bounding box center [565, 59] width 750 height 53
click at [150, 26] on icon at bounding box center [147, 27] width 16 height 16
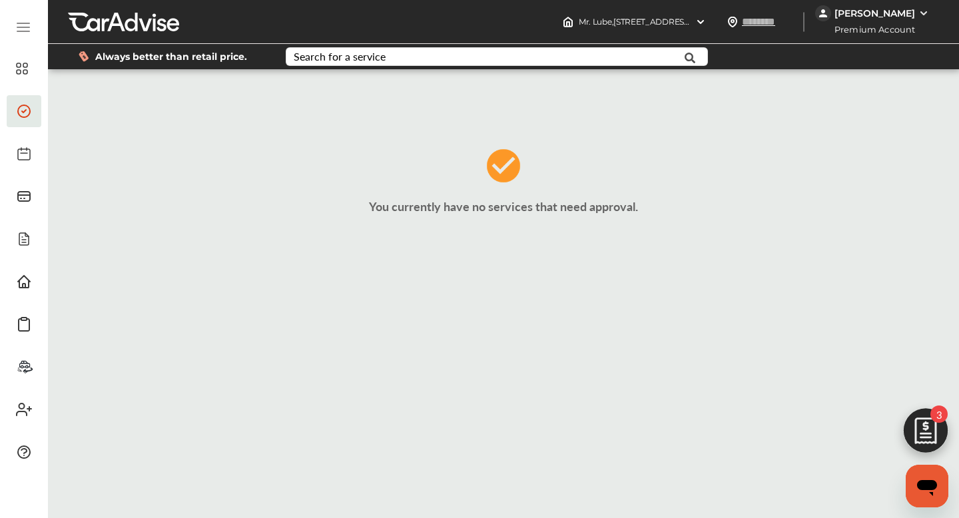
click at [861, 8] on div "[PERSON_NAME]" at bounding box center [875, 13] width 81 height 12
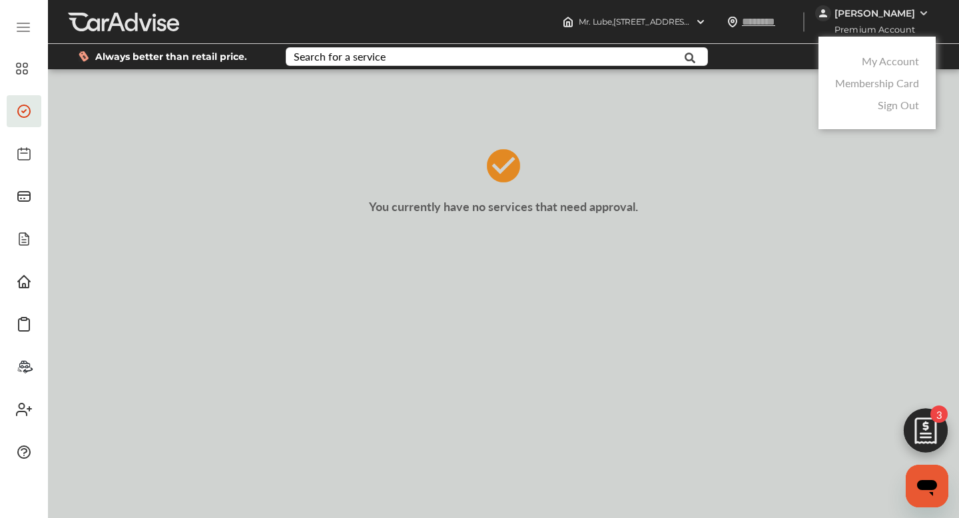
click at [873, 59] on link "My Account" at bounding box center [890, 60] width 57 height 15
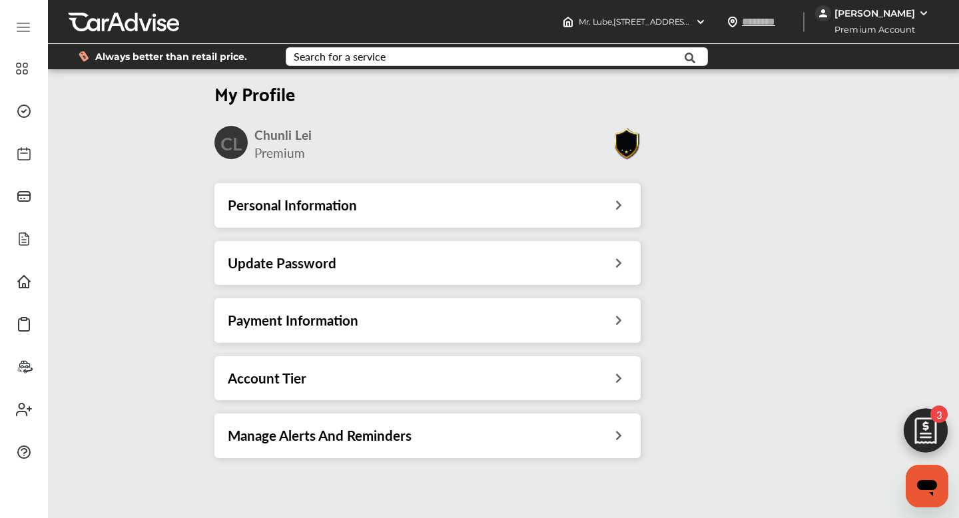
click at [401, 330] on div "Payment Information" at bounding box center [428, 320] width 426 height 44
click at [621, 322] on icon at bounding box center [618, 319] width 13 height 14
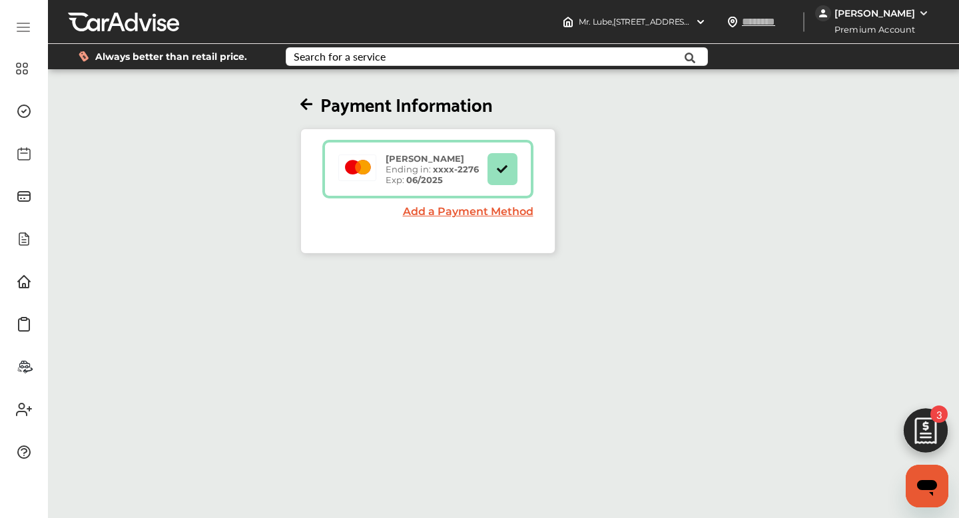
click at [300, 110] on div "Payment Information [PERSON_NAME] Ending in: xxxx- 2276 Exp: 06/2025 Add a Paym…" at bounding box center [428, 163] width 768 height 182
click at [29, 31] on icon at bounding box center [23, 31] width 12 height 0
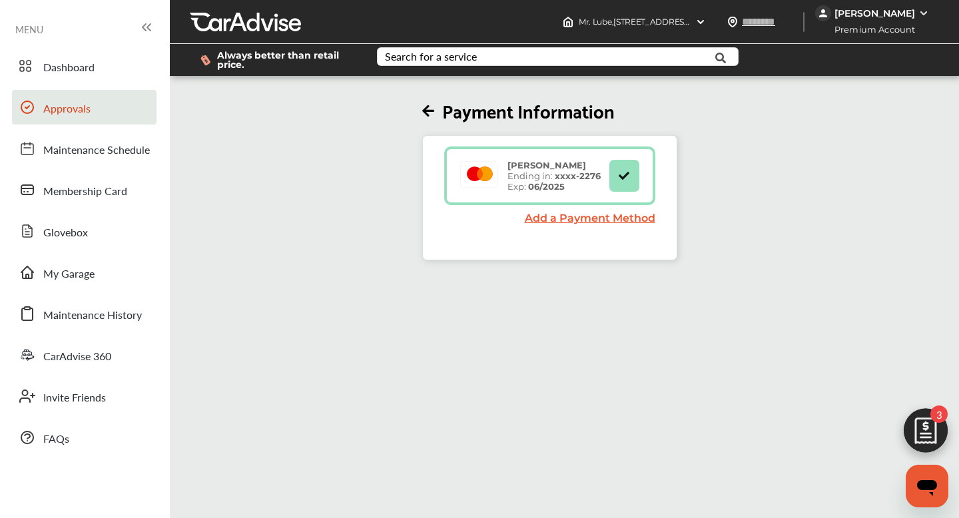
click at [59, 106] on span "Approvals" at bounding box center [66, 109] width 47 height 17
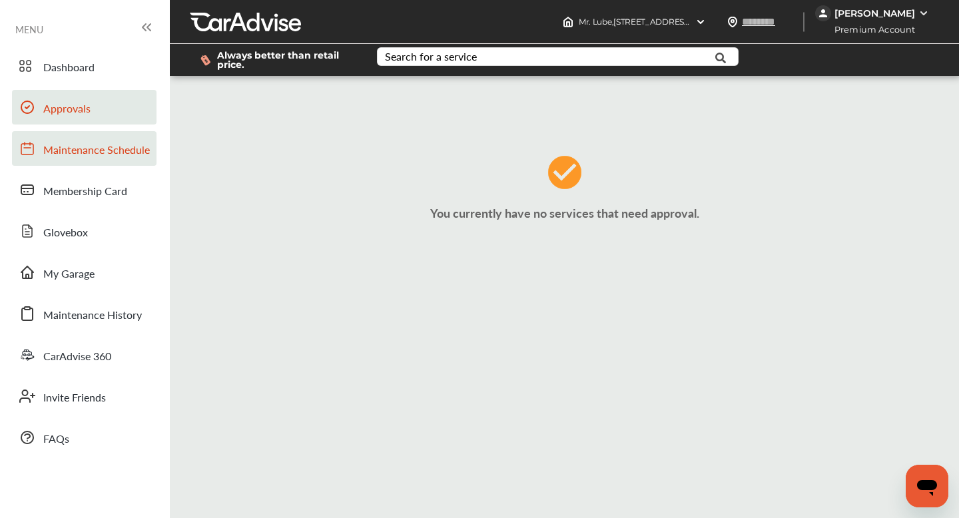
click at [81, 147] on span "Maintenance Schedule" at bounding box center [96, 150] width 107 height 17
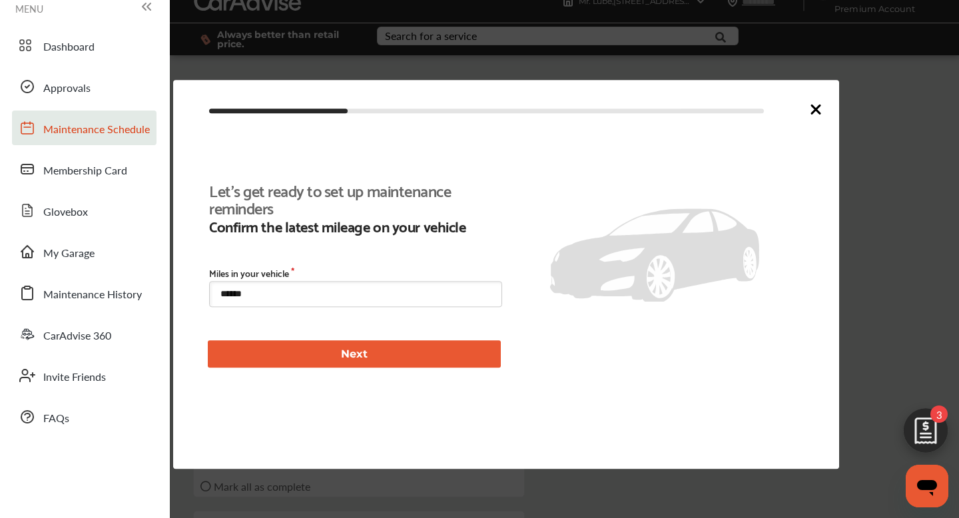
type input "****"
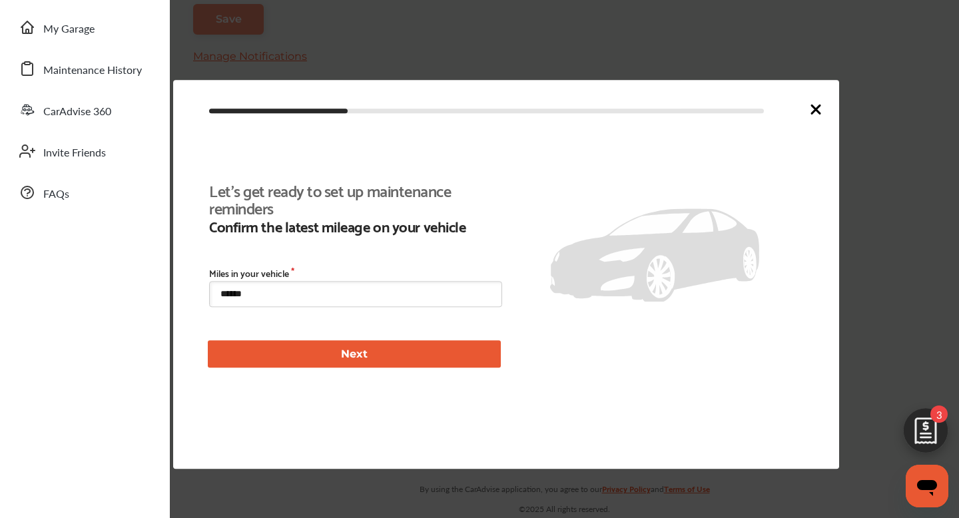
scroll to position [308, 0]
click at [812, 108] on icon at bounding box center [816, 109] width 16 height 16
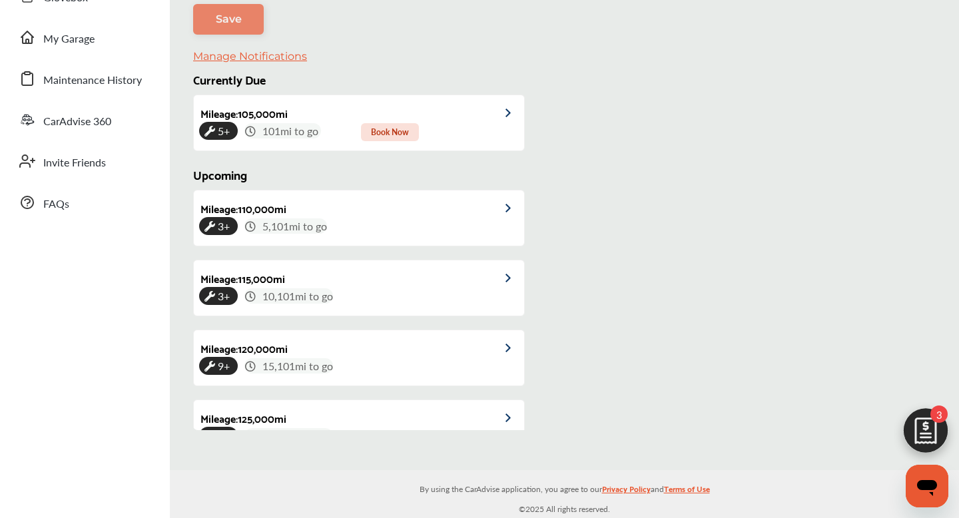
scroll to position [235, 0]
click at [468, 127] on div "5+ 101 mi to go Book Now" at bounding box center [359, 130] width 320 height 15
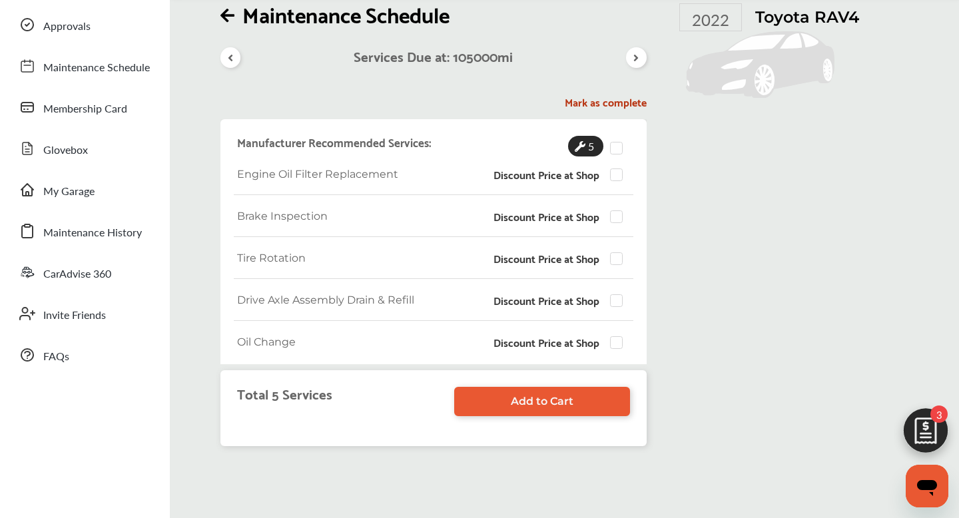
scroll to position [81, 0]
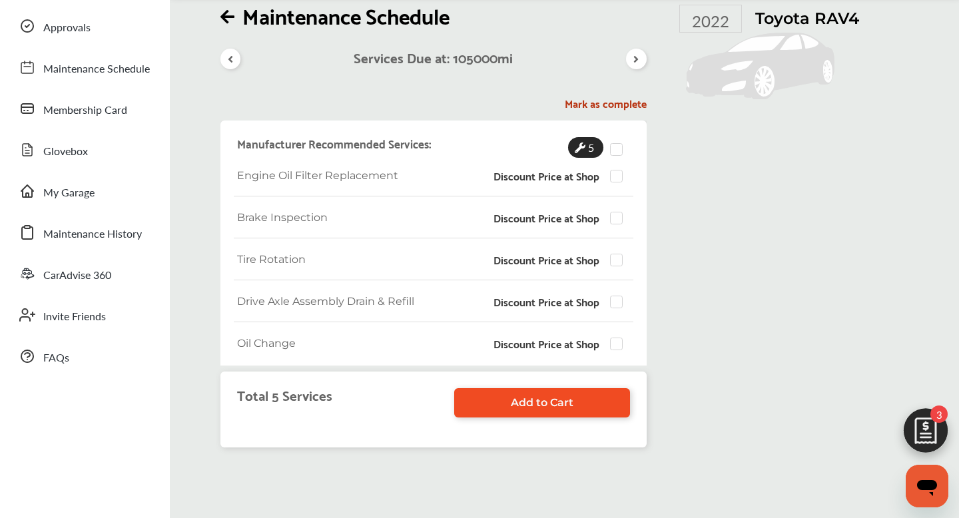
click at [544, 399] on span "Add to Cart" at bounding box center [542, 402] width 63 height 13
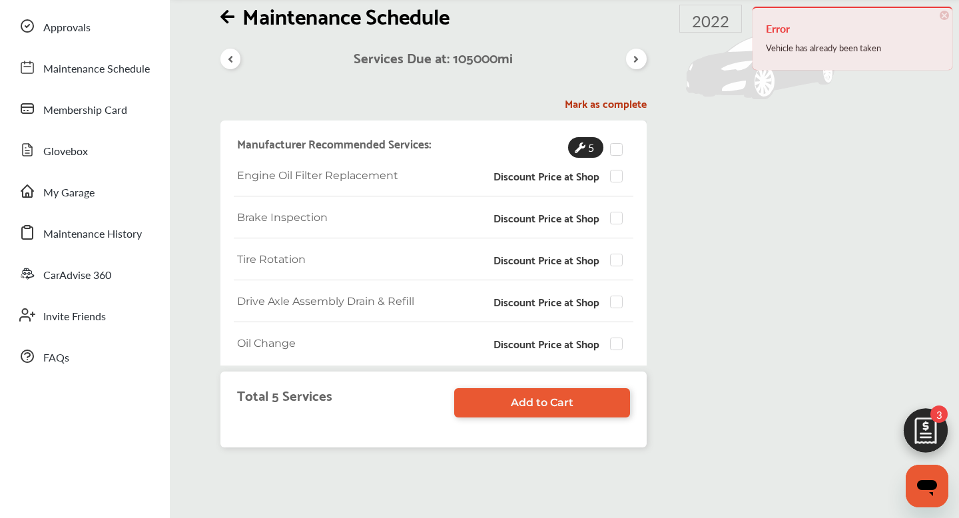
click at [948, 13] on span "×" at bounding box center [944, 15] width 9 height 9
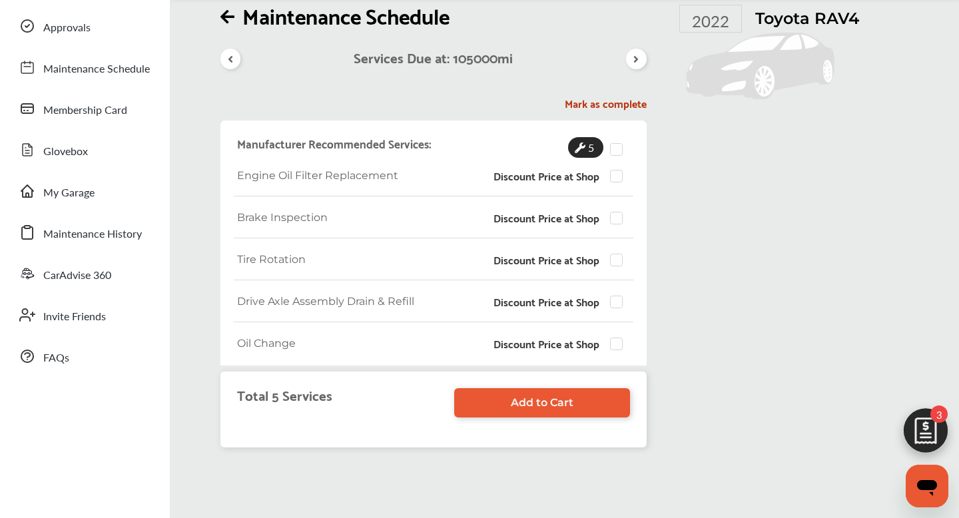
click at [931, 432] on img at bounding box center [926, 434] width 64 height 64
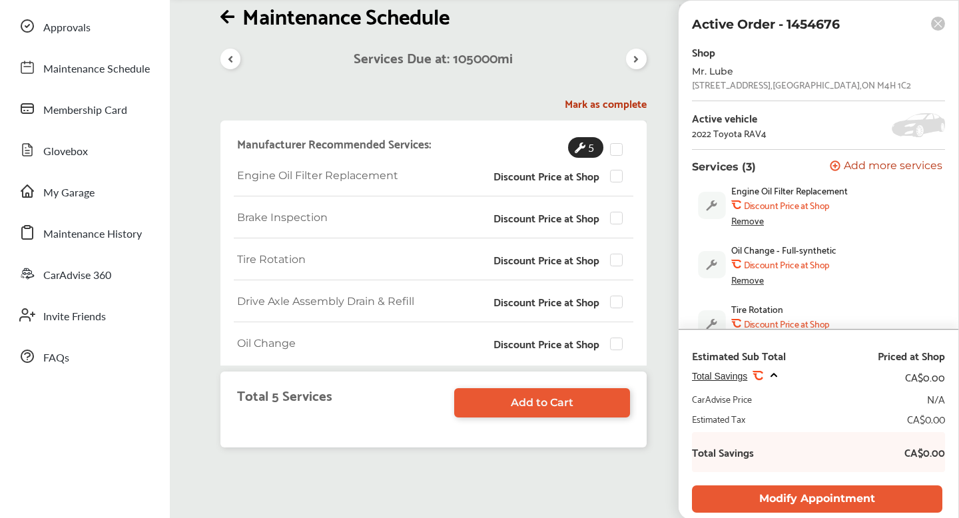
scroll to position [27, 0]
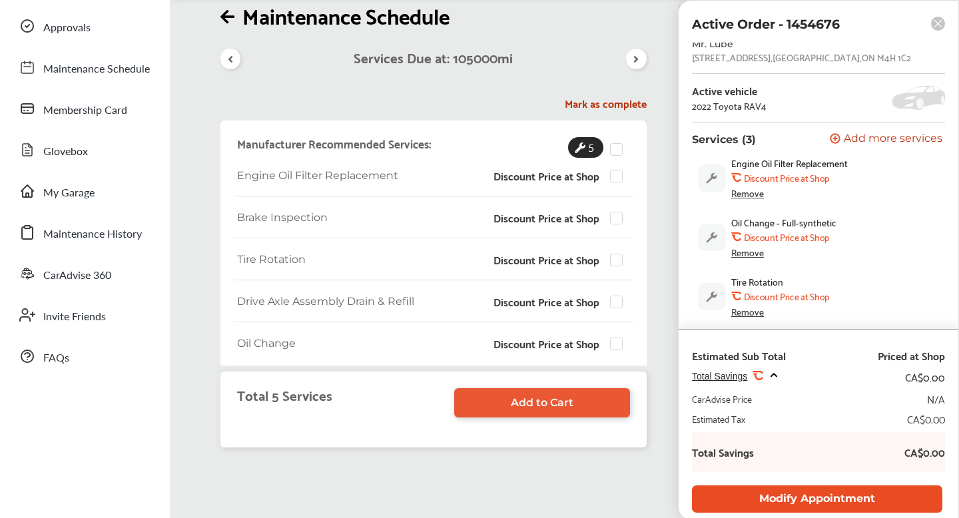
click at [823, 493] on button "Modify Appointment" at bounding box center [817, 499] width 251 height 27
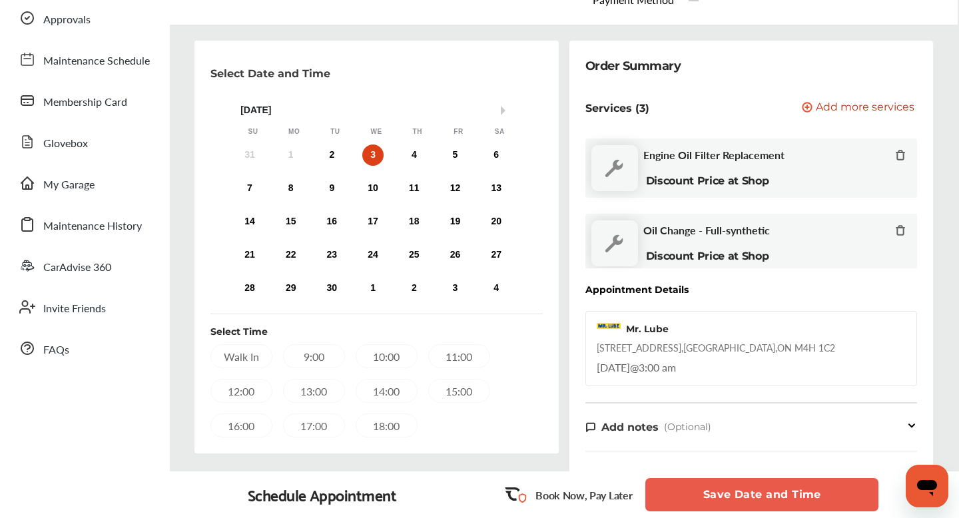
scroll to position [92, 0]
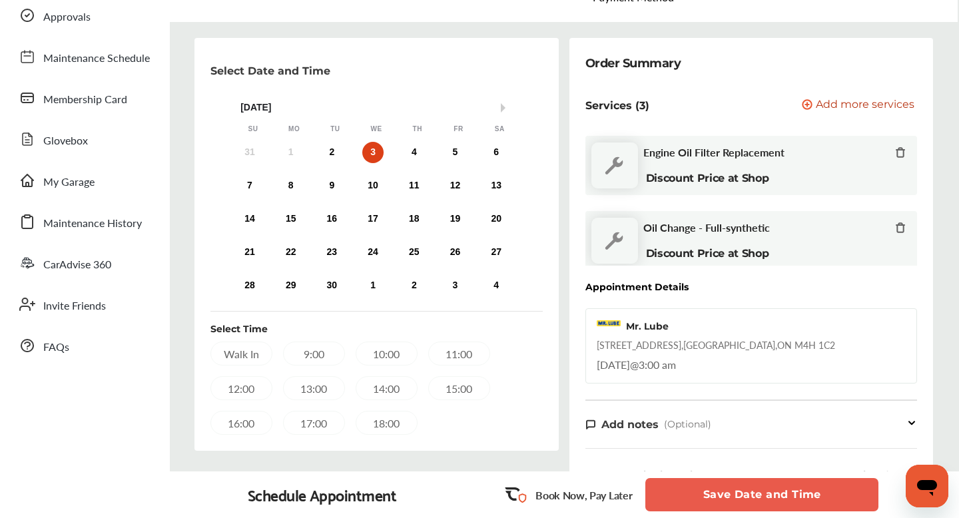
click at [767, 496] on button "Save Date and Time" at bounding box center [762, 494] width 233 height 33
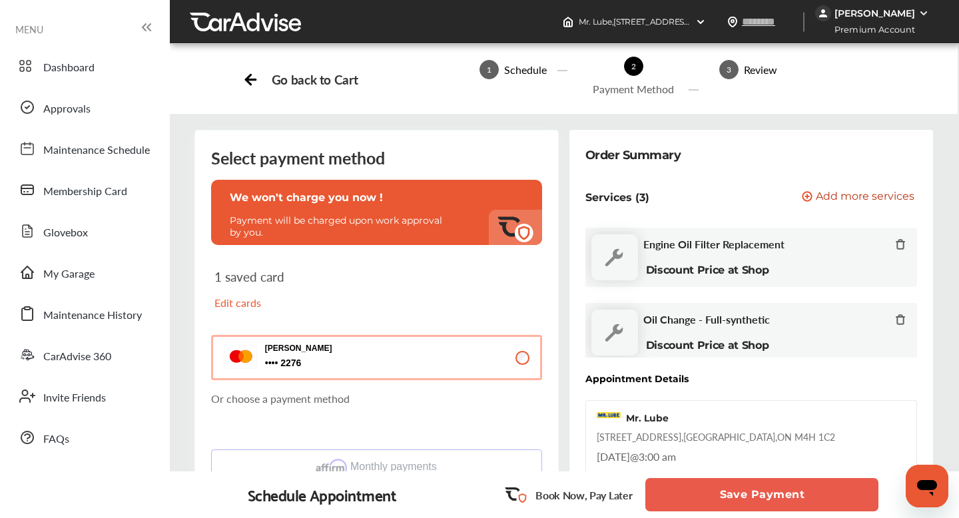
click at [767, 496] on button "Save Payment" at bounding box center [762, 494] width 233 height 33
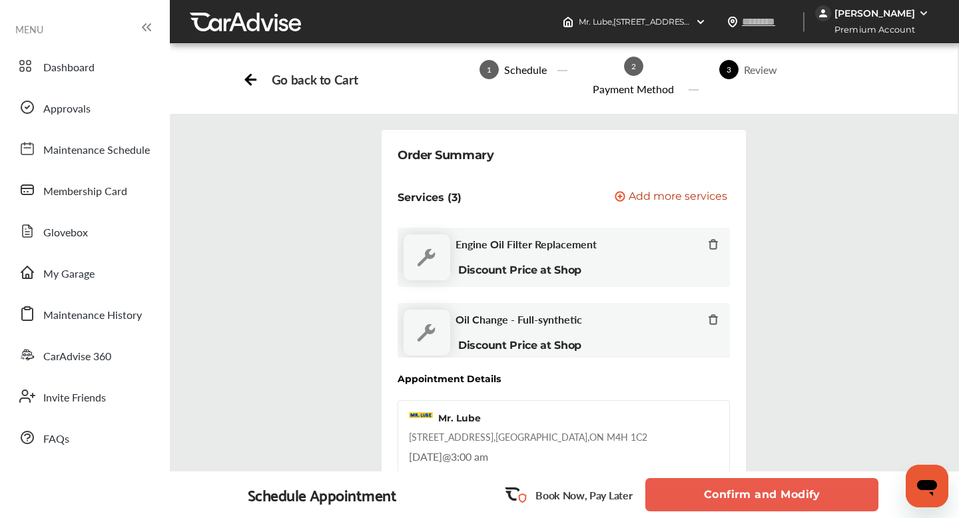
click at [772, 496] on button "Confirm and Modify" at bounding box center [762, 494] width 233 height 33
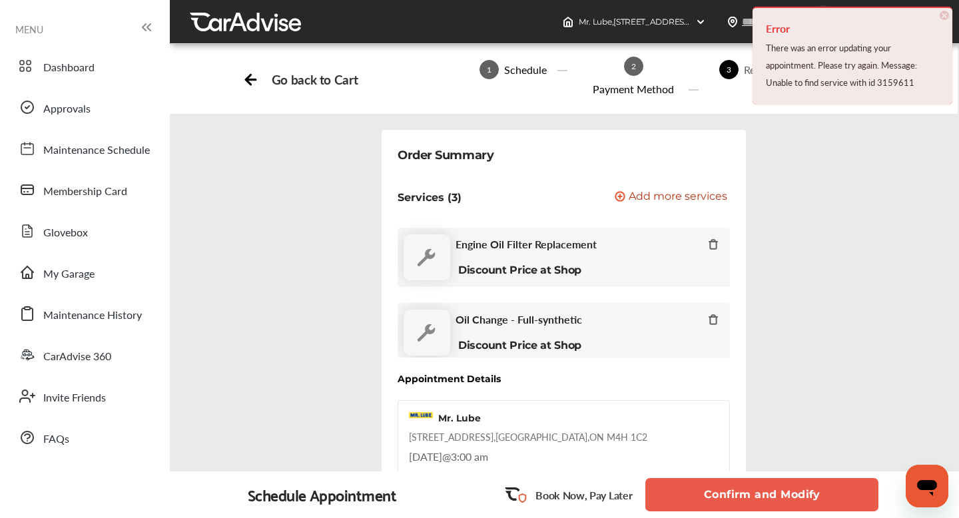
click at [943, 19] on span "×" at bounding box center [944, 15] width 9 height 9
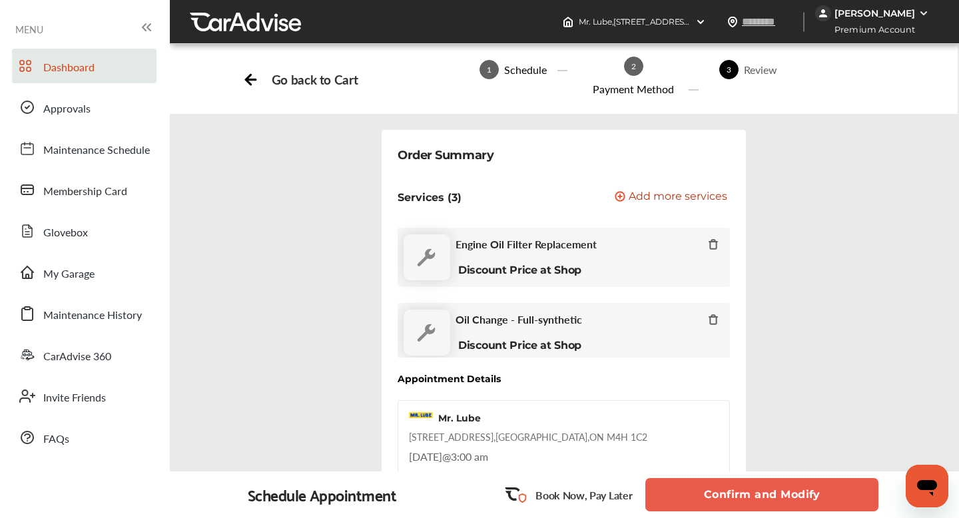
click at [61, 75] on span "Dashboard" at bounding box center [68, 67] width 51 height 17
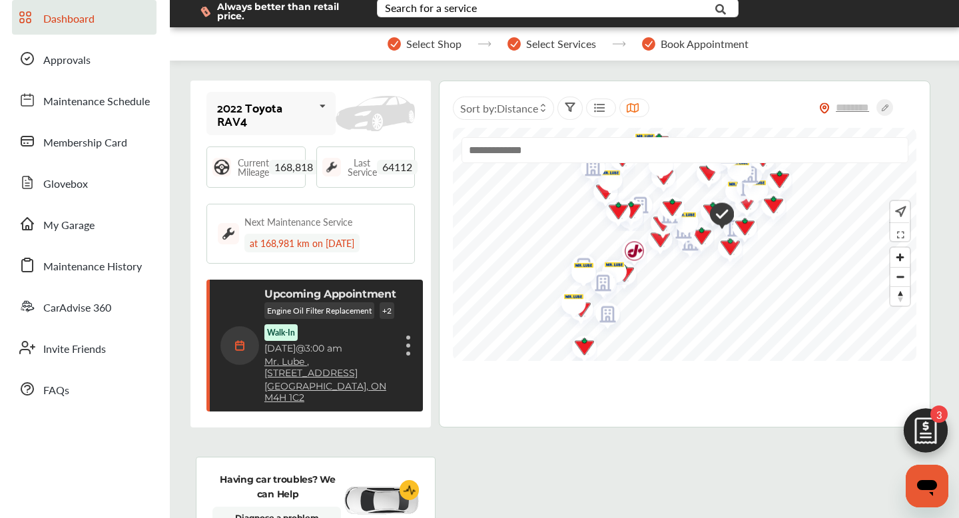
scroll to position [55, 0]
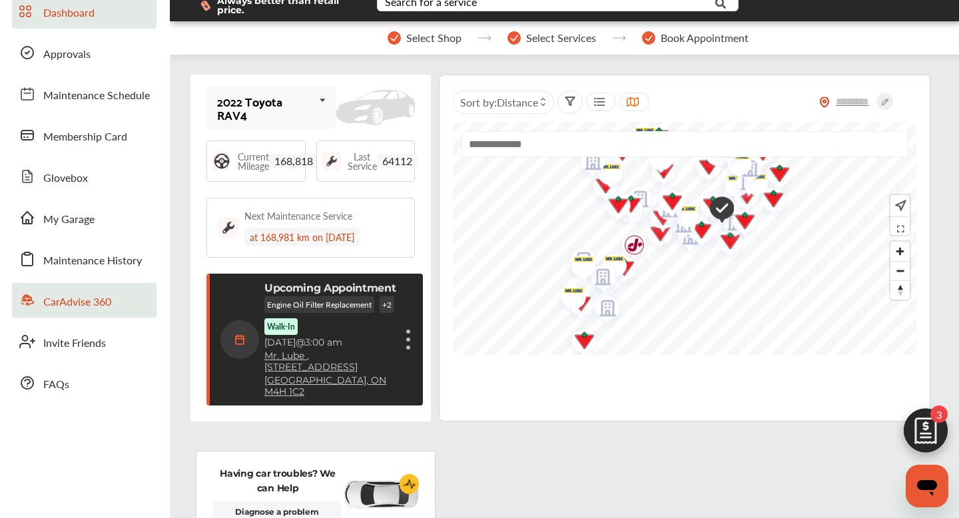
click at [79, 299] on span "CarAdvise 360" at bounding box center [77, 302] width 68 height 17
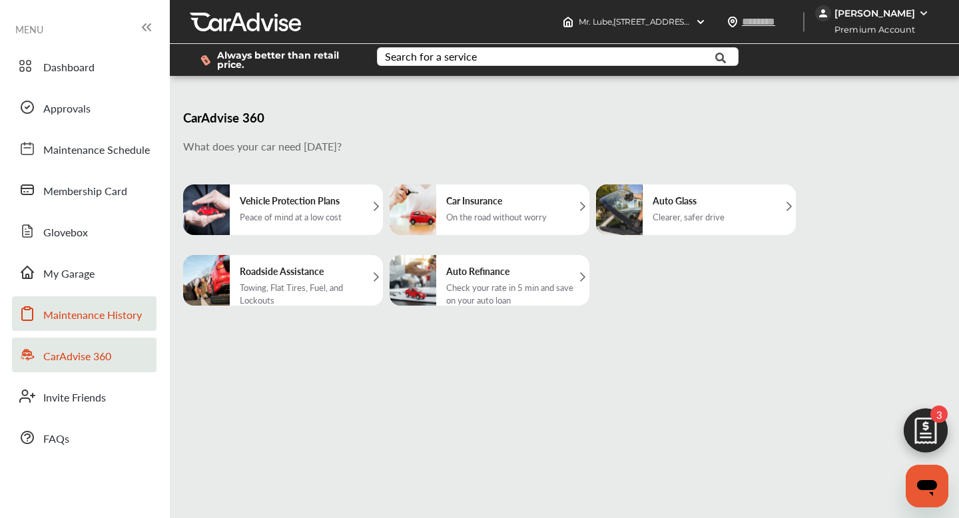
click at [81, 320] on span "Maintenance History" at bounding box center [92, 315] width 99 height 17
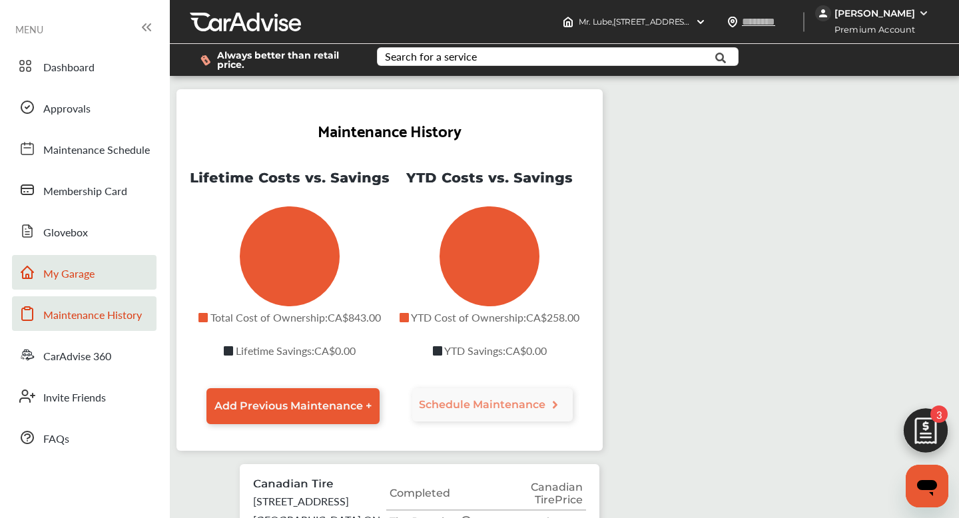
click at [71, 266] on span "My Garage" at bounding box center [68, 274] width 51 height 17
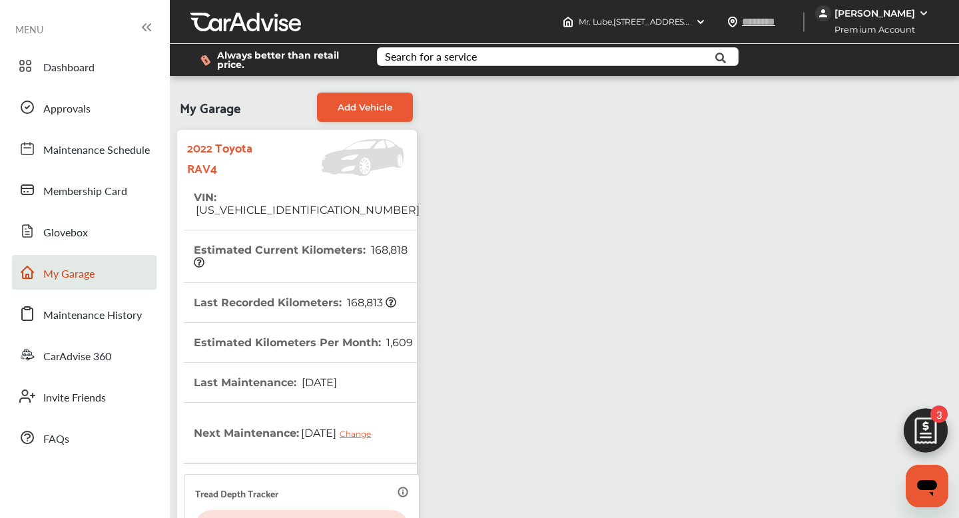
click at [340, 436] on div "Change" at bounding box center [359, 434] width 38 height 10
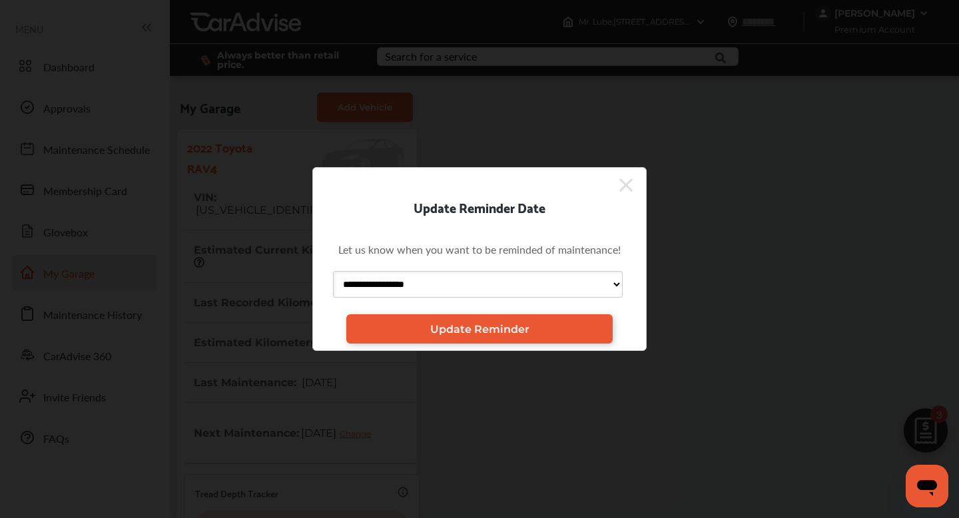
click at [627, 181] on icon at bounding box center [626, 185] width 13 height 21
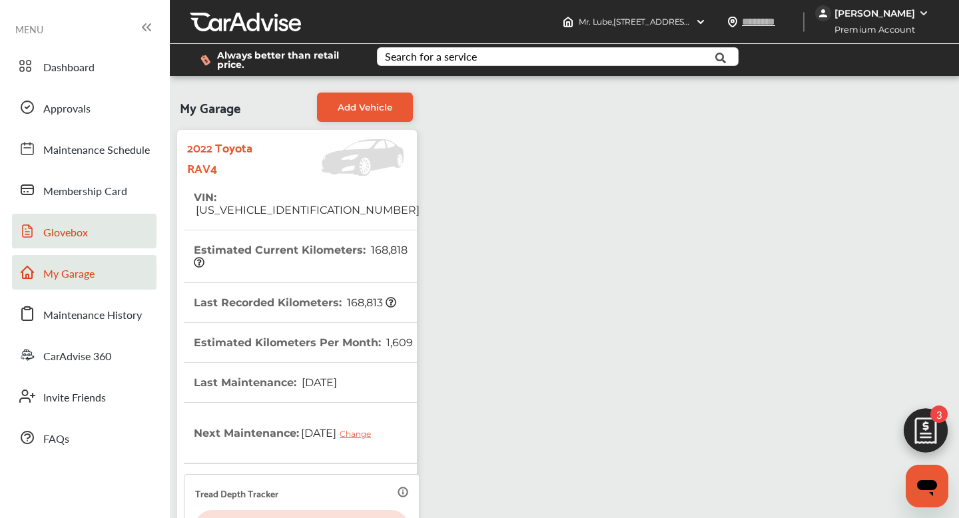
click at [62, 230] on span "Glovebox" at bounding box center [65, 233] width 45 height 17
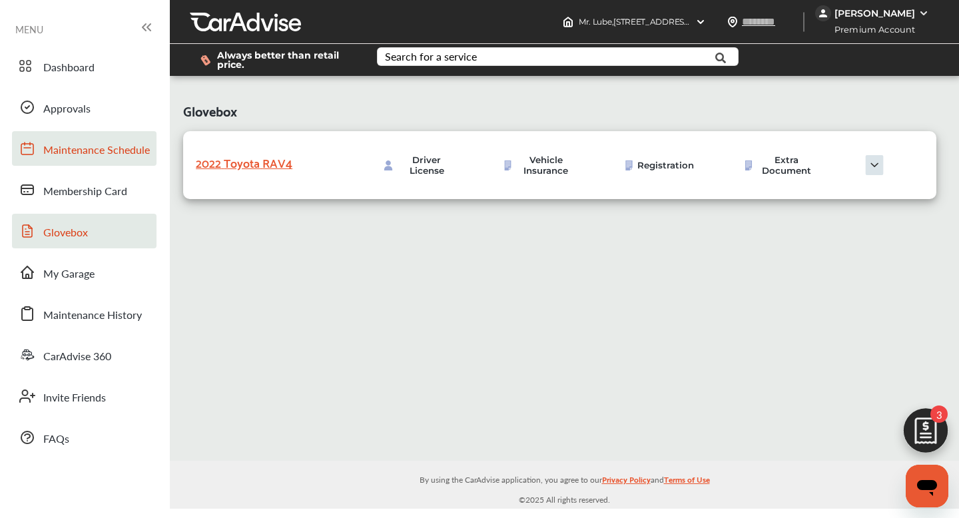
click at [100, 164] on link "Maintenance Schedule" at bounding box center [84, 148] width 145 height 35
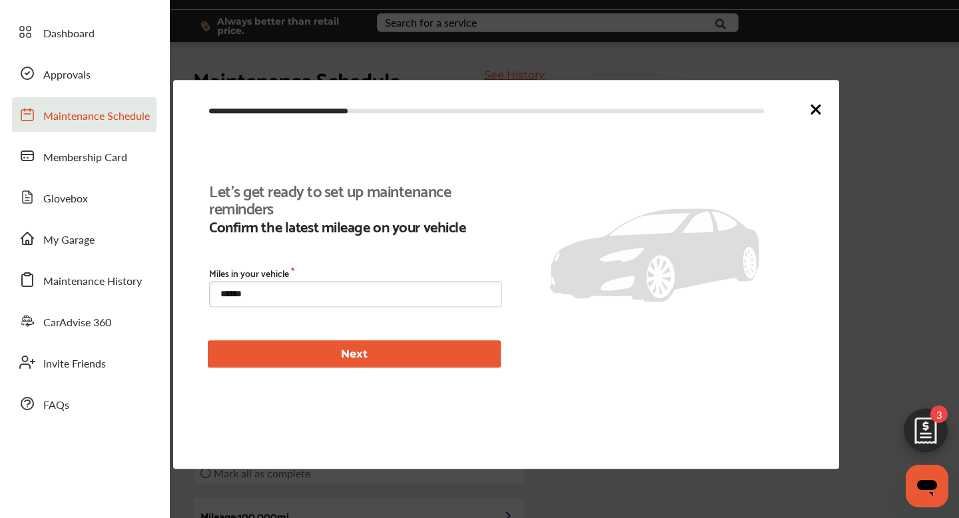
type input "****"
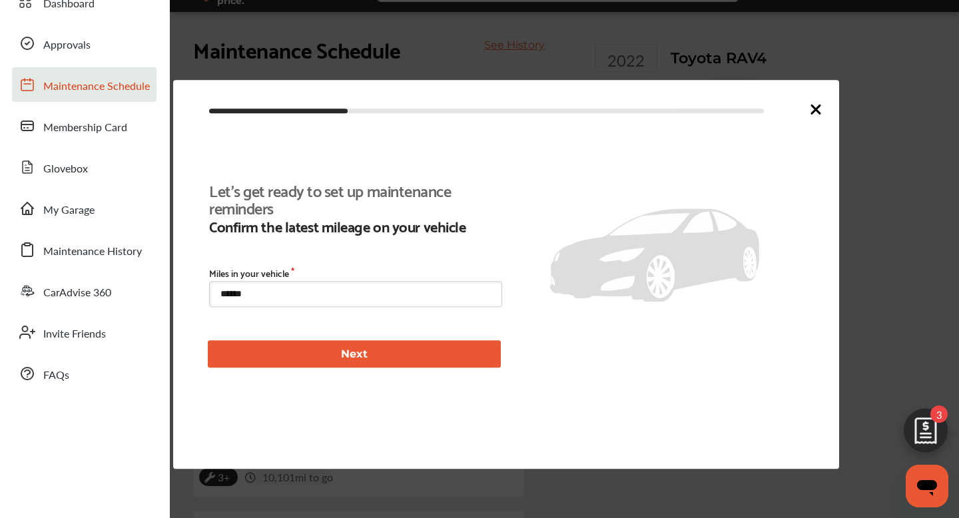
scroll to position [21, 0]
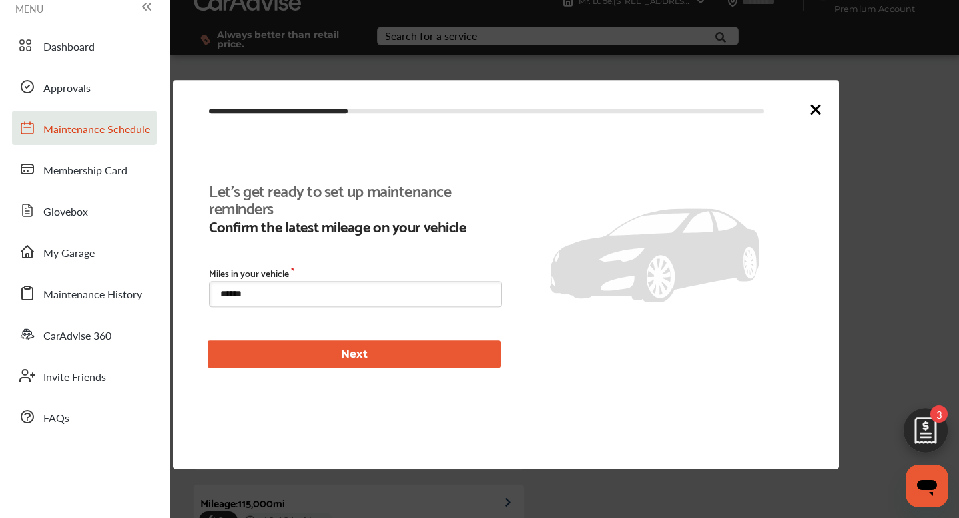
click at [352, 356] on button "Next" at bounding box center [354, 354] width 293 height 27
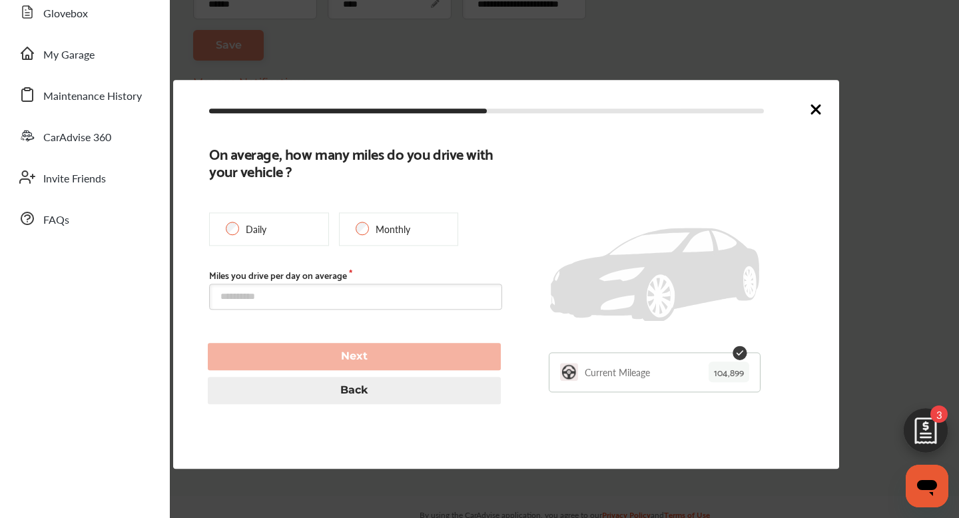
scroll to position [245, 0]
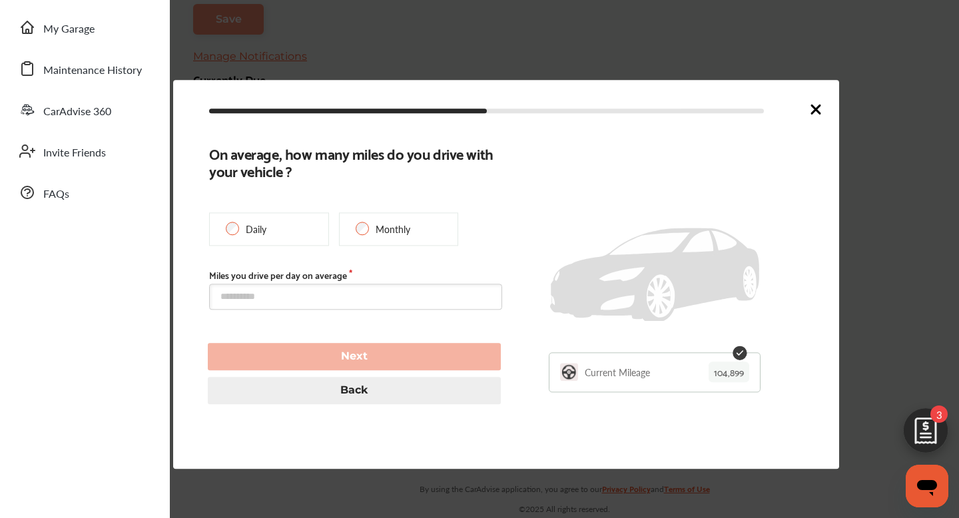
type input "*****"
type input "**********"
type input "******"
click at [816, 119] on div at bounding box center [816, 110] width 16 height 19
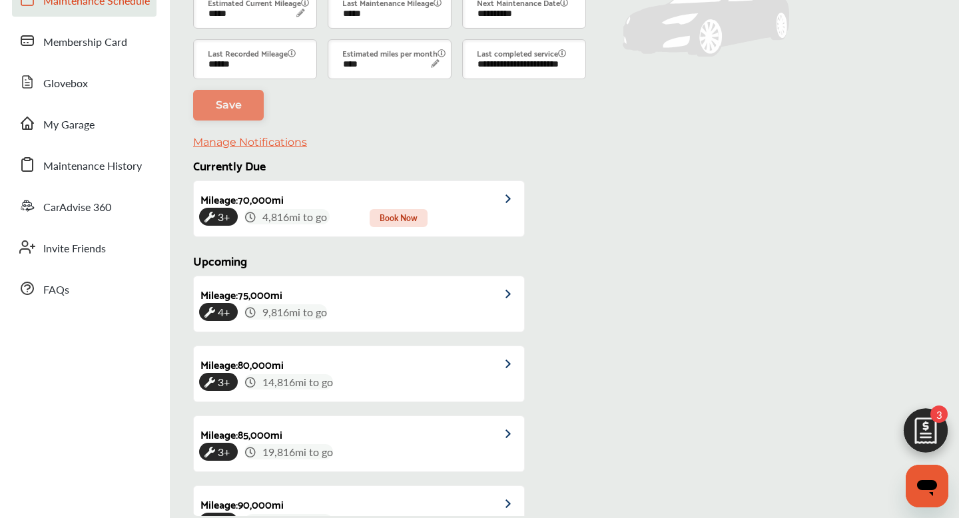
scroll to position [137, 0]
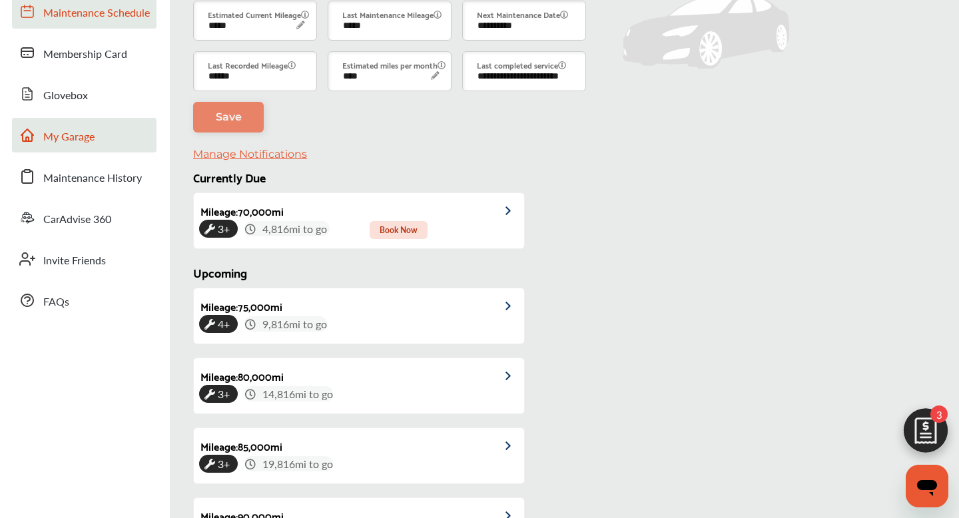
click at [54, 135] on span "My Garage" at bounding box center [68, 137] width 51 height 17
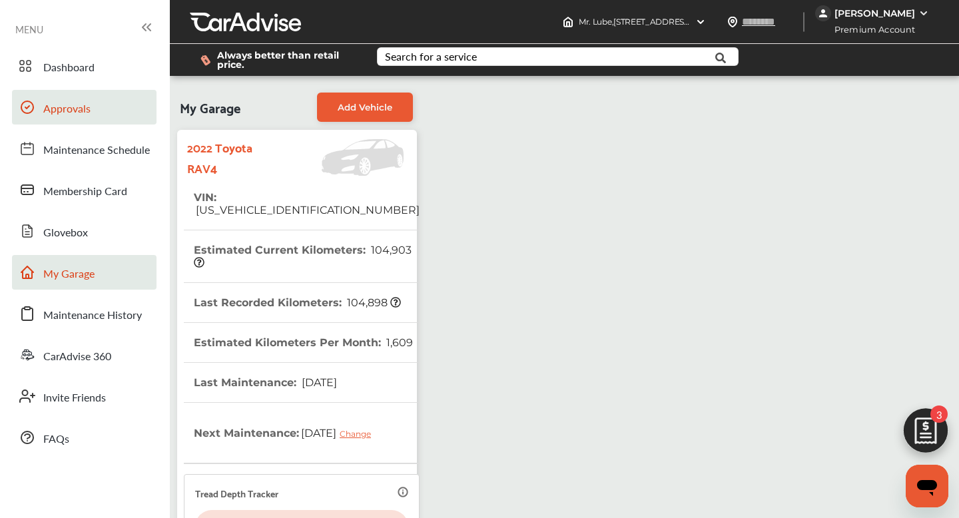
click at [60, 107] on span "Approvals" at bounding box center [66, 109] width 47 height 17
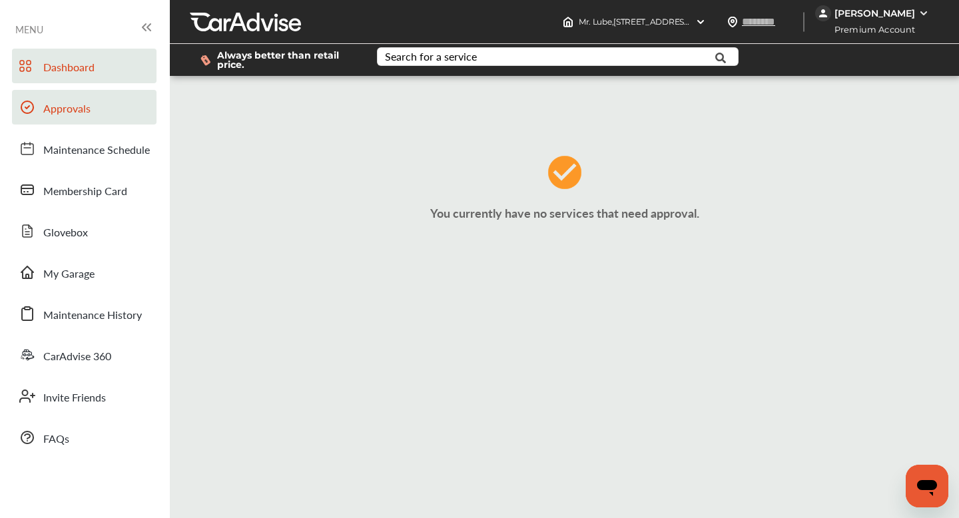
click at [81, 67] on span "Dashboard" at bounding box center [68, 67] width 51 height 17
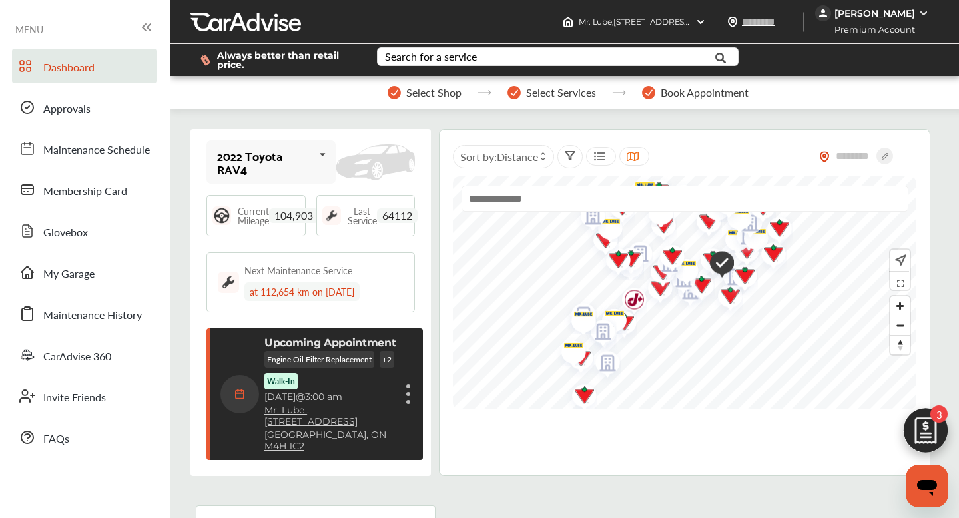
click at [306, 339] on p "Upcoming Appointment" at bounding box center [331, 342] width 132 height 13
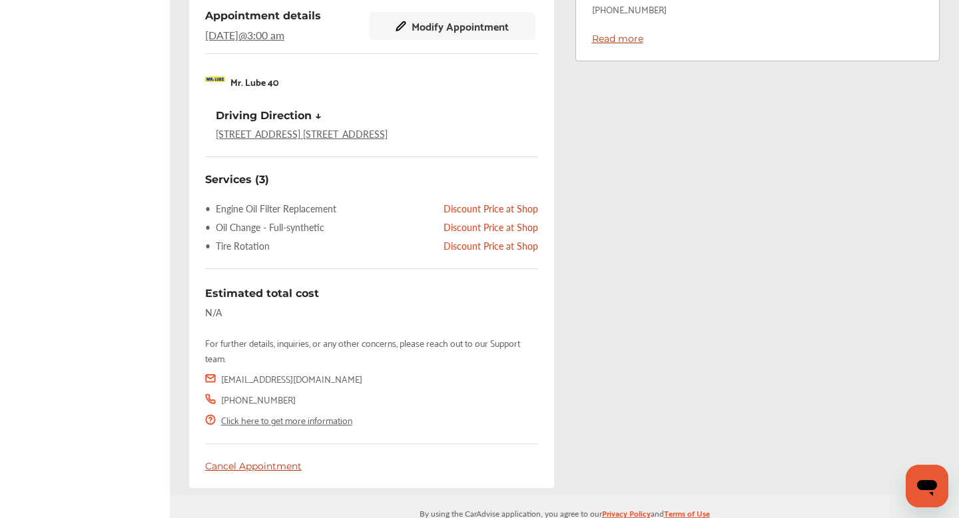
scroll to position [462, 0]
